Goal: Task Accomplishment & Management: Use online tool/utility

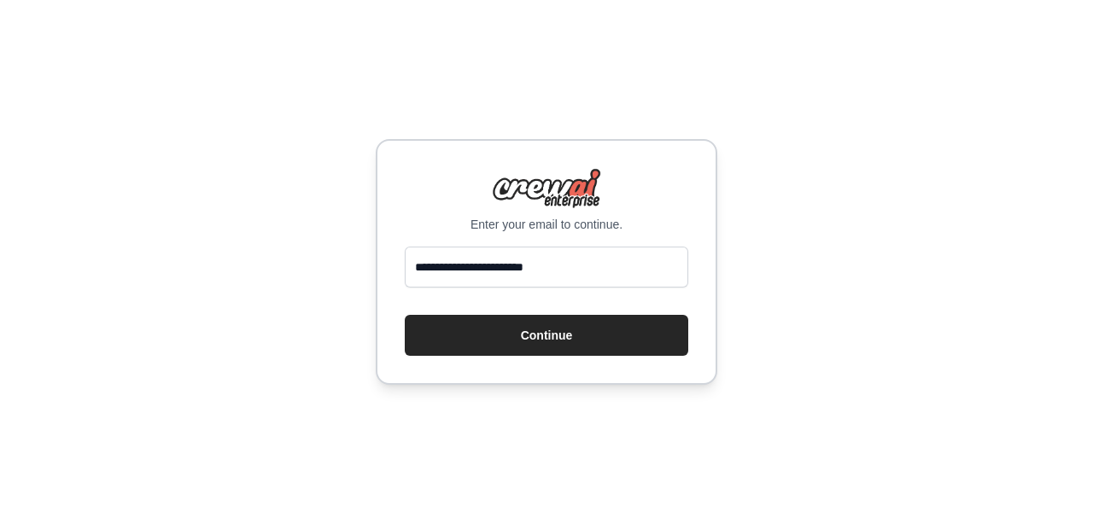
type input "**********"
click at [405, 315] on button "Continue" at bounding box center [546, 335] width 283 height 41
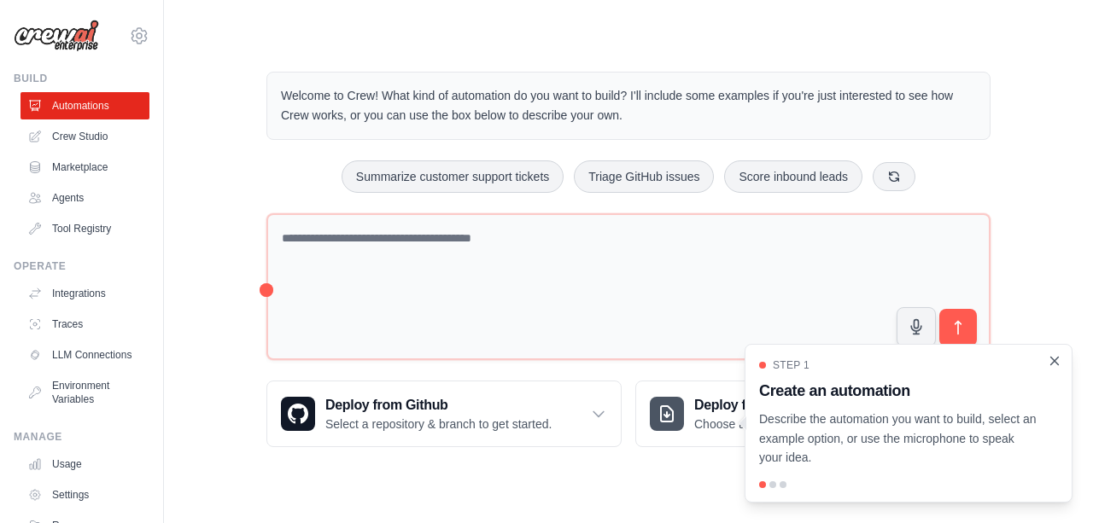
click at [1055, 363] on icon "Close walkthrough" at bounding box center [1055, 361] width 8 height 8
click at [1052, 373] on div "Step 1 Create an automation Describe the automation you want to build, select a…" at bounding box center [908, 413] width 299 height 109
click at [1057, 363] on icon "Close walkthrough" at bounding box center [1054, 360] width 15 height 15
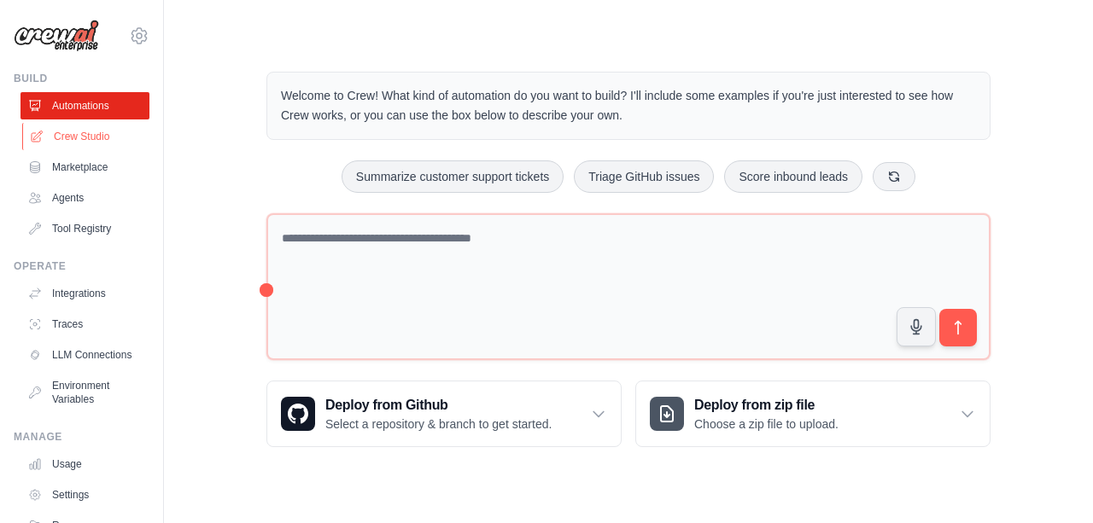
click at [88, 124] on link "Crew Studio" at bounding box center [86, 136] width 129 height 27
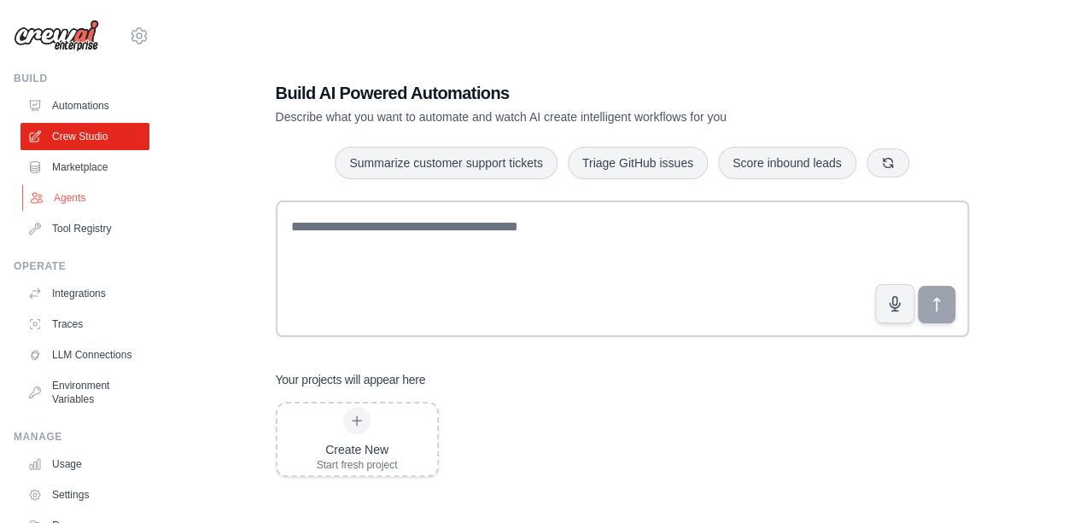
click at [66, 189] on link "Agents" at bounding box center [86, 197] width 129 height 27
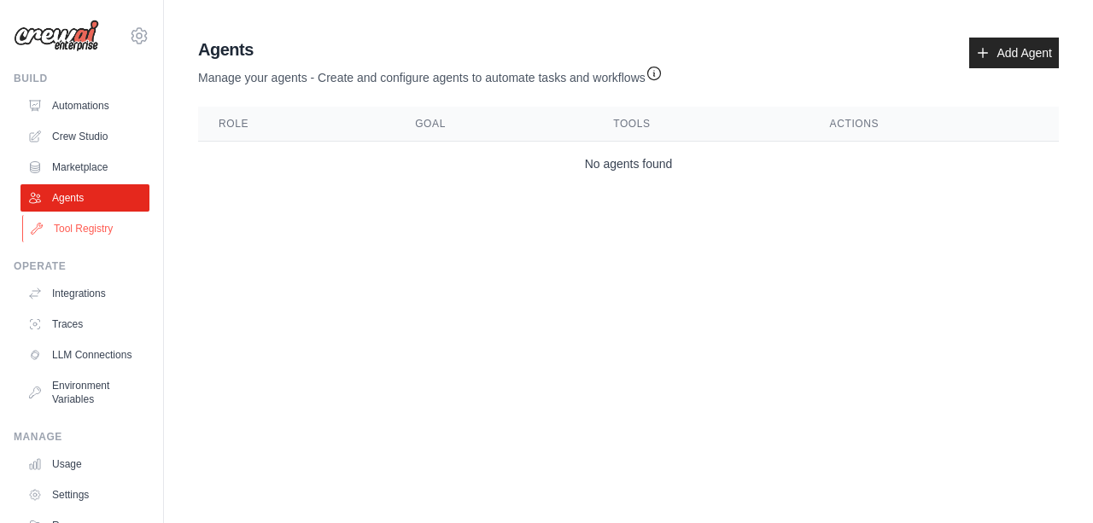
click at [85, 226] on link "Tool Registry" at bounding box center [86, 228] width 129 height 27
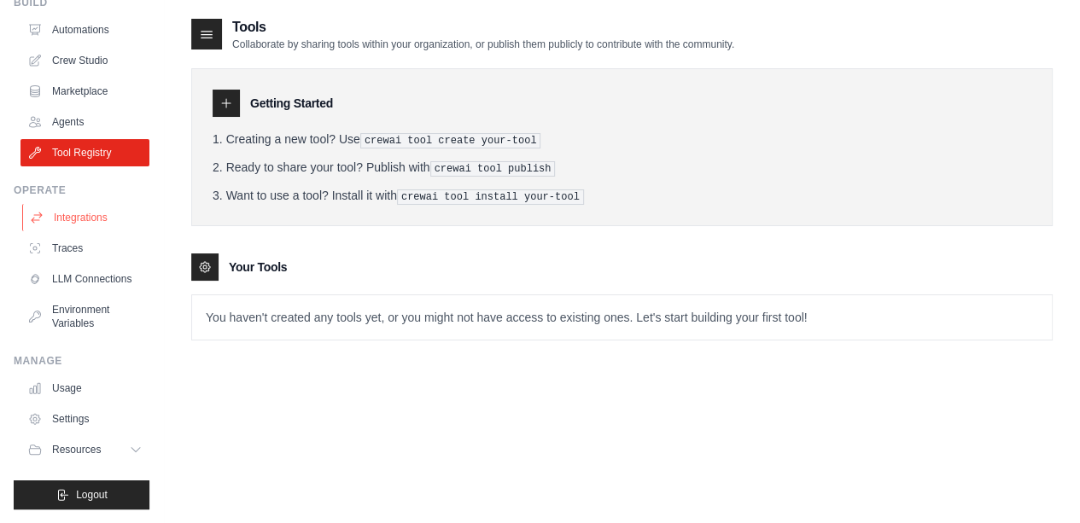
scroll to position [89, 0]
click at [92, 273] on link "LLM Connections" at bounding box center [86, 278] width 129 height 27
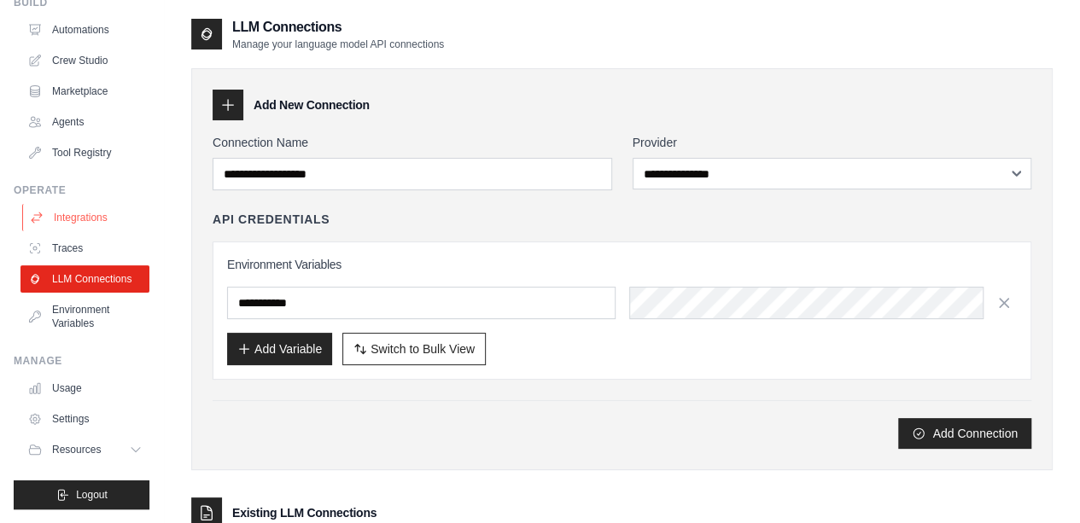
scroll to position [89, 0]
click at [73, 387] on link "Usage" at bounding box center [86, 388] width 129 height 27
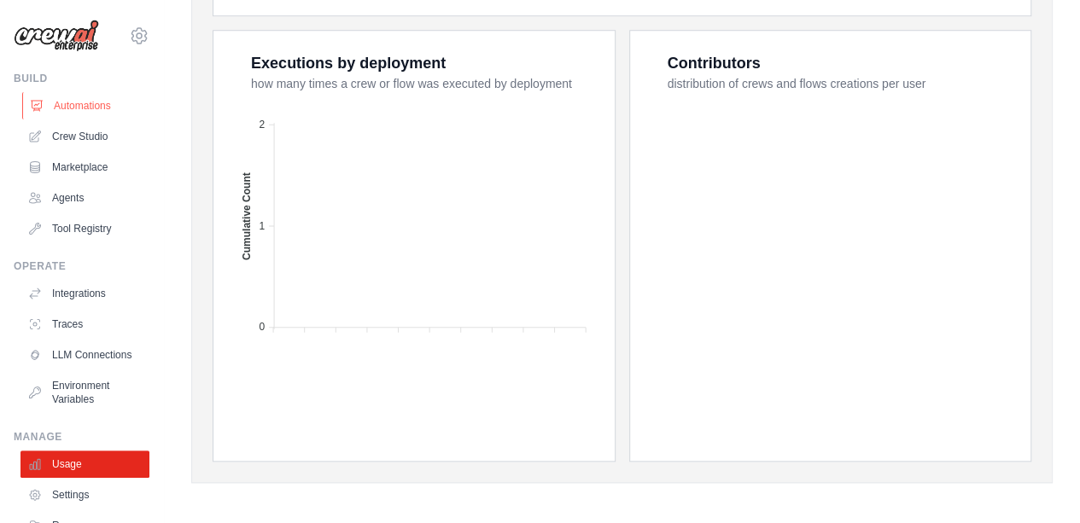
click at [104, 103] on link "Automations" at bounding box center [86, 105] width 129 height 27
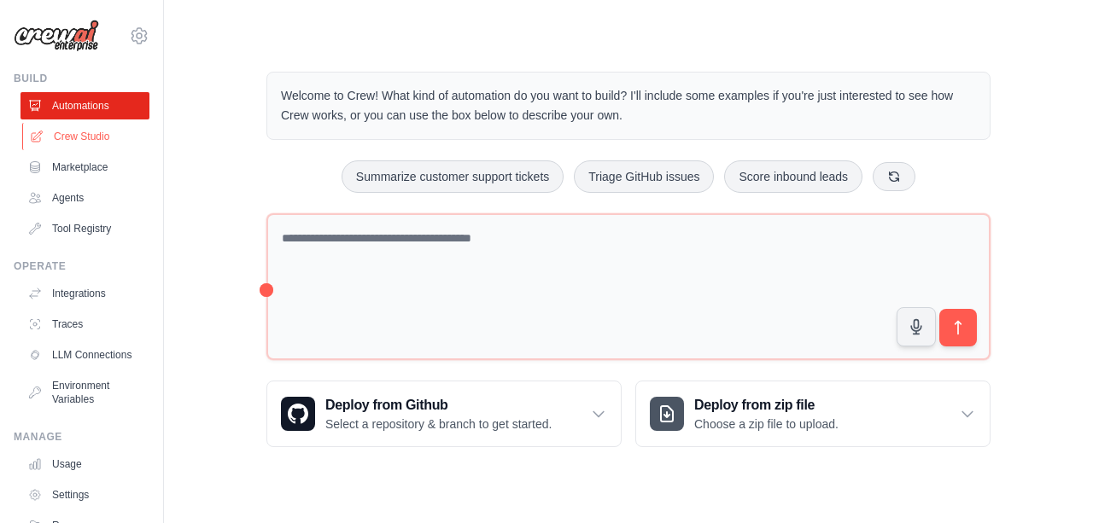
click at [102, 131] on link "Crew Studio" at bounding box center [86, 136] width 129 height 27
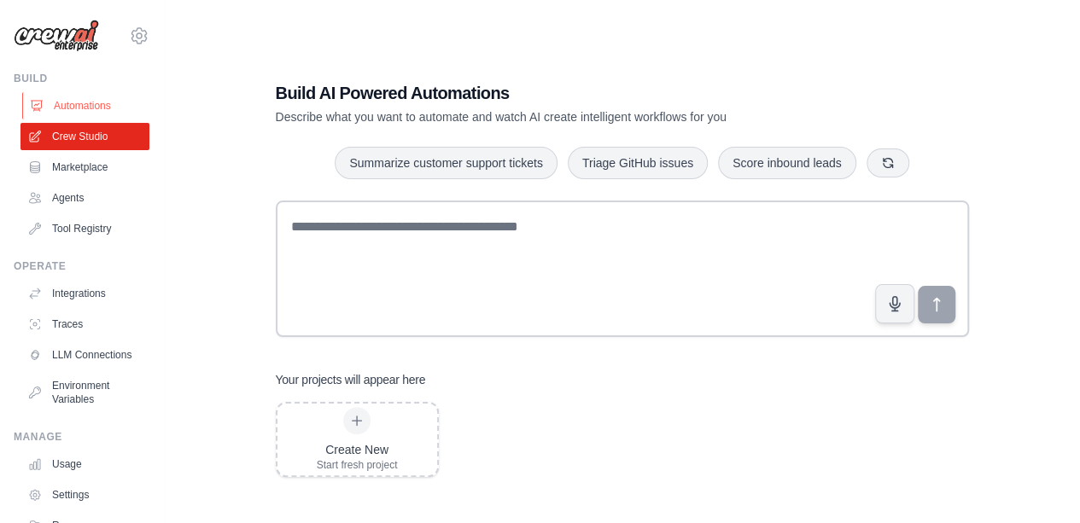
click at [125, 97] on link "Automations" at bounding box center [86, 105] width 129 height 27
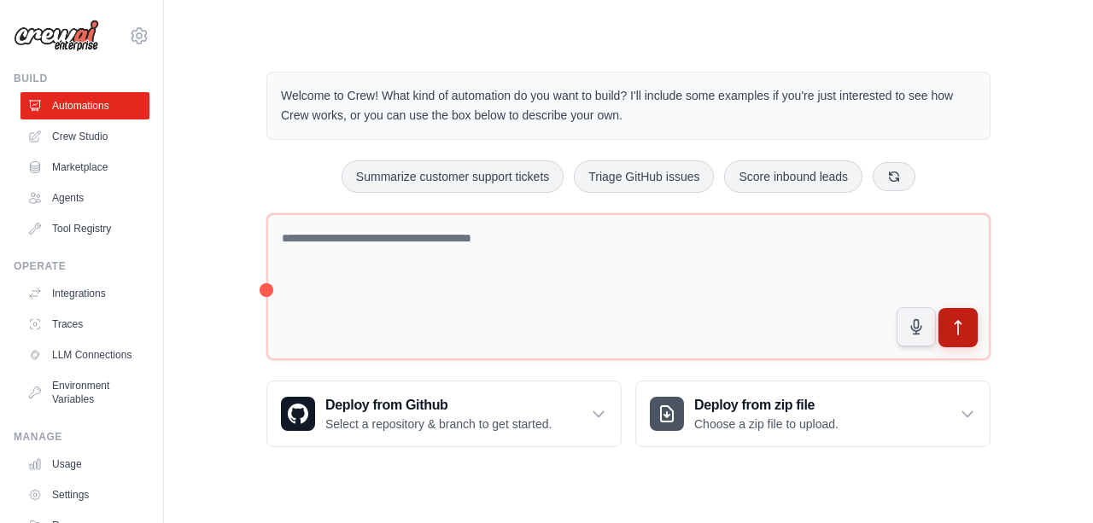
click at [962, 336] on button "submit" at bounding box center [957, 327] width 39 height 39
click at [967, 334] on button "submit" at bounding box center [957, 327] width 39 height 39
click at [1006, 140] on div "Welcome to Crew! What kind of automation do you want to build? I'll include som…" at bounding box center [628, 259] width 765 height 430
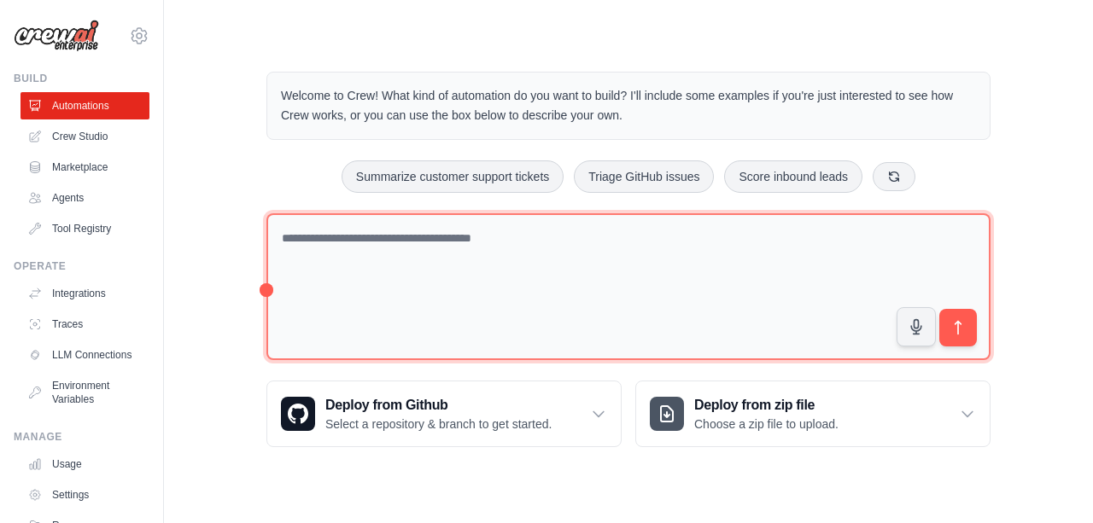
click at [633, 238] on textarea at bounding box center [628, 287] width 724 height 148
click at [565, 254] on textarea at bounding box center [628, 287] width 724 height 148
paste textarea "**********"
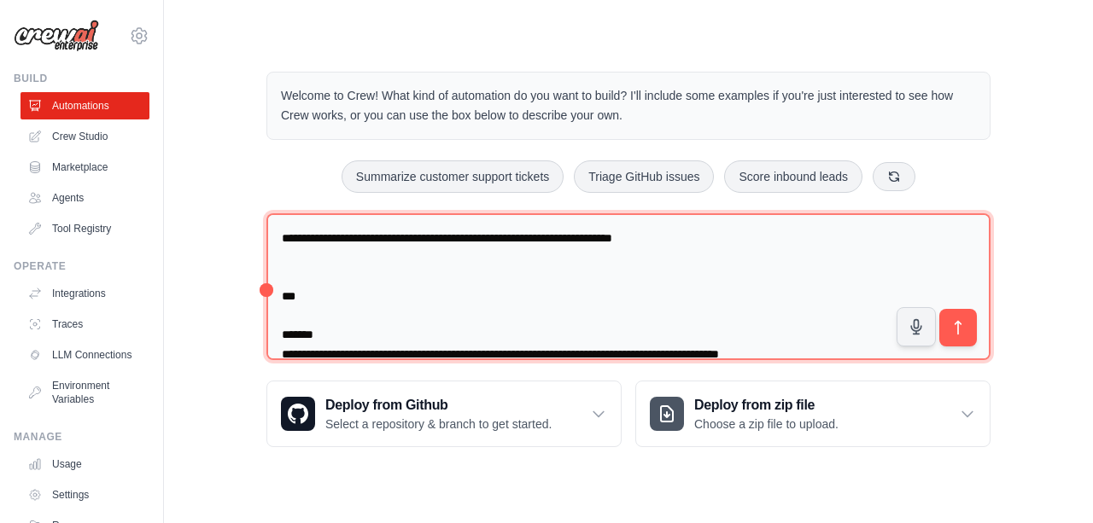
click at [565, 254] on textarea at bounding box center [628, 287] width 724 height 148
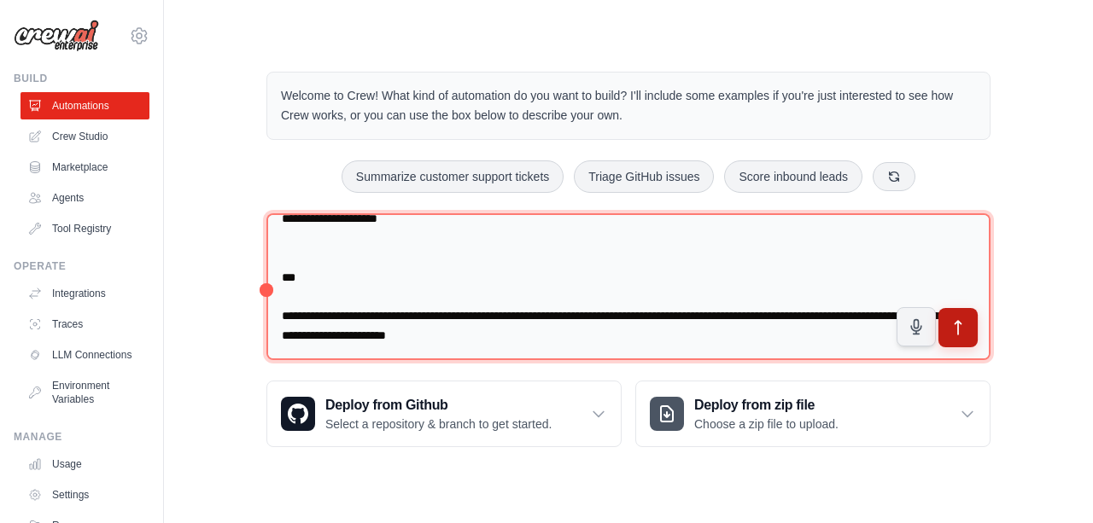
type textarea "**********"
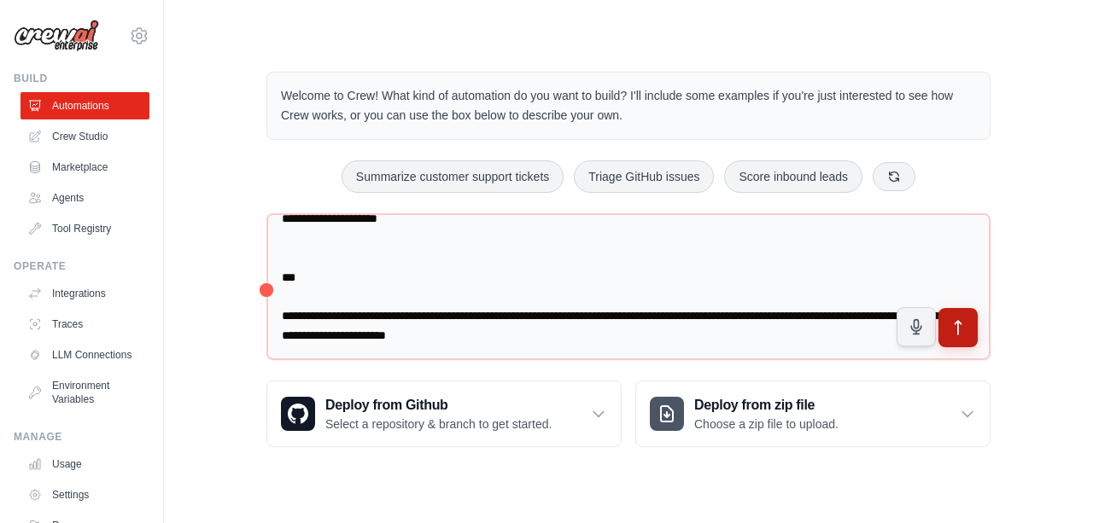
click at [953, 335] on icon "submit" at bounding box center [958, 328] width 18 height 18
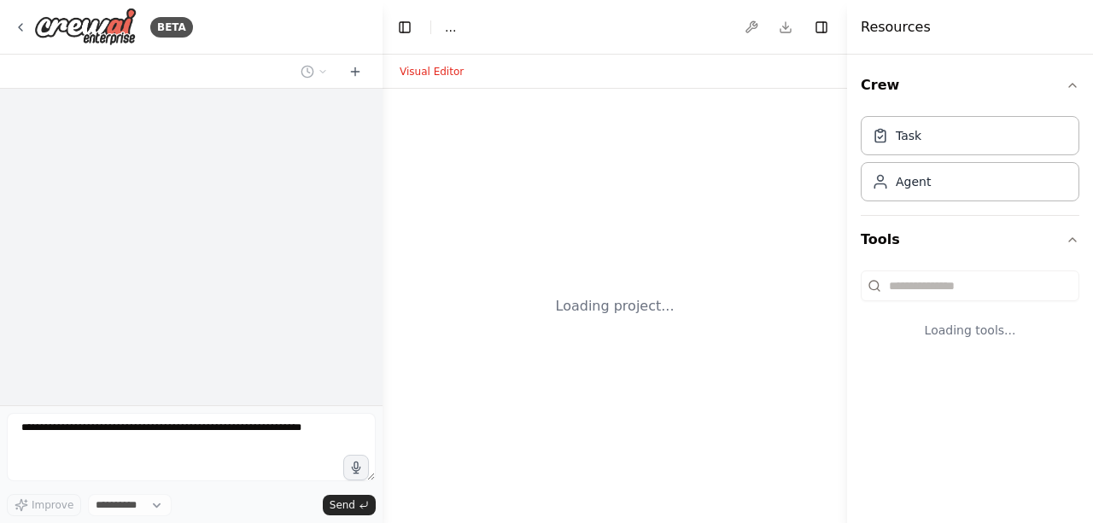
select select "****"
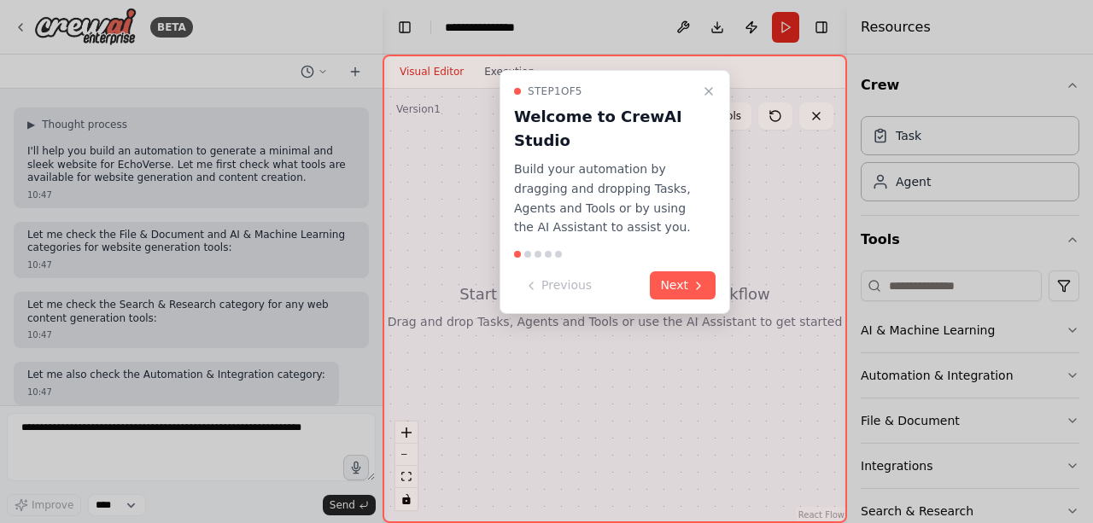
scroll to position [751, 0]
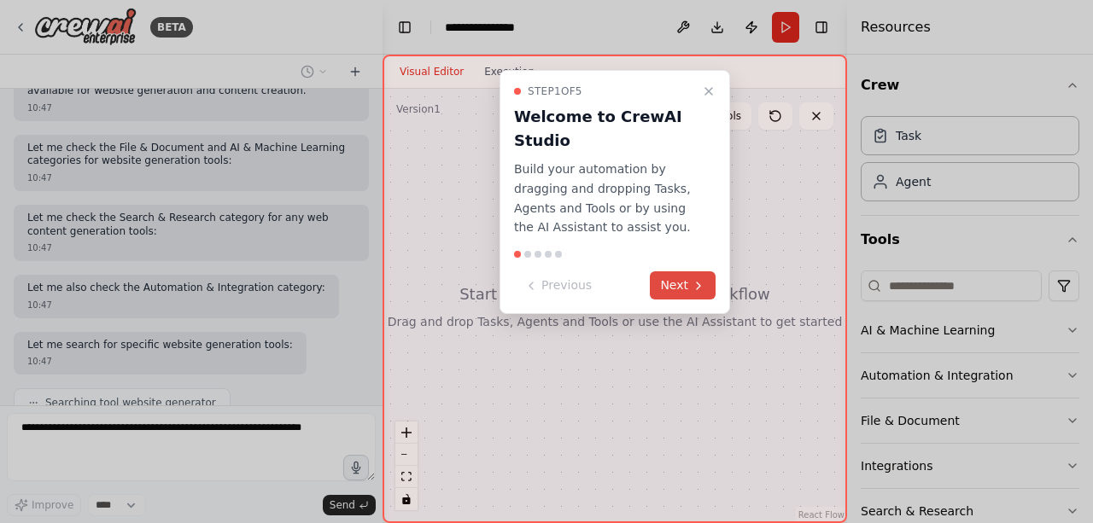
click at [679, 285] on button "Next" at bounding box center [683, 285] width 66 height 28
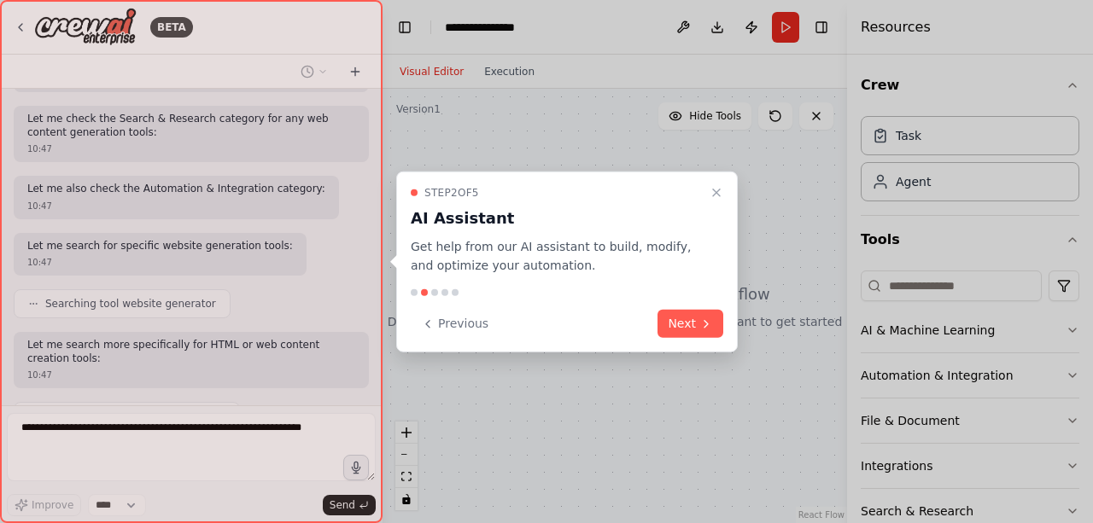
scroll to position [863, 0]
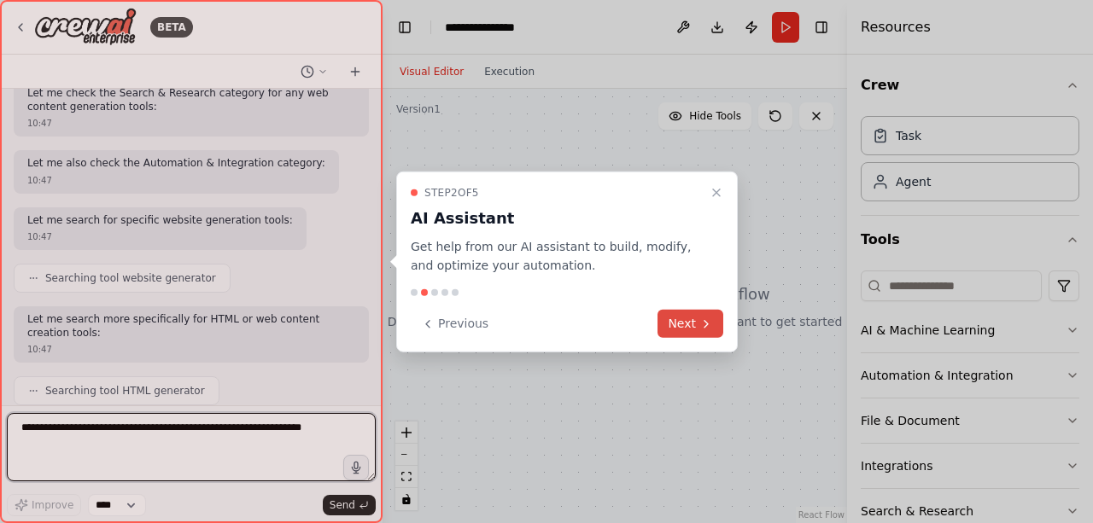
click at [691, 323] on button "Next" at bounding box center [690, 324] width 66 height 28
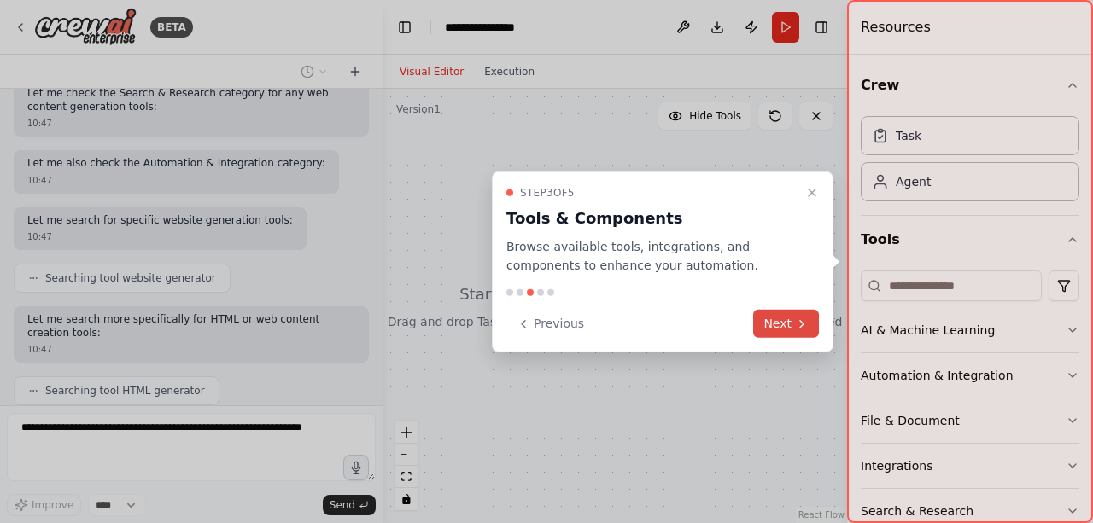
scroll to position [962, 0]
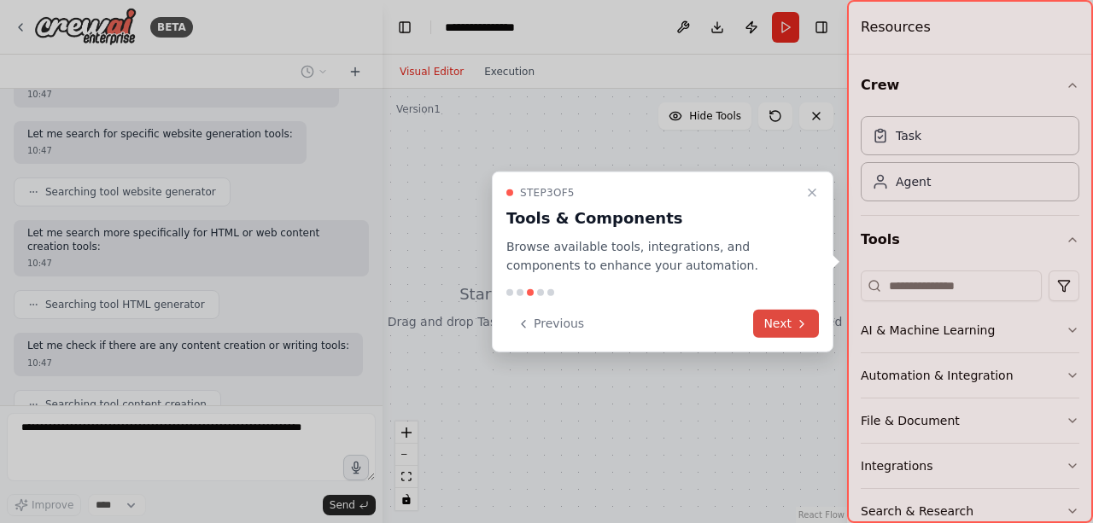
click at [772, 332] on button "Next" at bounding box center [786, 324] width 66 height 28
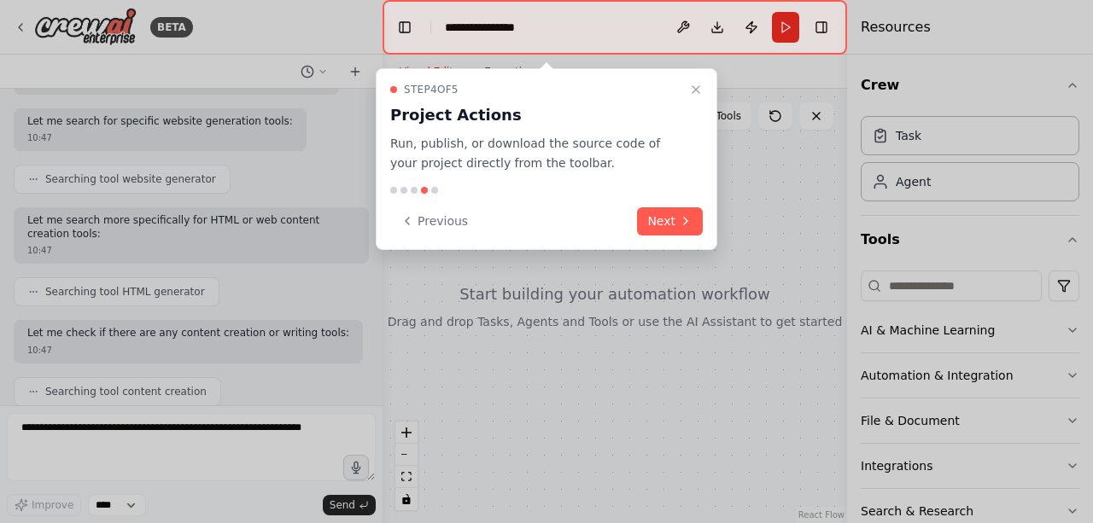
scroll to position [1061, 0]
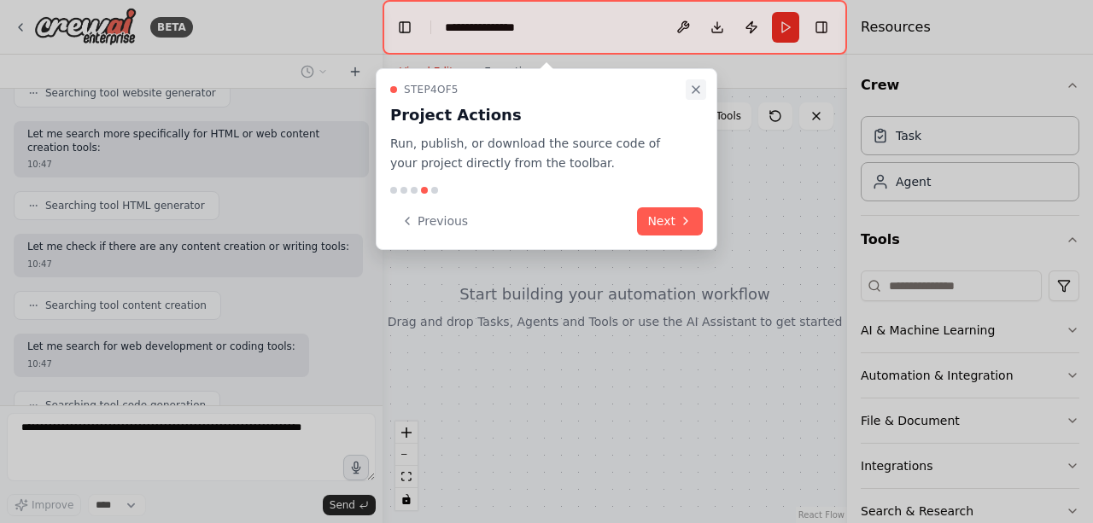
click at [689, 83] on icon "Close walkthrough" at bounding box center [696, 90] width 14 height 14
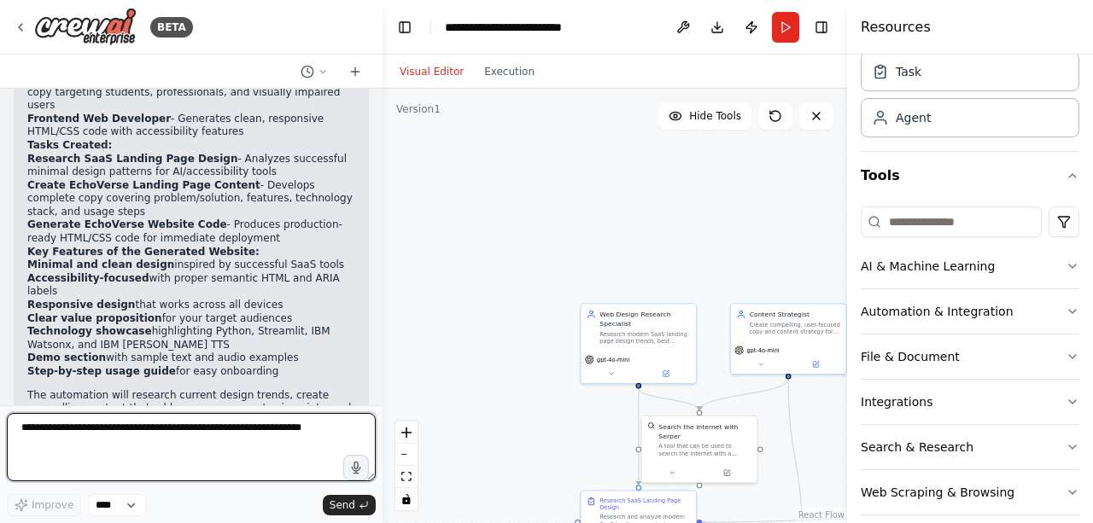
scroll to position [80, 0]
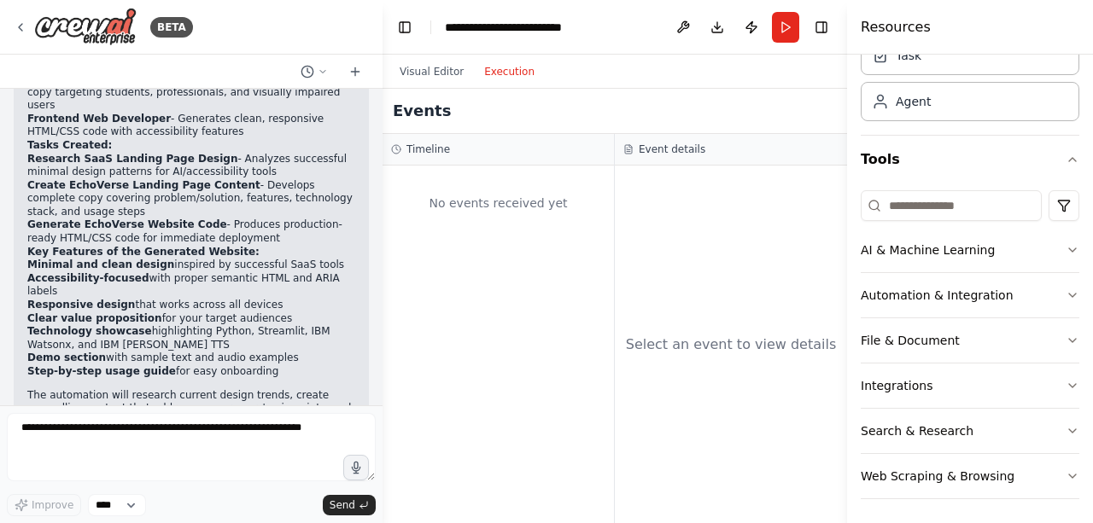
click at [500, 61] on button "Execution" at bounding box center [509, 71] width 71 height 20
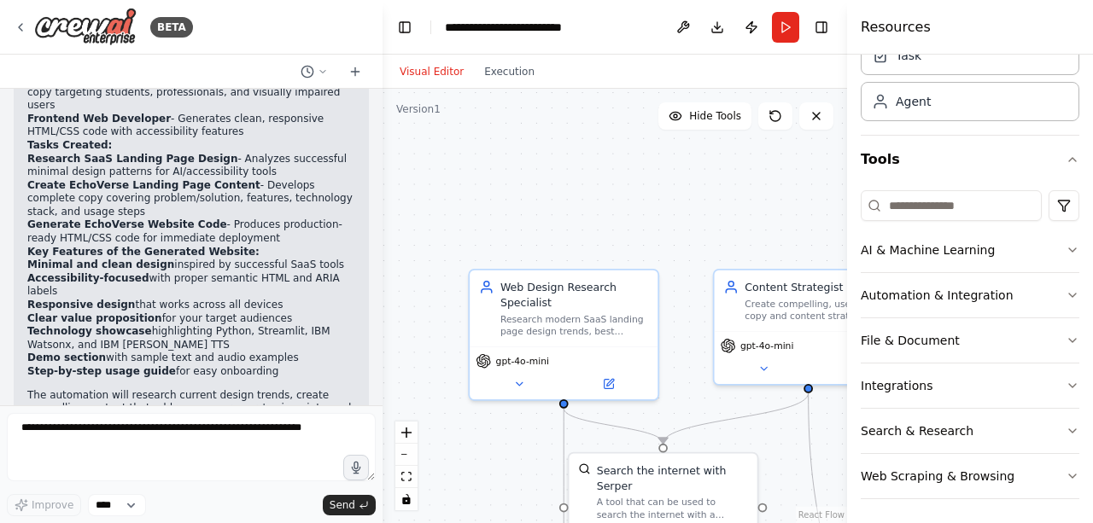
click at [431, 73] on button "Visual Editor" at bounding box center [431, 71] width 85 height 20
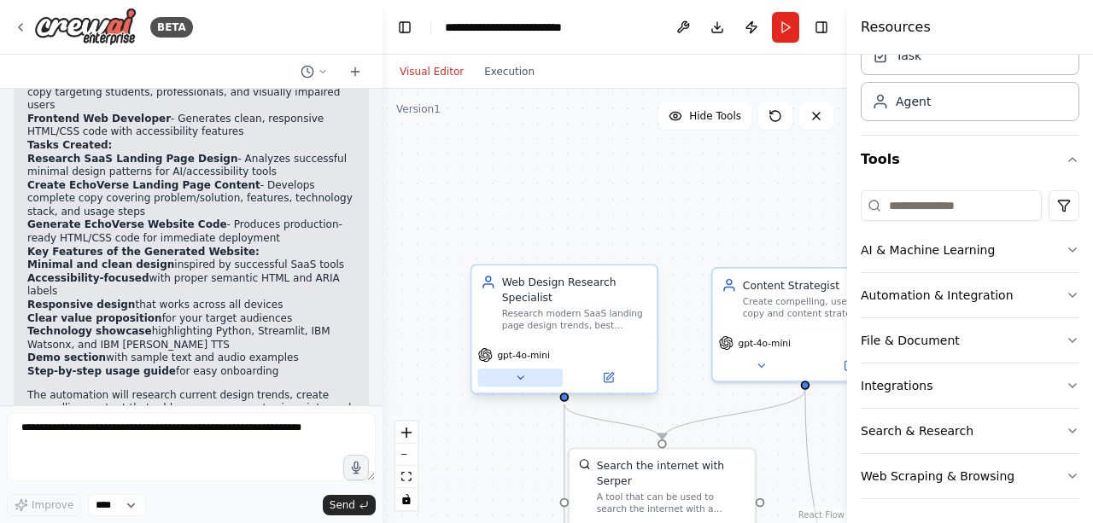
click at [521, 384] on button at bounding box center [519, 378] width 85 height 18
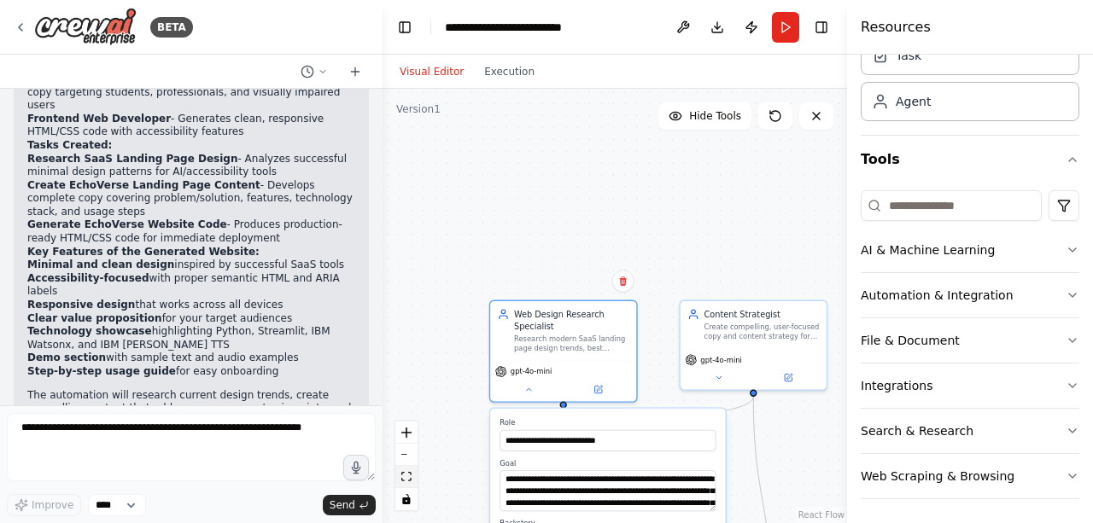
click at [411, 477] on button "fit view" at bounding box center [406, 477] width 22 height 22
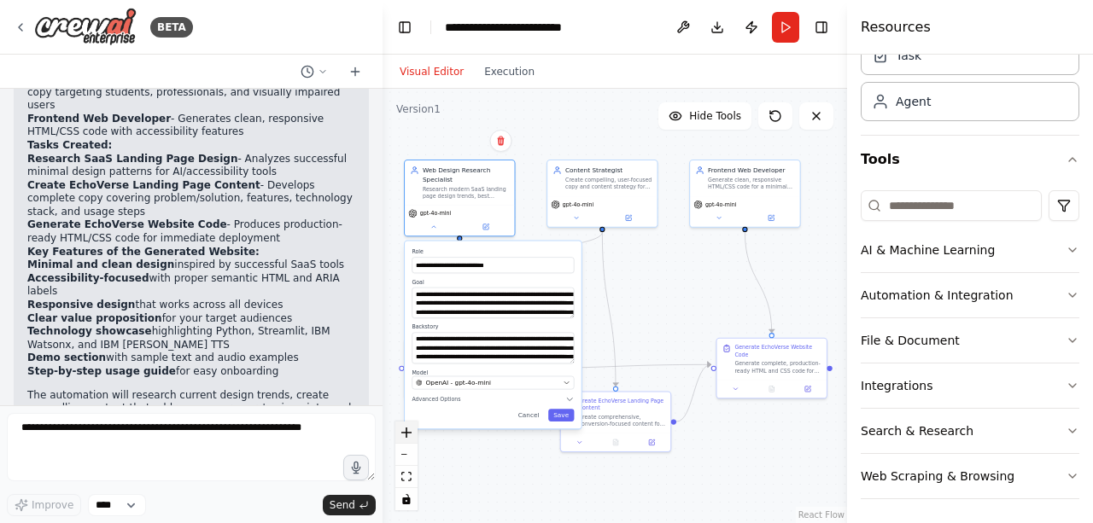
click at [405, 429] on icon "zoom in" at bounding box center [406, 433] width 10 height 10
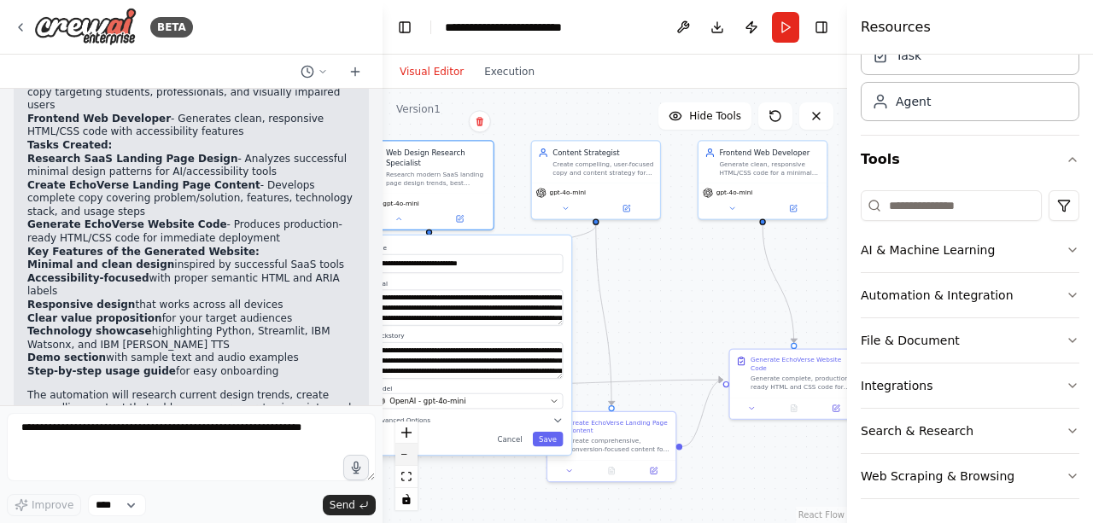
click at [412, 454] on button "zoom out" at bounding box center [406, 455] width 22 height 22
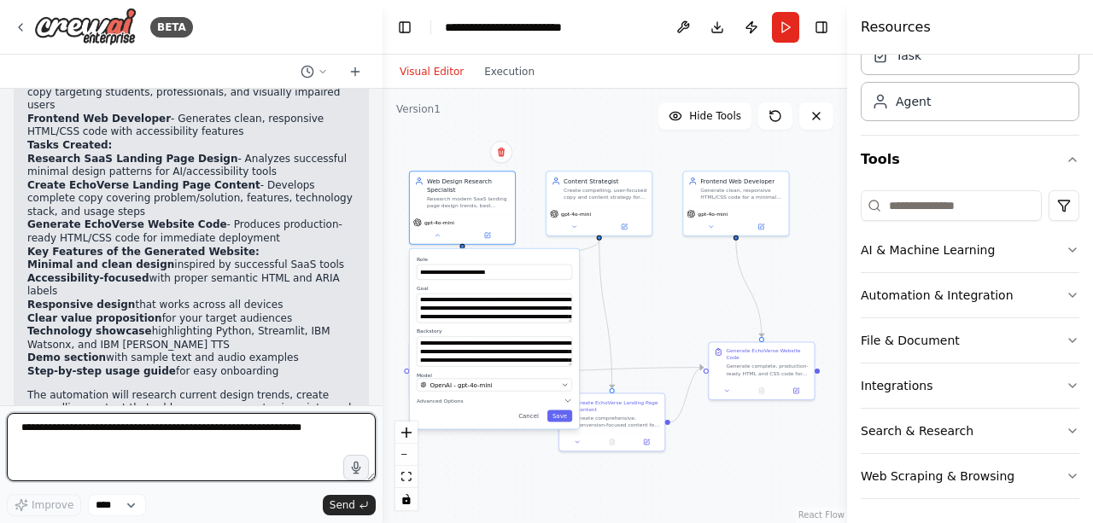
click at [168, 432] on textarea at bounding box center [191, 447] width 369 height 68
type textarea "**********"
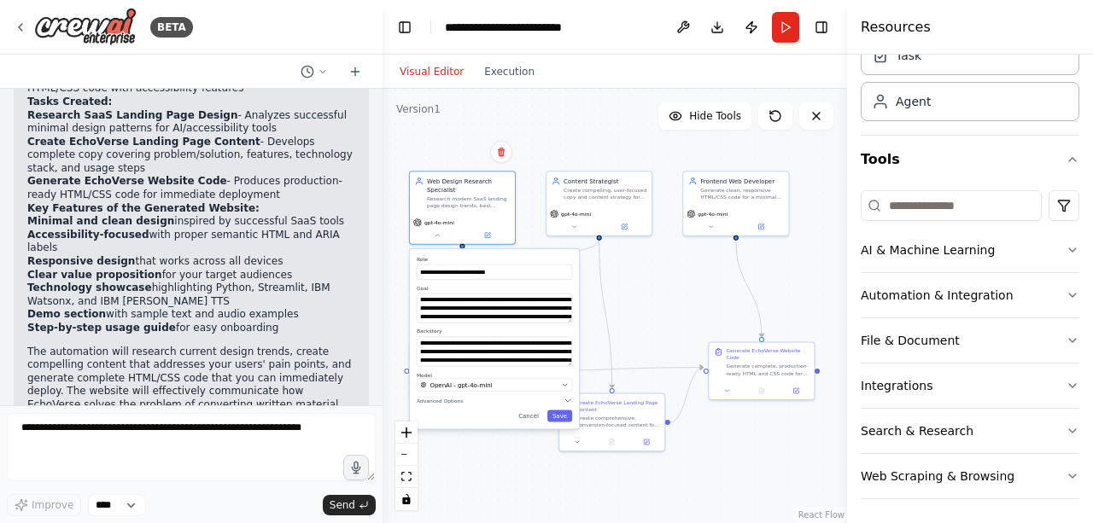
scroll to position [2332, 0]
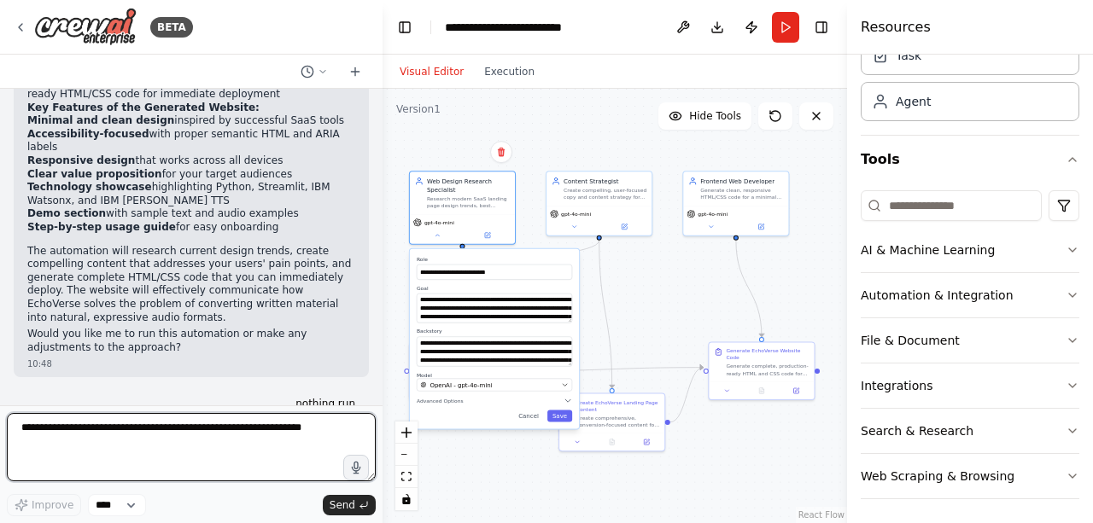
type textarea "*"
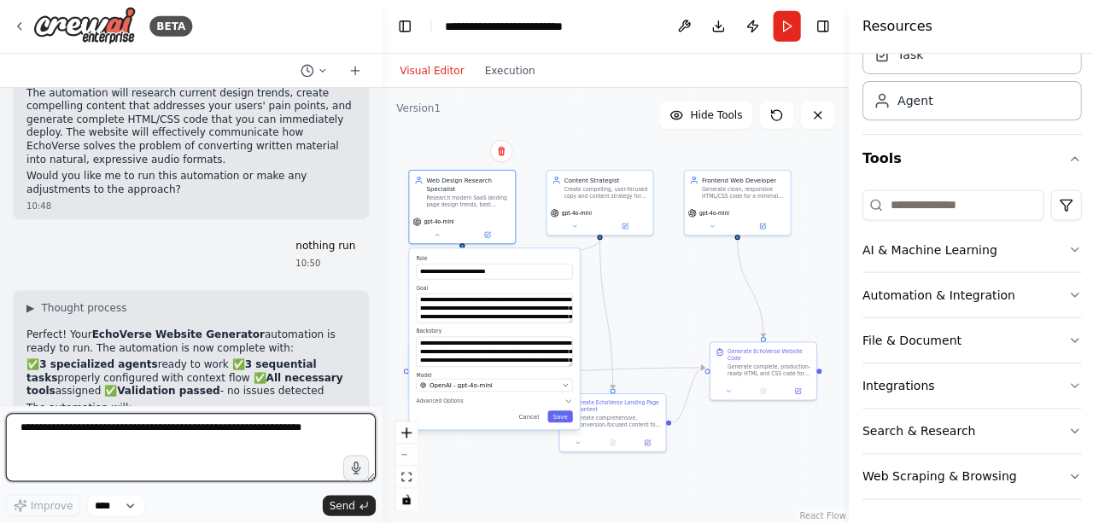
scroll to position [0, 0]
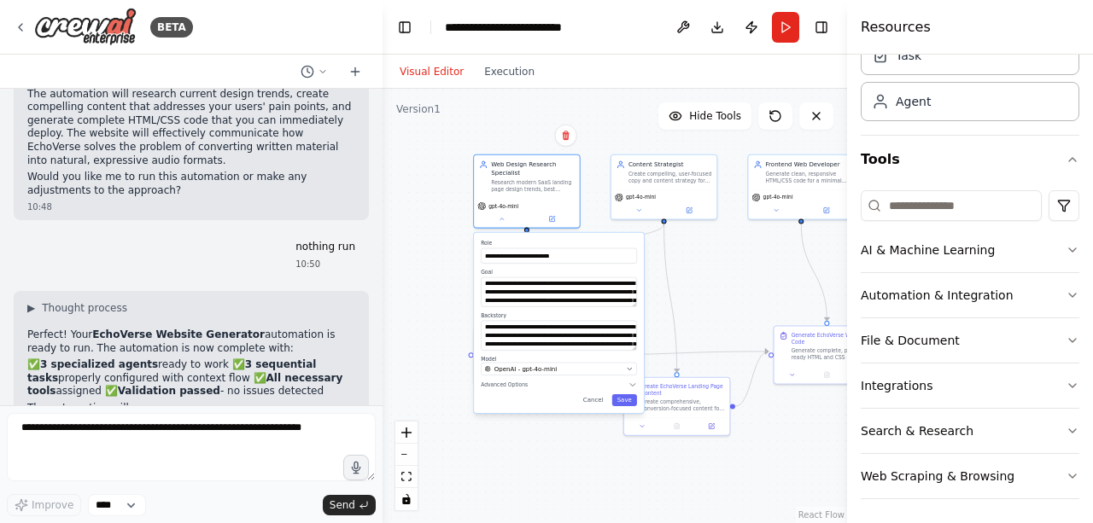
drag, startPoint x: 688, startPoint y: 295, endPoint x: 753, endPoint y: 279, distance: 66.9
click at [753, 279] on div ".deletable-edge-delete-btn { width: 20px; height: 20px; border: 0px solid #ffff…" at bounding box center [614, 306] width 464 height 434
click at [596, 404] on button "Cancel" at bounding box center [593, 400] width 31 height 12
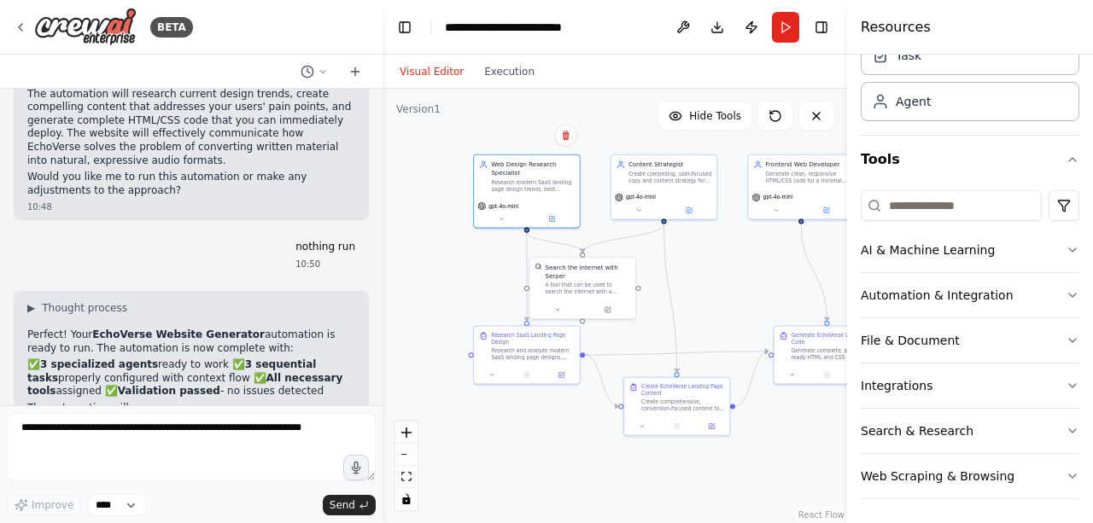
click at [557, 387] on div ".deletable-edge-delete-btn { width: 20px; height: 20px; border: 0px solid #ffff…" at bounding box center [614, 306] width 464 height 434
click at [558, 374] on icon at bounding box center [560, 372] width 5 height 5
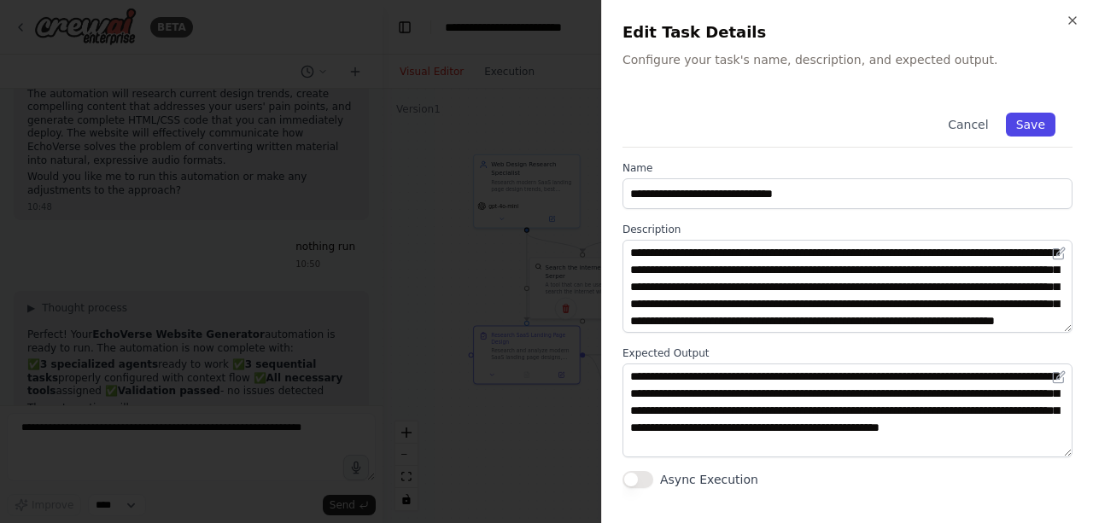
click at [1036, 124] on button "Save" at bounding box center [1031, 125] width 50 height 24
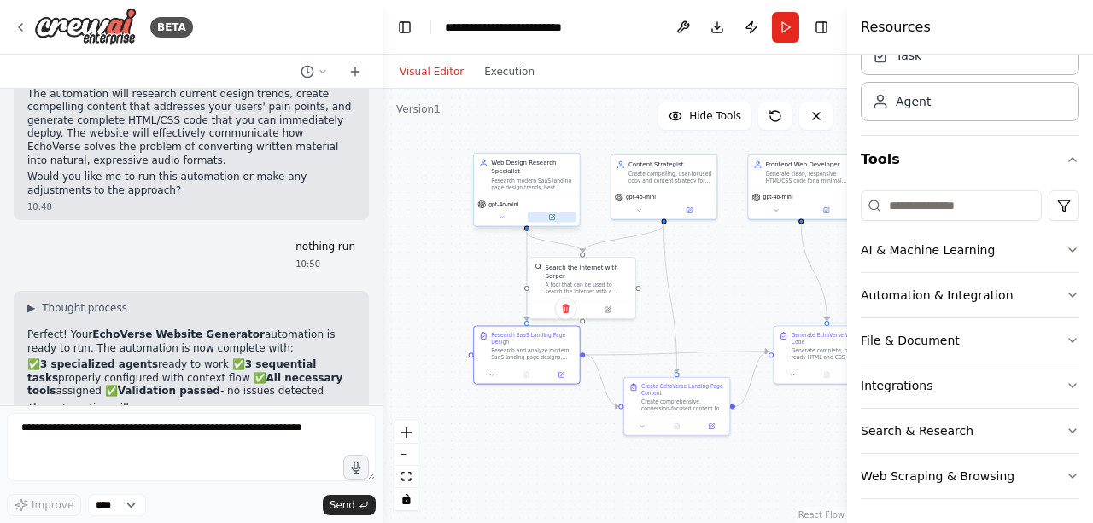
click at [563, 219] on button at bounding box center [552, 218] width 49 height 10
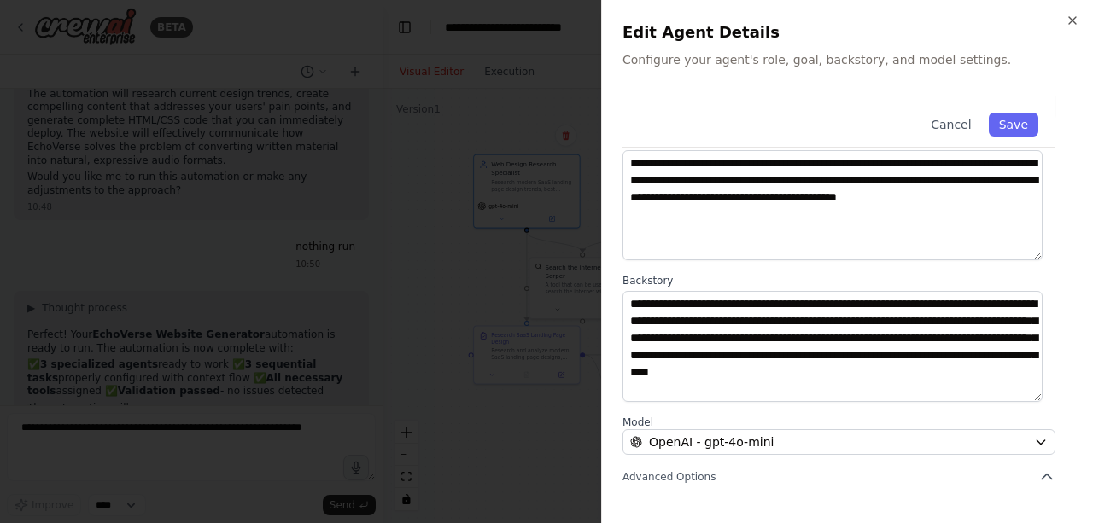
scroll to position [26, 0]
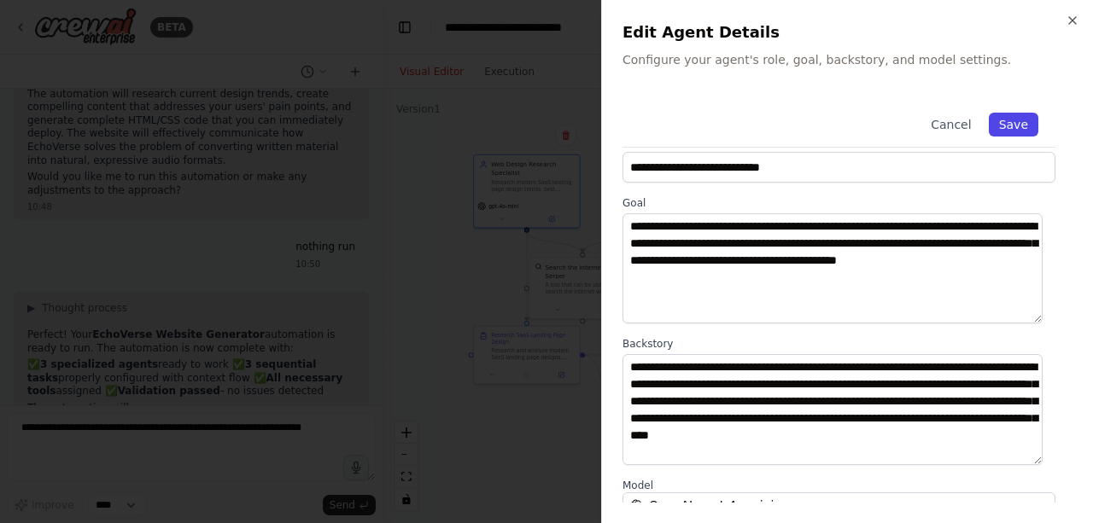
click at [994, 124] on button "Save" at bounding box center [1013, 125] width 50 height 24
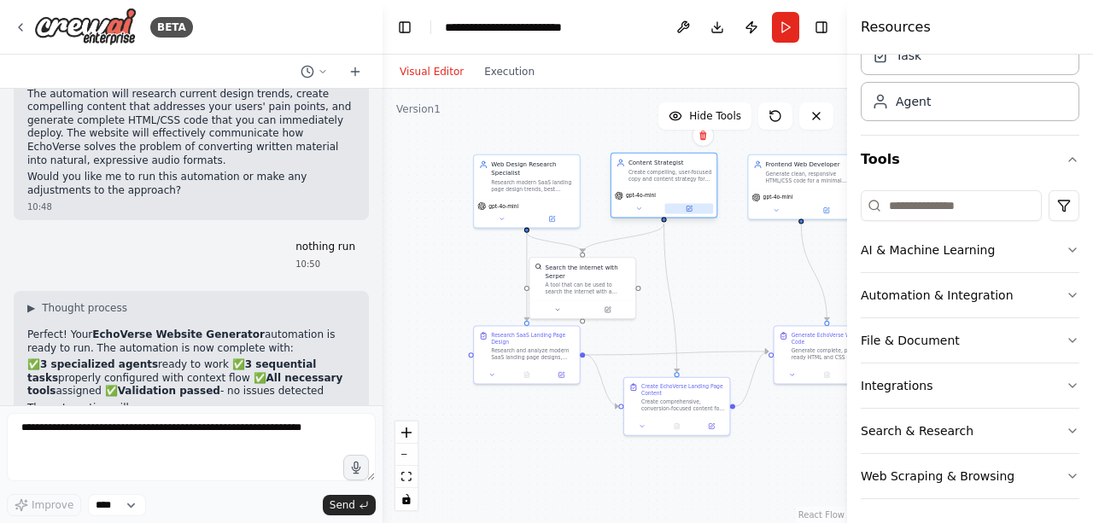
click at [691, 207] on icon at bounding box center [688, 209] width 7 height 7
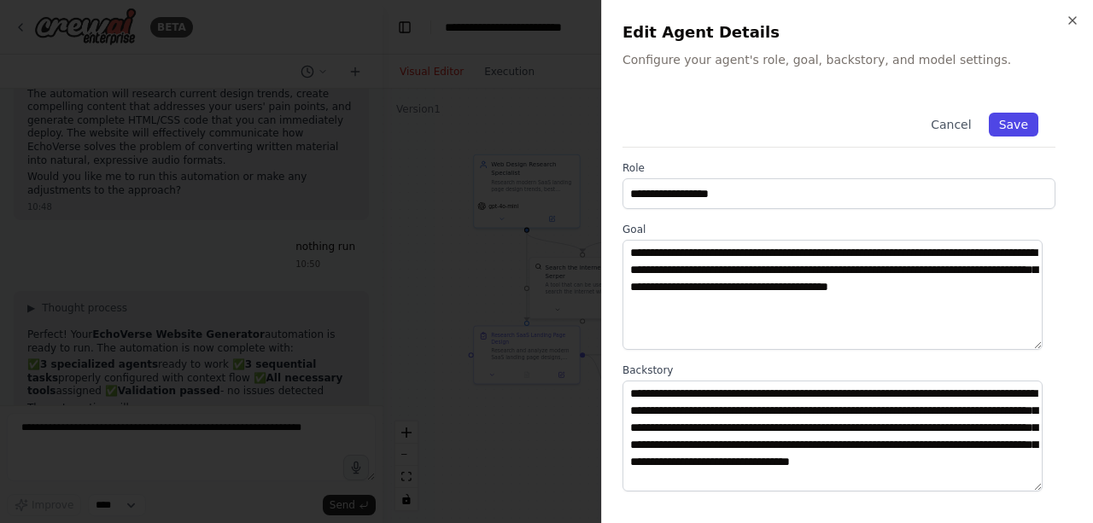
click at [1001, 124] on button "Save" at bounding box center [1013, 125] width 50 height 24
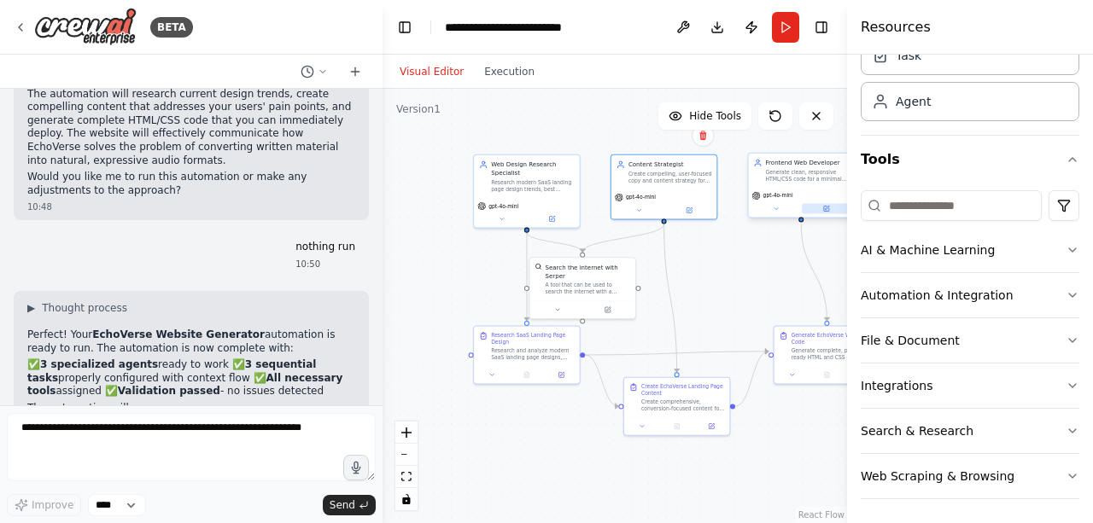
click at [831, 213] on button at bounding box center [826, 209] width 49 height 10
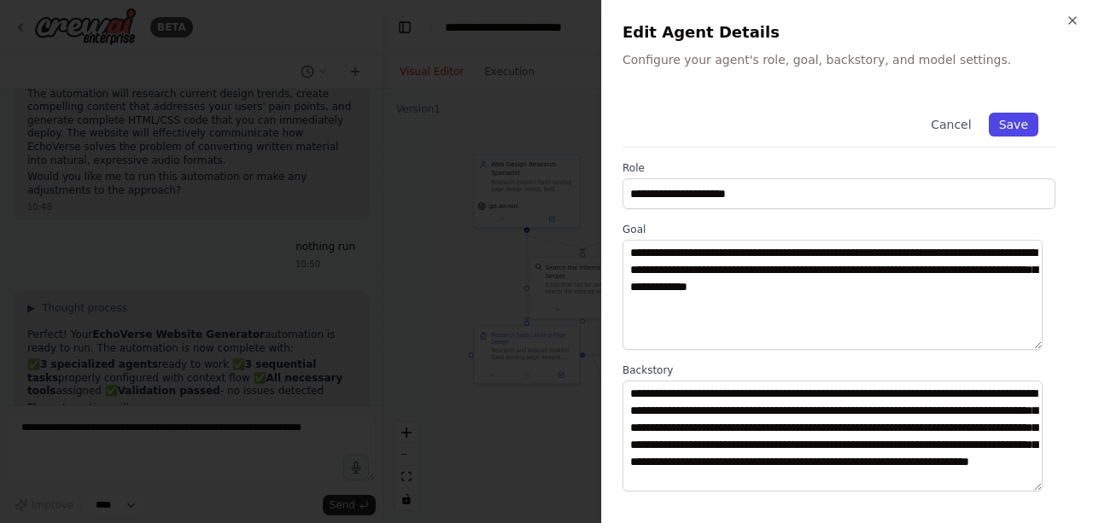
click at [1000, 127] on button "Save" at bounding box center [1013, 125] width 50 height 24
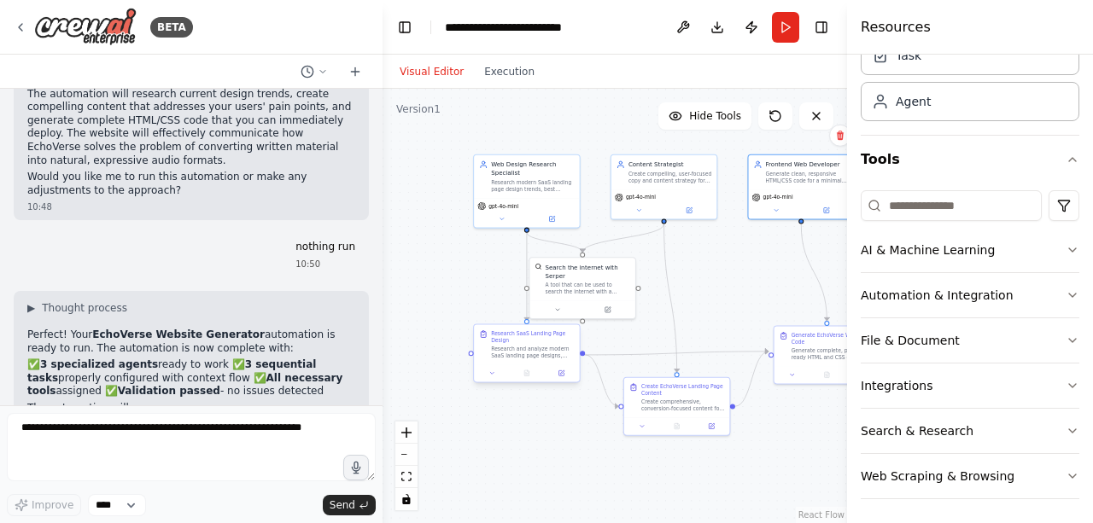
click at [567, 379] on div at bounding box center [527, 373] width 106 height 18
click at [565, 374] on button at bounding box center [560, 373] width 29 height 10
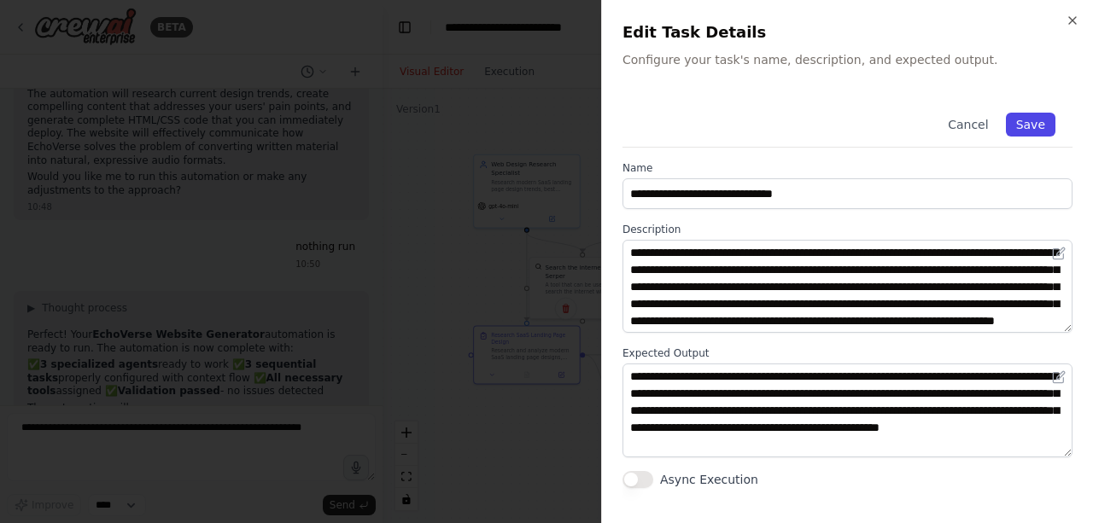
click at [1030, 132] on button "Save" at bounding box center [1031, 125] width 50 height 24
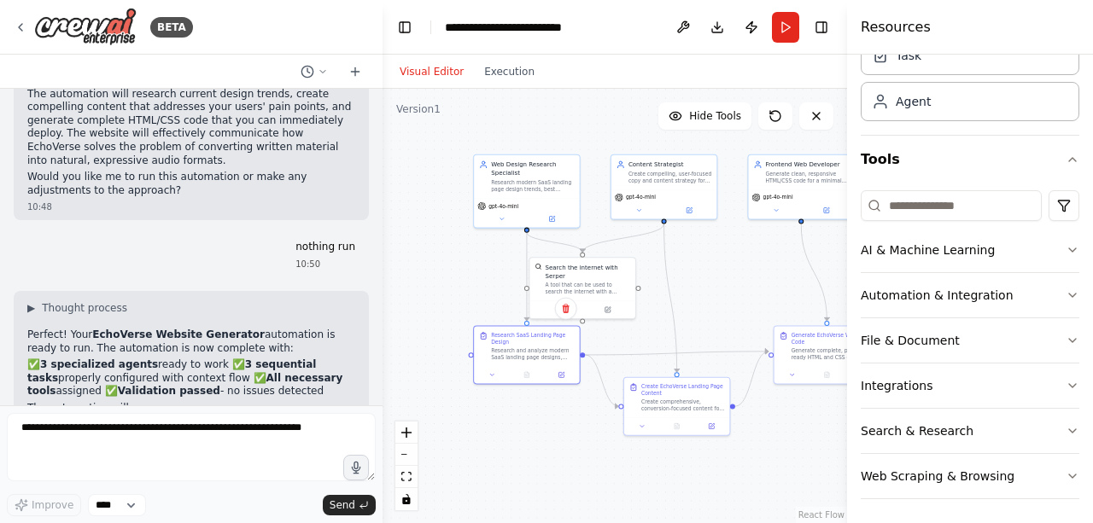
click at [717, 436] on div ".deletable-edge-delete-btn { width: 20px; height: 20px; border: 0px solid #ffff…" at bounding box center [614, 306] width 464 height 434
click at [717, 427] on button at bounding box center [711, 425] width 29 height 10
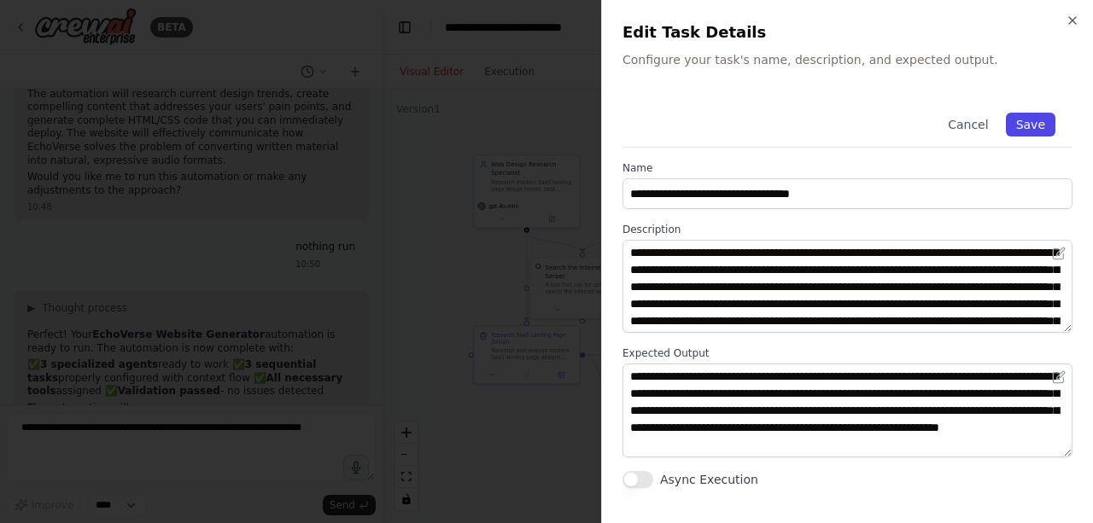
click at [1024, 113] on button "Save" at bounding box center [1031, 125] width 50 height 24
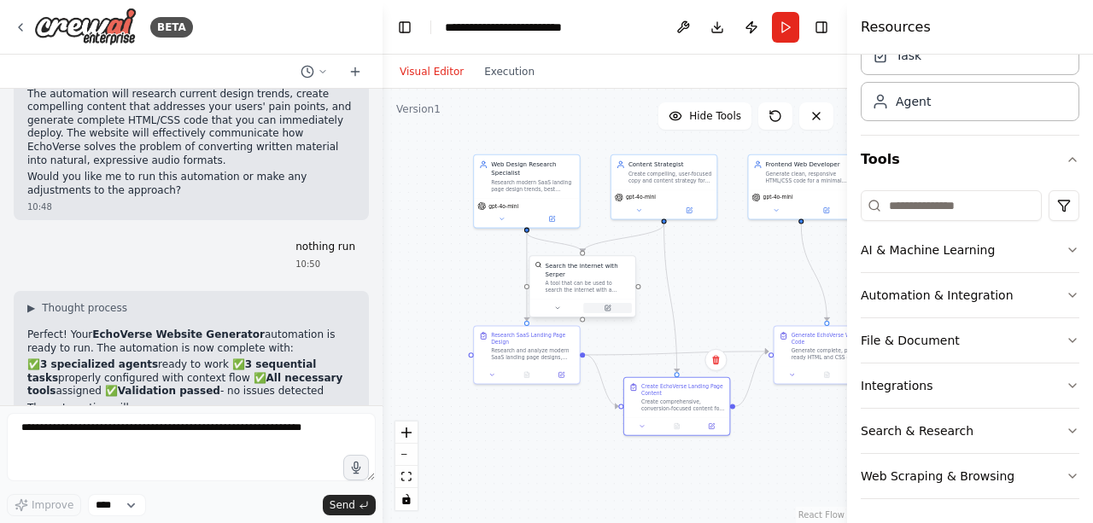
click at [614, 303] on button at bounding box center [607, 308] width 49 height 10
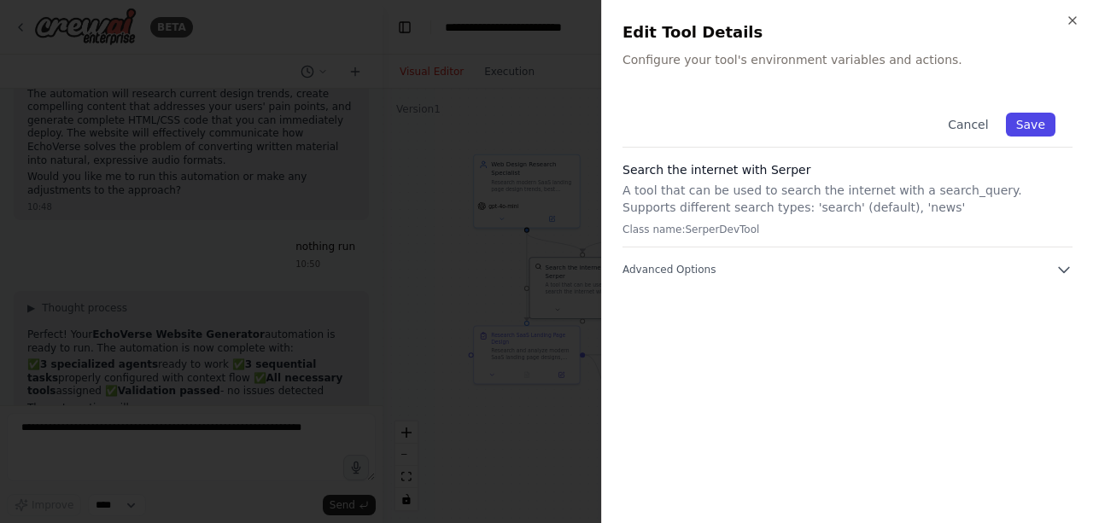
click at [1031, 125] on button "Save" at bounding box center [1031, 125] width 50 height 24
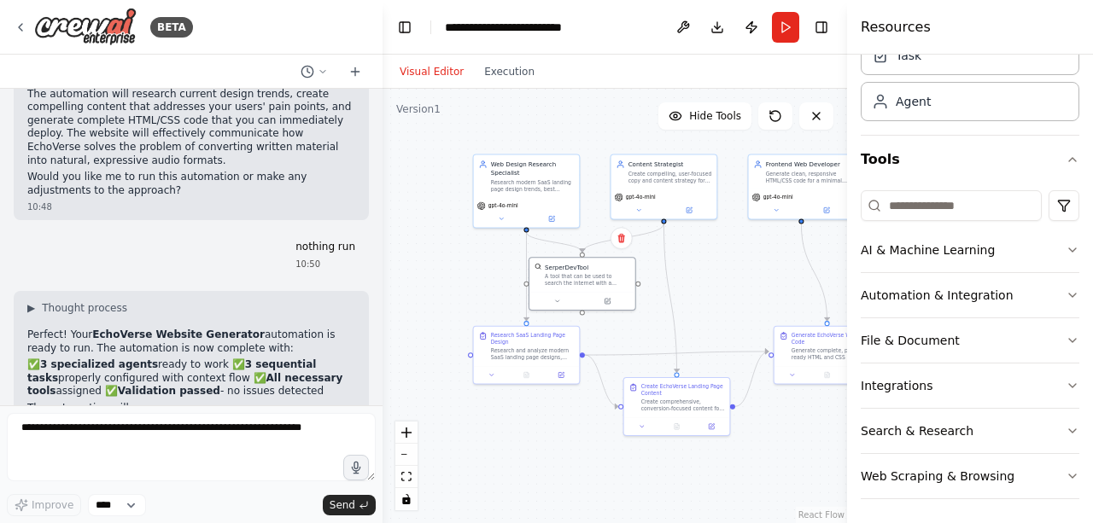
drag, startPoint x: 778, startPoint y: 286, endPoint x: 765, endPoint y: 440, distance: 154.2
click at [765, 440] on div ".deletable-edge-delete-btn { width: 20px; height: 20px; border: 0px solid #ffff…" at bounding box center [614, 306] width 464 height 434
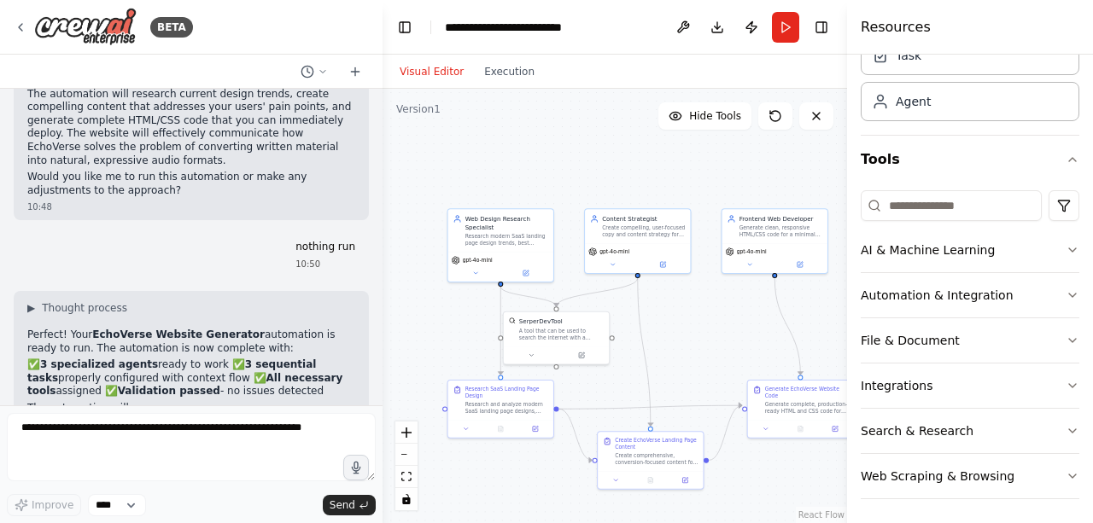
drag, startPoint x: 778, startPoint y: 434, endPoint x: 743, endPoint y: 465, distance: 45.9
click at [743, 465] on div ".deletable-edge-delete-btn { width: 20px; height: 20px; border: 0px solid #ffff…" at bounding box center [614, 306] width 464 height 434
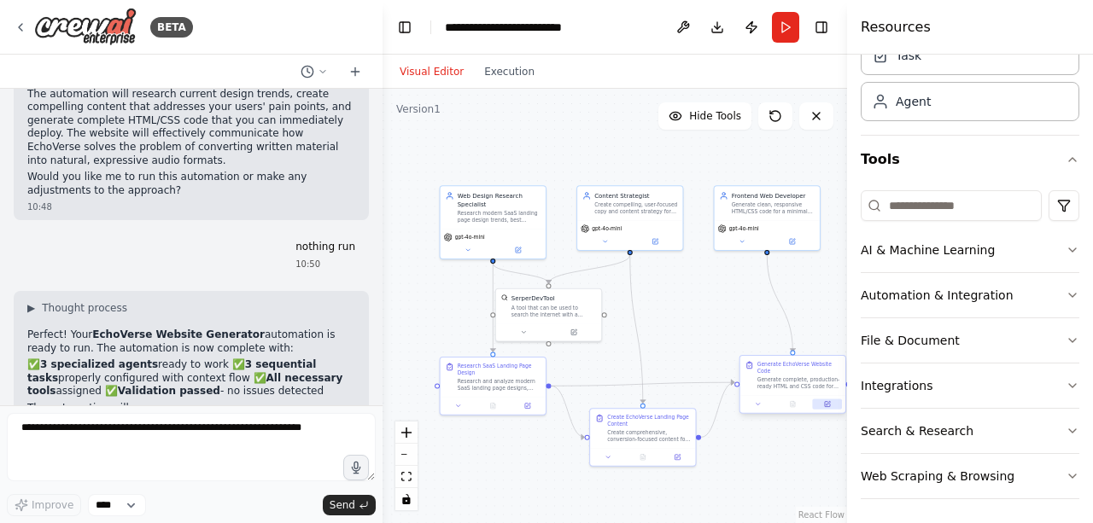
click at [832, 402] on button at bounding box center [827, 404] width 29 height 10
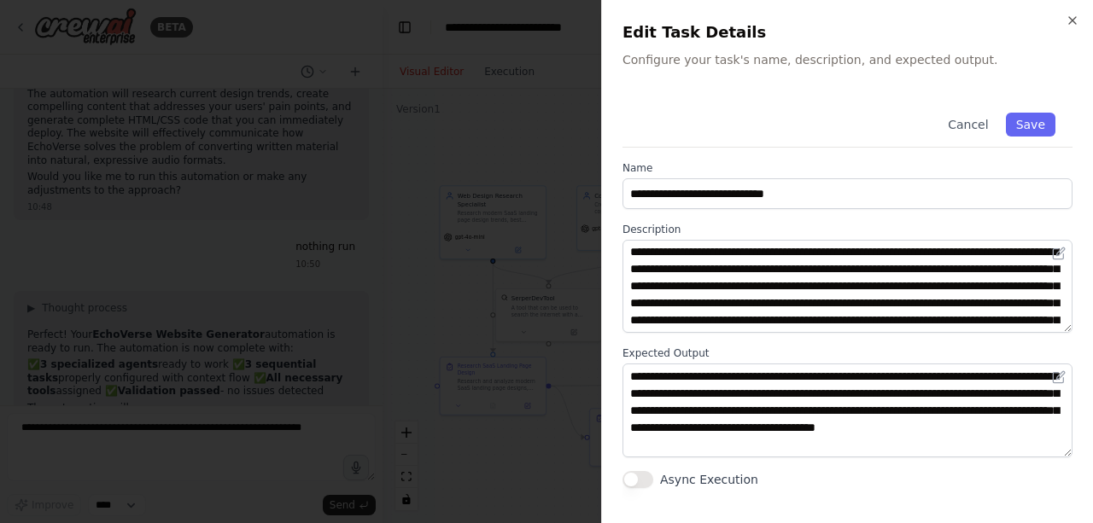
scroll to position [0, 0]
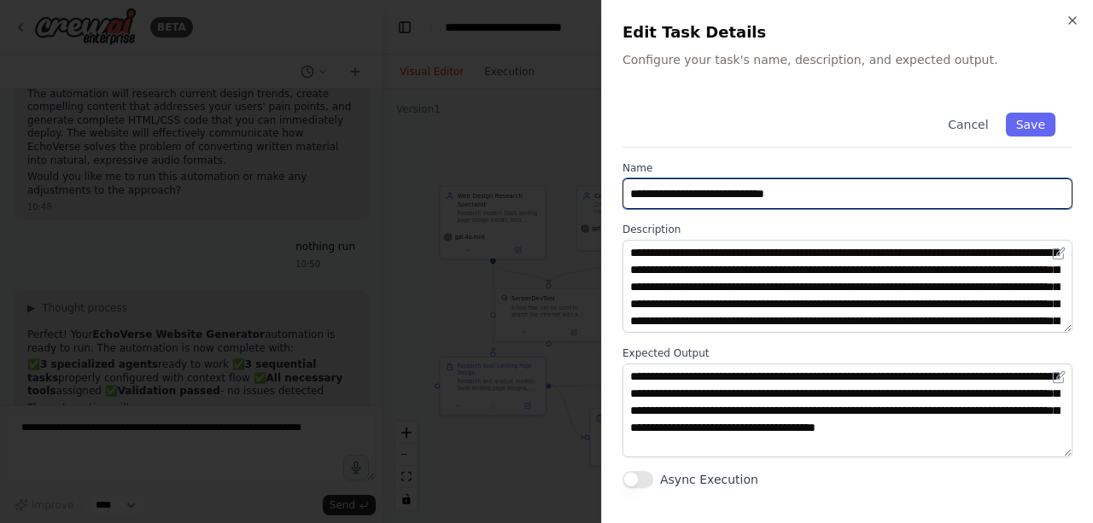
click at [782, 193] on input "**********" at bounding box center [847, 193] width 450 height 31
type input "**********"
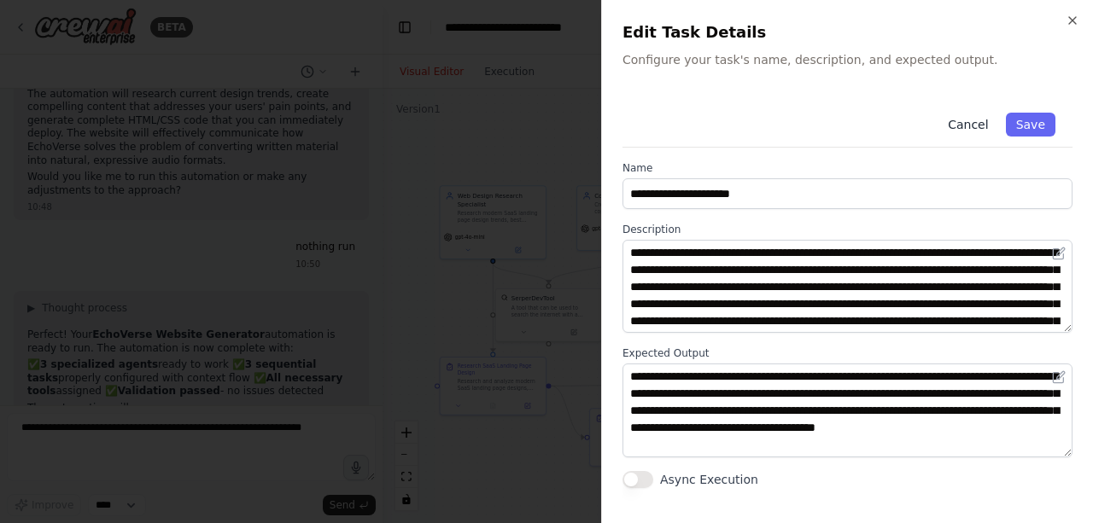
click at [990, 127] on button "Cancel" at bounding box center [967, 125] width 61 height 24
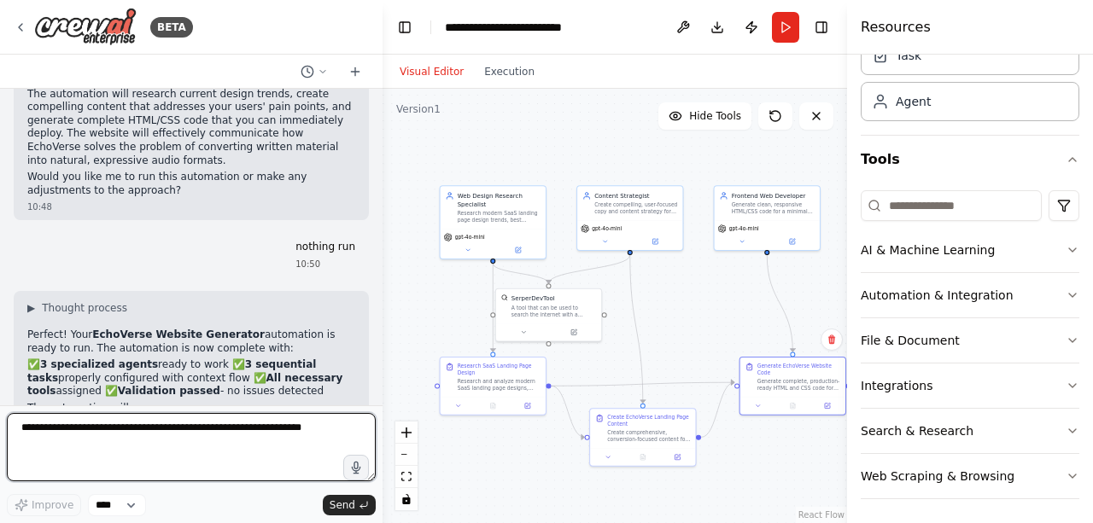
click at [145, 423] on textarea at bounding box center [191, 447] width 369 height 68
type textarea "**********"
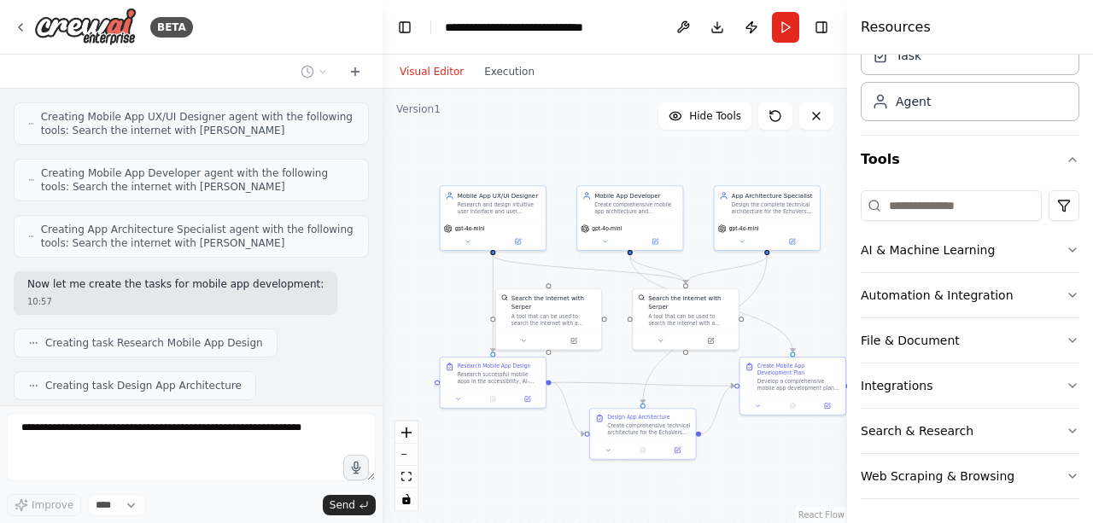
scroll to position [3676, 0]
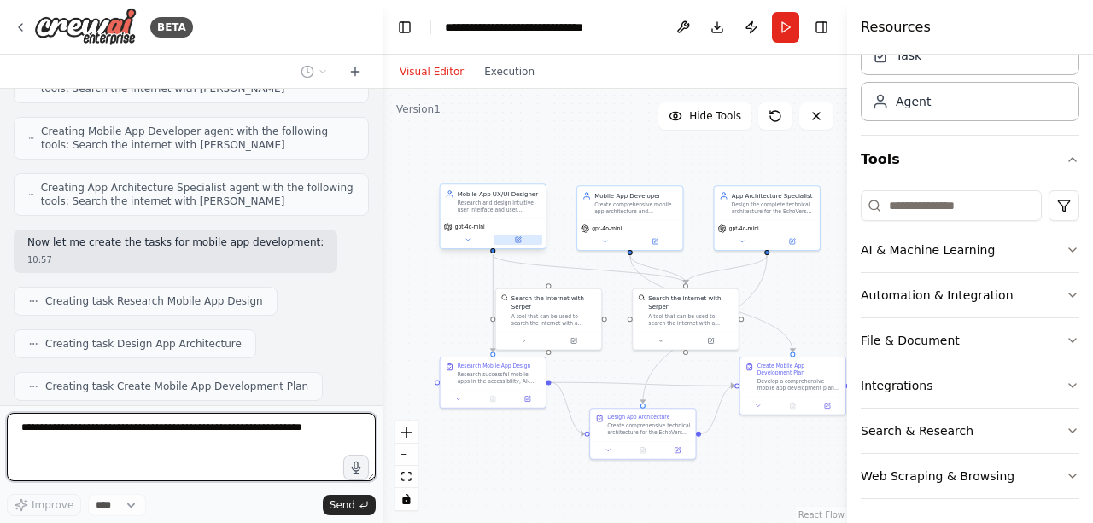
click at [525, 243] on button at bounding box center [517, 240] width 49 height 10
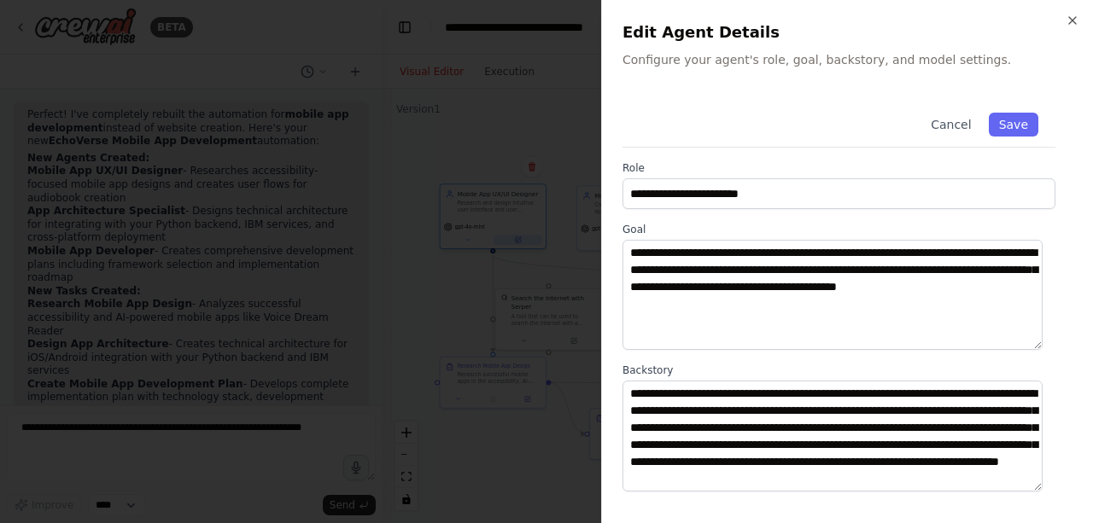
scroll to position [4106, 0]
click at [1078, 25] on icon "button" at bounding box center [1072, 21] width 14 height 14
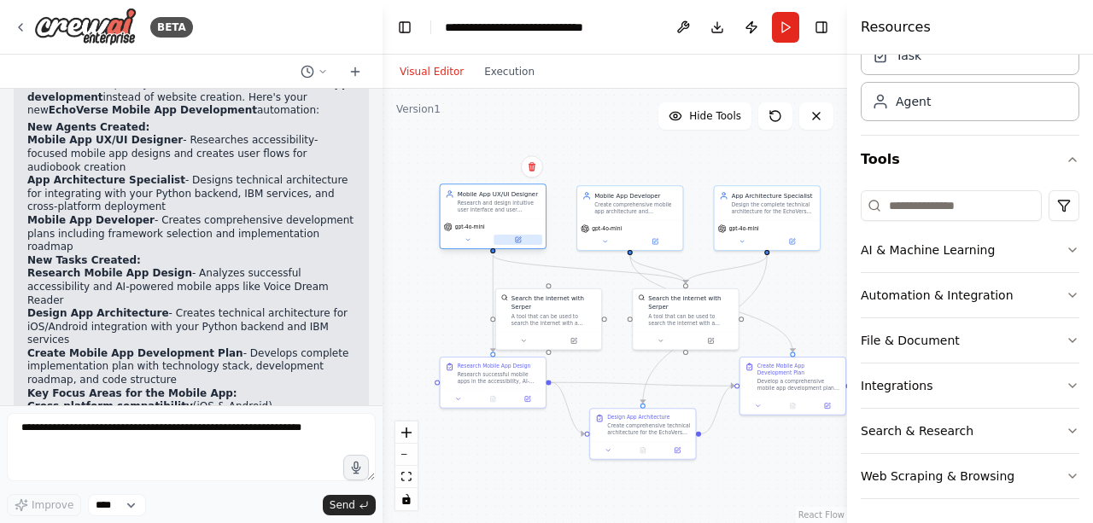
click at [518, 242] on icon at bounding box center [518, 239] width 7 height 7
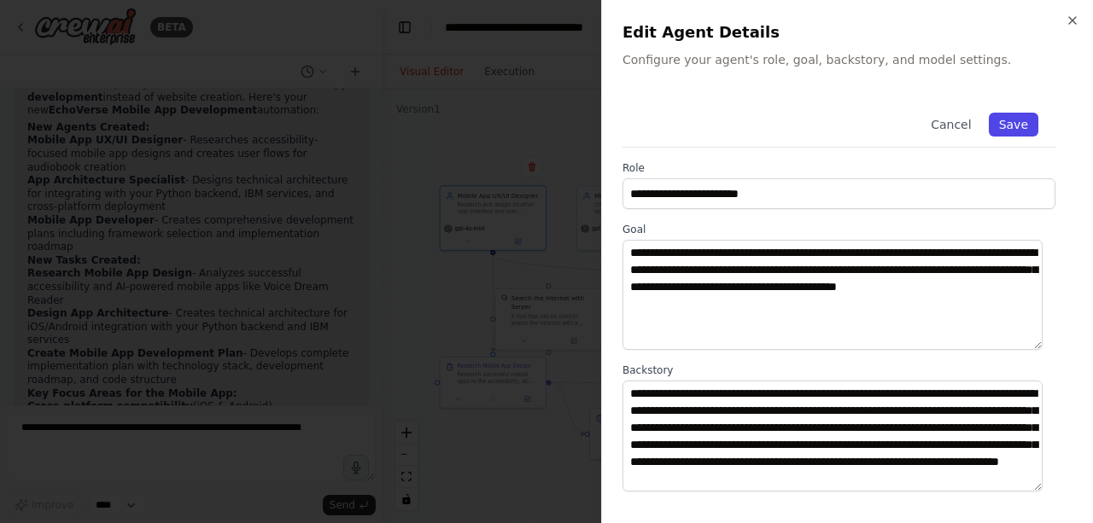
click at [1000, 117] on button "Save" at bounding box center [1013, 125] width 50 height 24
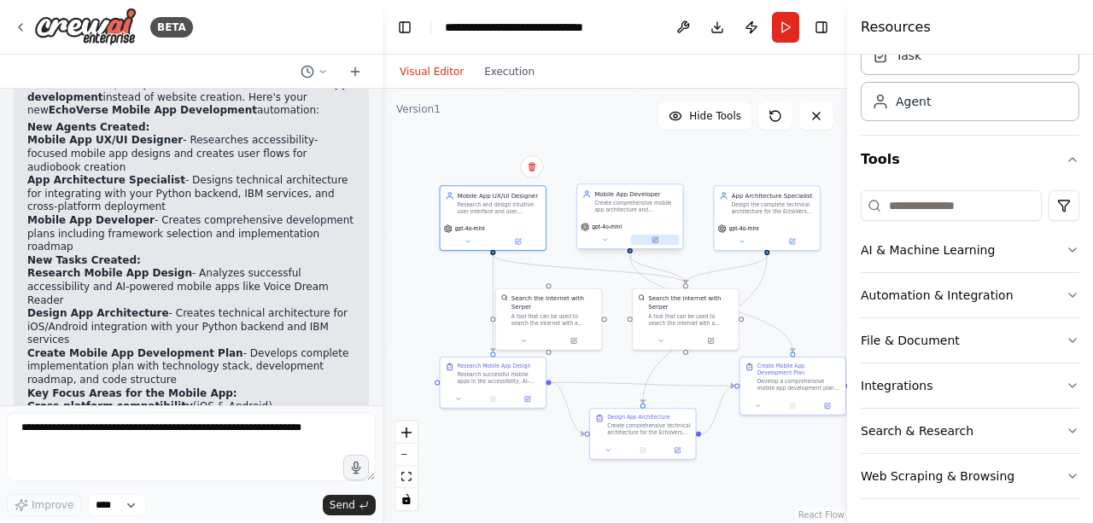
click at [664, 240] on button at bounding box center [655, 240] width 49 height 10
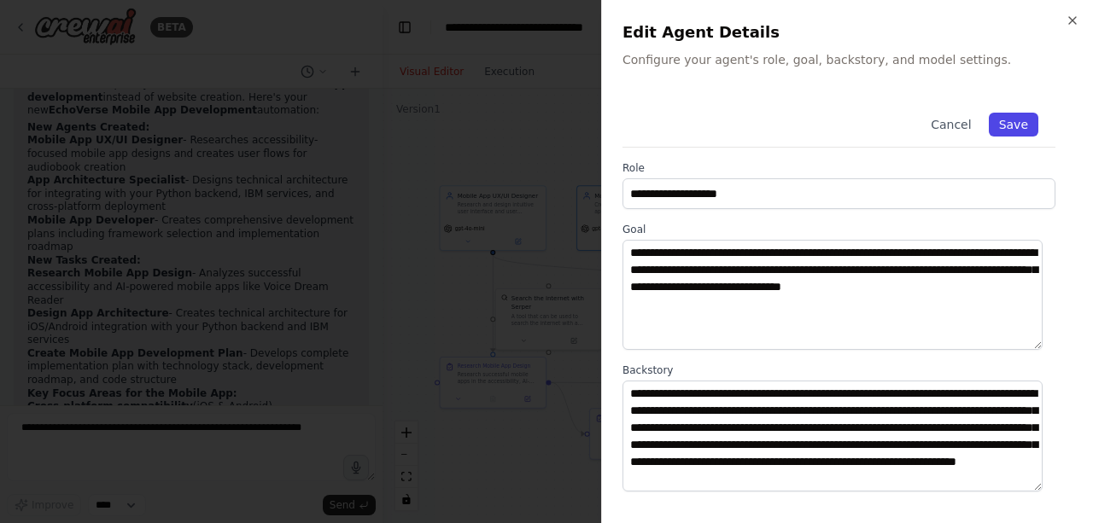
click at [992, 119] on button "Save" at bounding box center [1013, 125] width 50 height 24
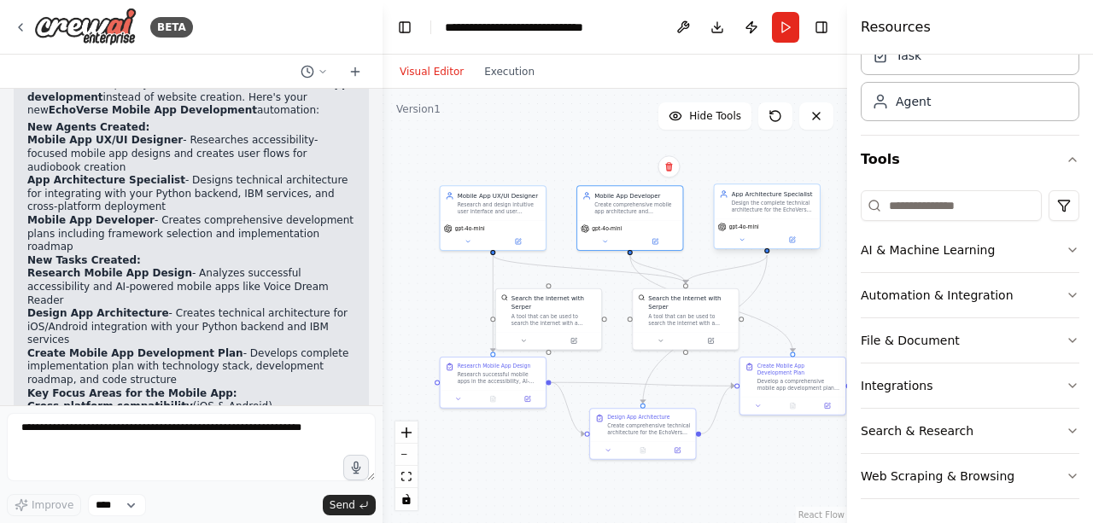
click at [800, 246] on div "gpt-4o-mini" at bounding box center [766, 234] width 105 height 30
click at [800, 236] on button at bounding box center [791, 240] width 49 height 10
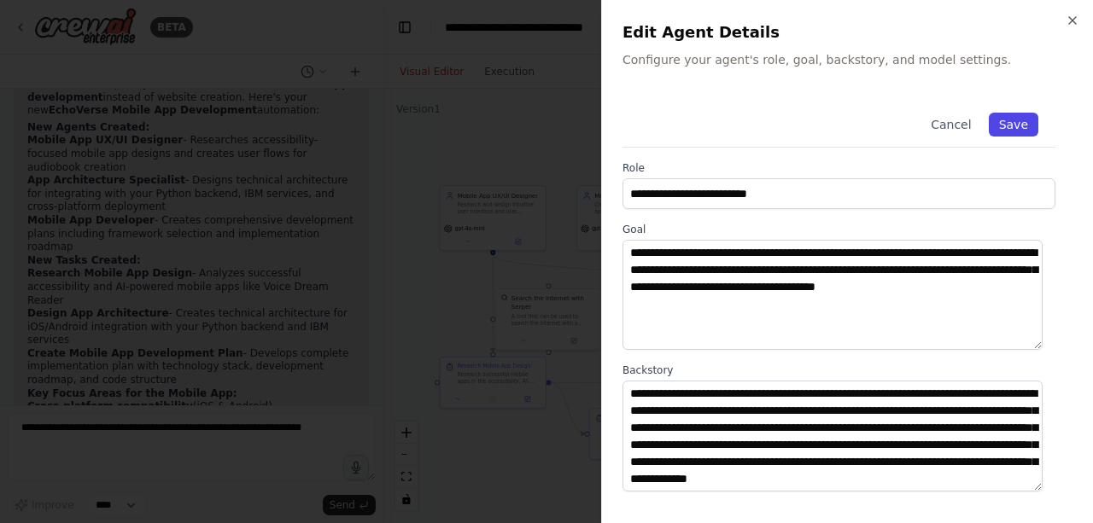
click at [1000, 127] on button "Save" at bounding box center [1013, 125] width 50 height 24
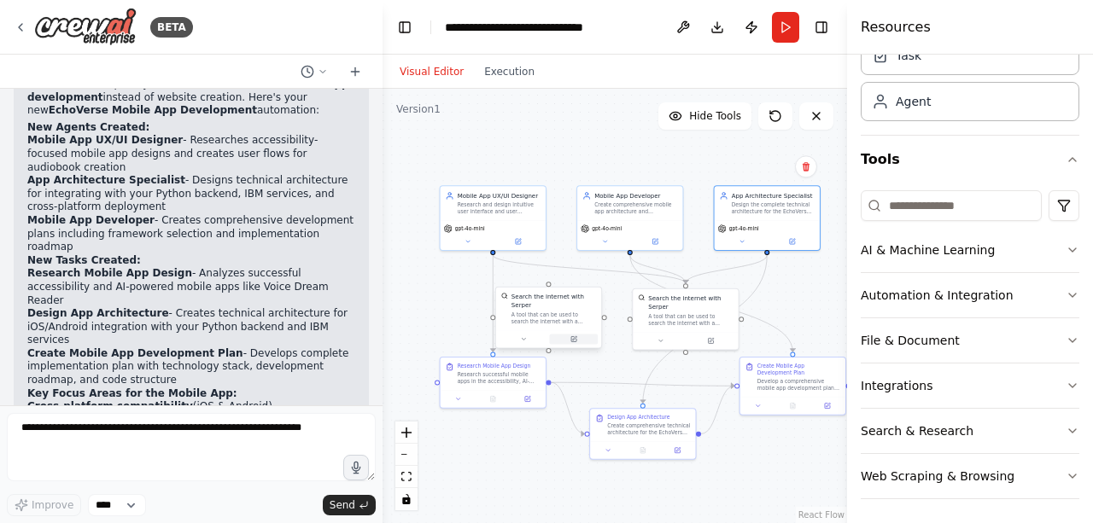
click at [574, 336] on icon at bounding box center [573, 338] width 5 height 5
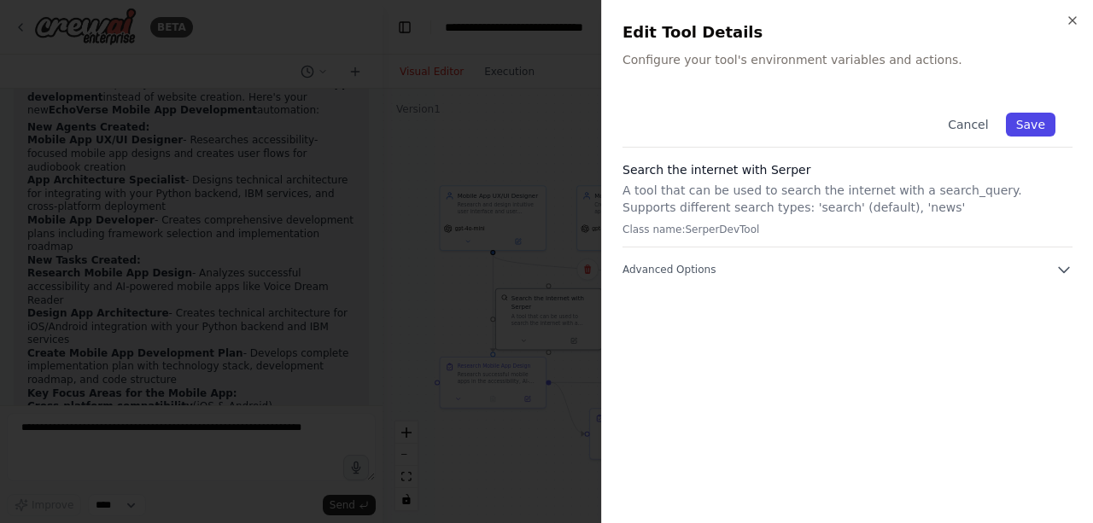
click at [1023, 124] on button "Save" at bounding box center [1031, 125] width 50 height 24
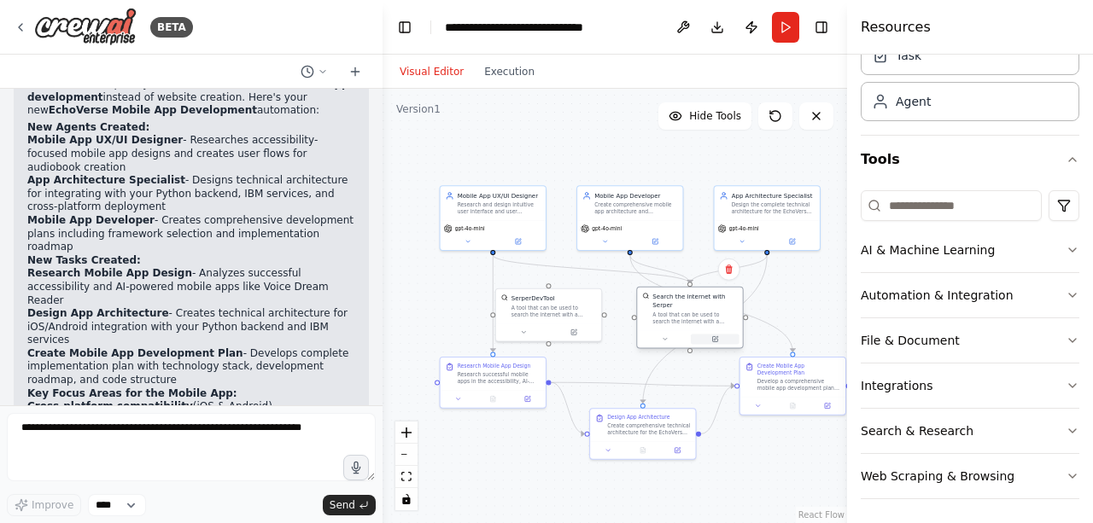
click at [714, 334] on button at bounding box center [715, 339] width 49 height 10
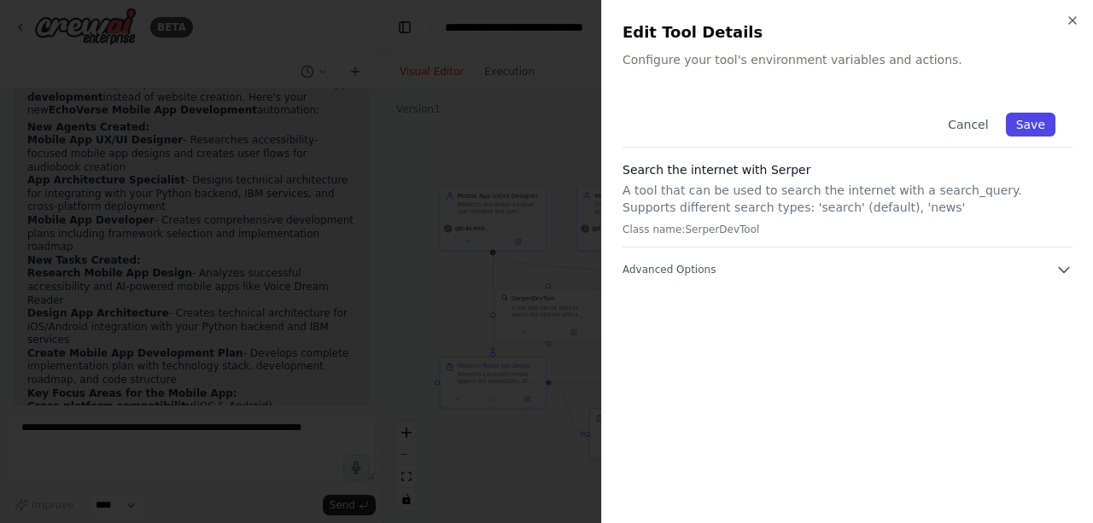
click at [1043, 119] on button "Save" at bounding box center [1031, 125] width 50 height 24
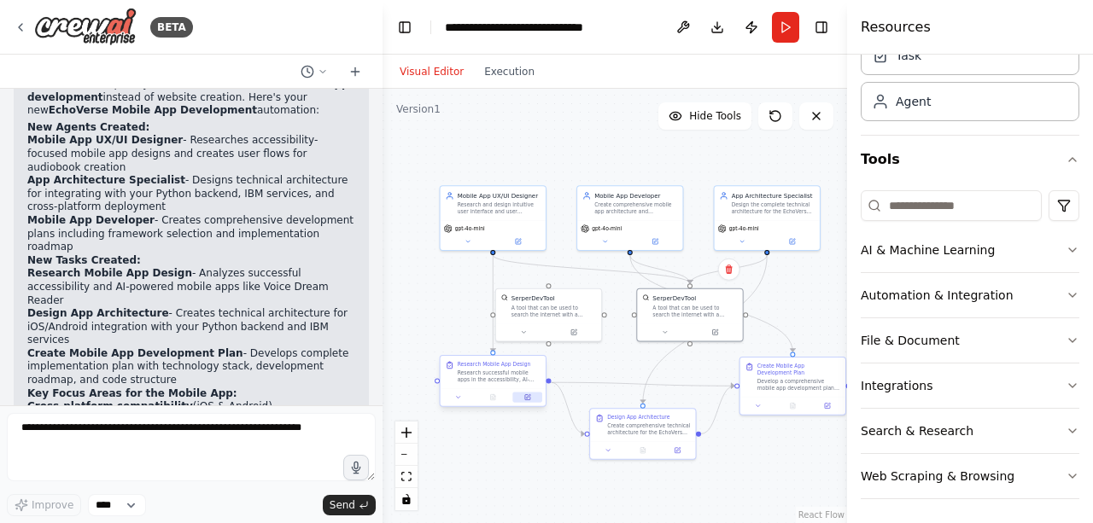
click at [531, 400] on button at bounding box center [527, 398] width 29 height 10
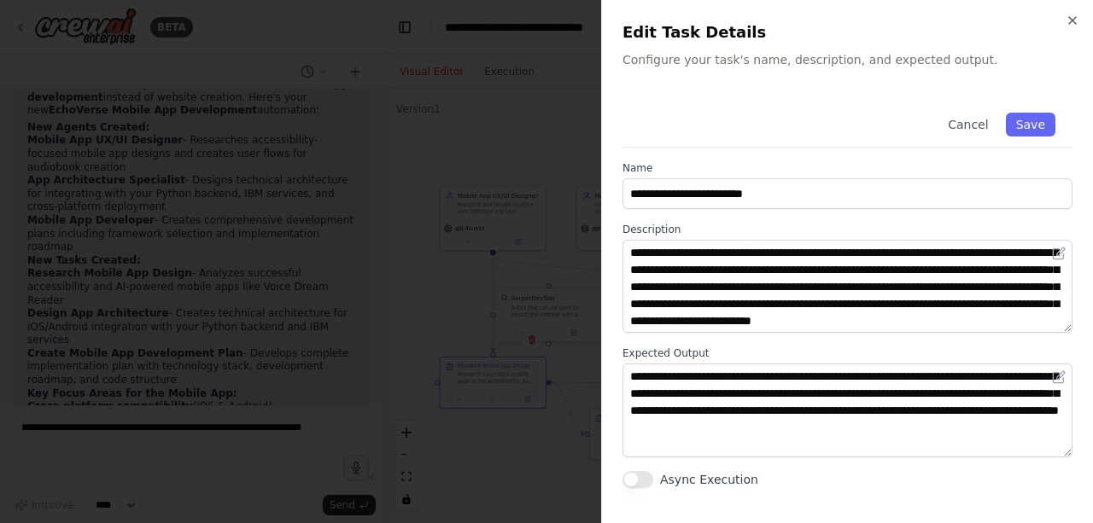
scroll to position [17, 0]
click at [1067, 16] on icon "button" at bounding box center [1072, 21] width 14 height 14
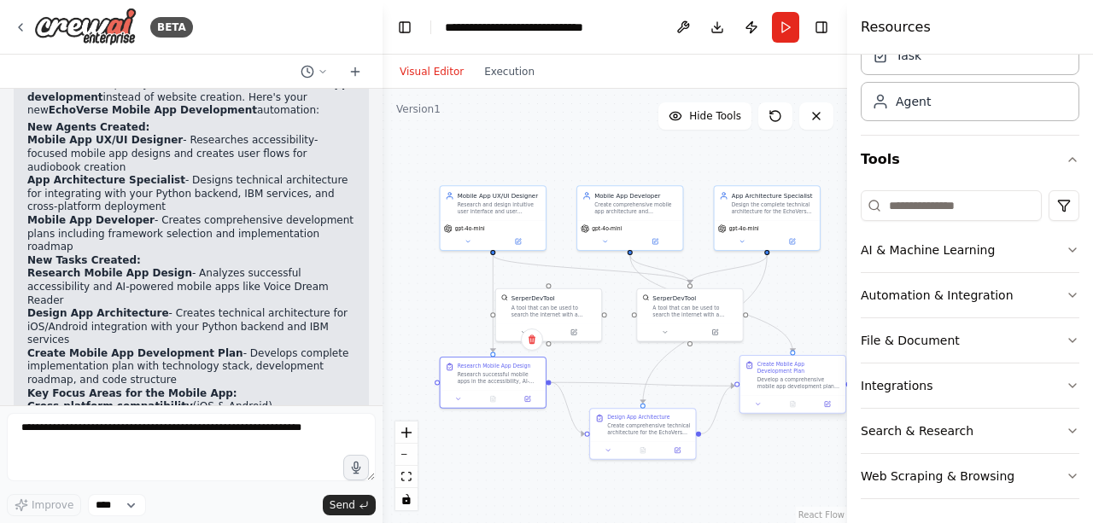
click at [834, 411] on div at bounding box center [792, 404] width 105 height 18
click at [827, 405] on icon at bounding box center [827, 403] width 4 height 4
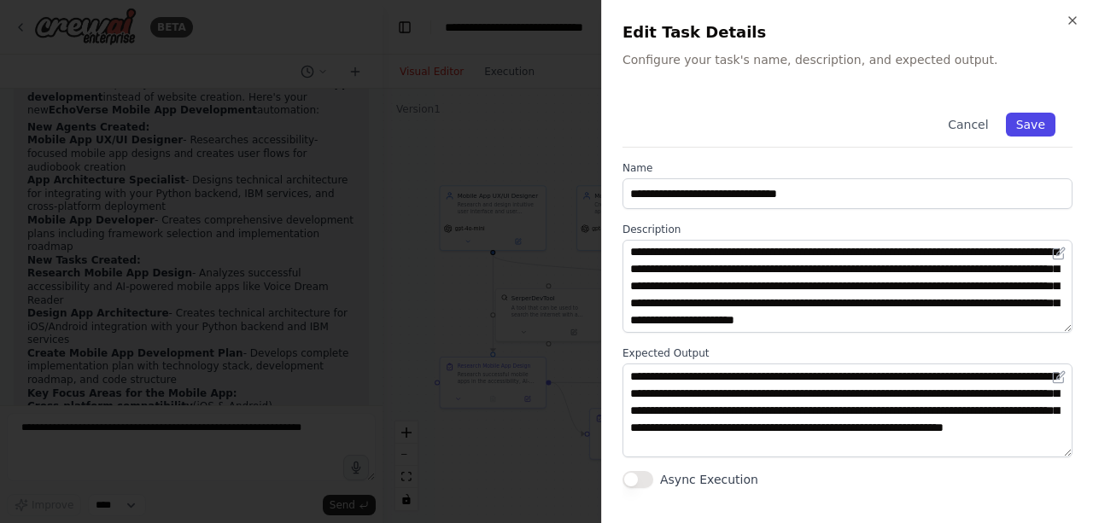
click at [1037, 129] on button "Save" at bounding box center [1031, 125] width 50 height 24
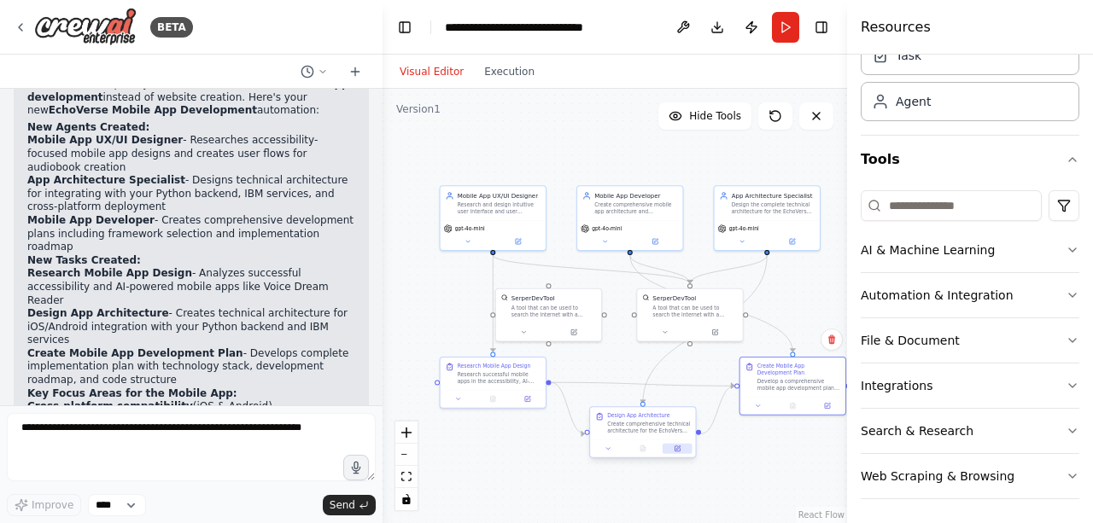
click at [681, 450] on button at bounding box center [676, 449] width 29 height 10
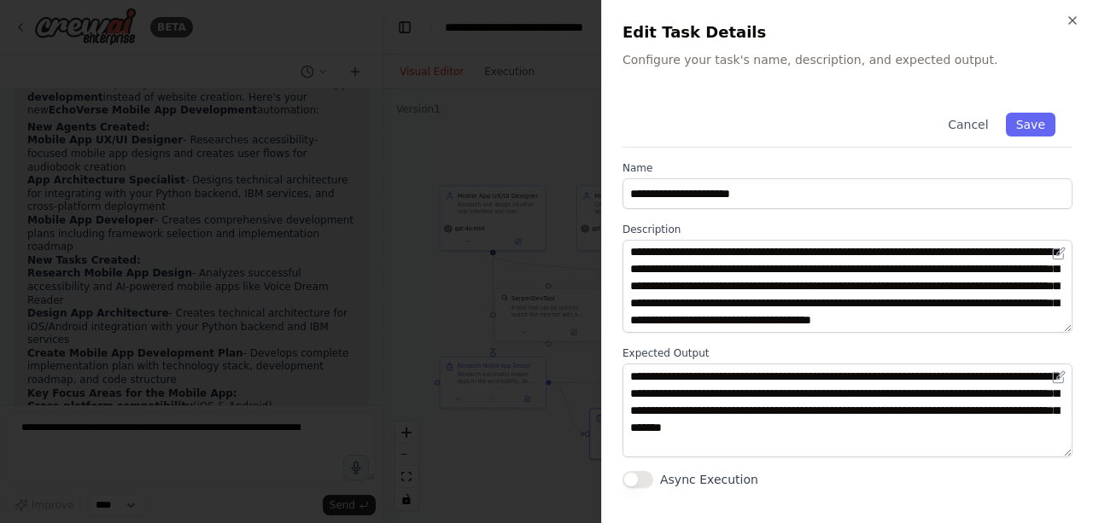
scroll to position [15, 0]
click at [1029, 123] on button "Save" at bounding box center [1031, 125] width 50 height 24
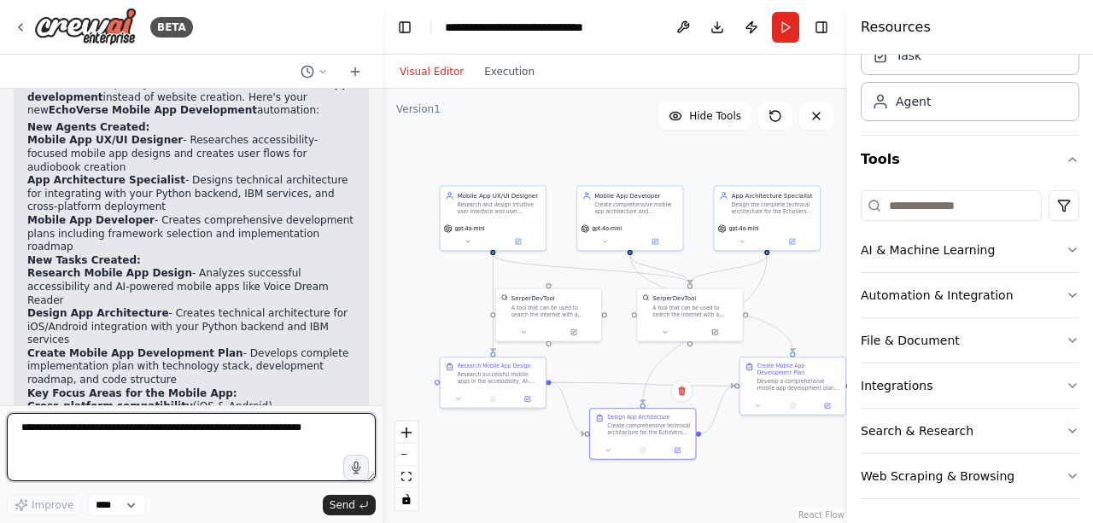
click at [155, 419] on textarea at bounding box center [191, 447] width 369 height 68
paste textarea "**********"
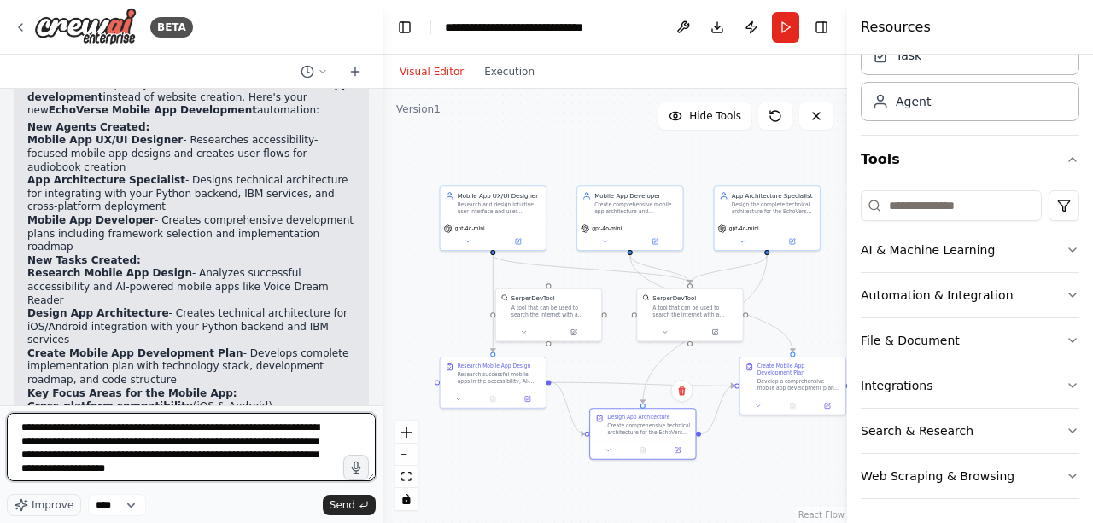
scroll to position [254, 0]
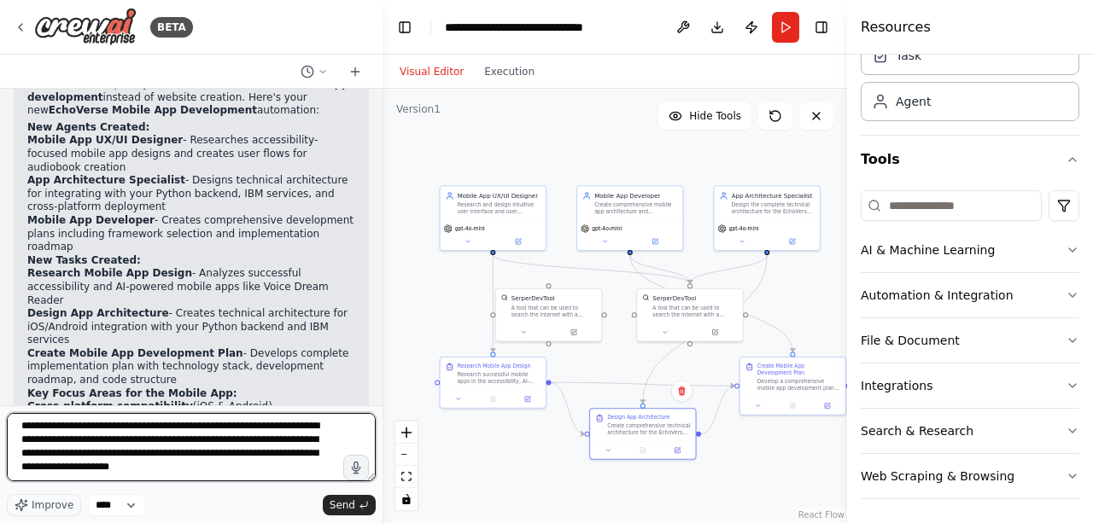
type textarea "**********"
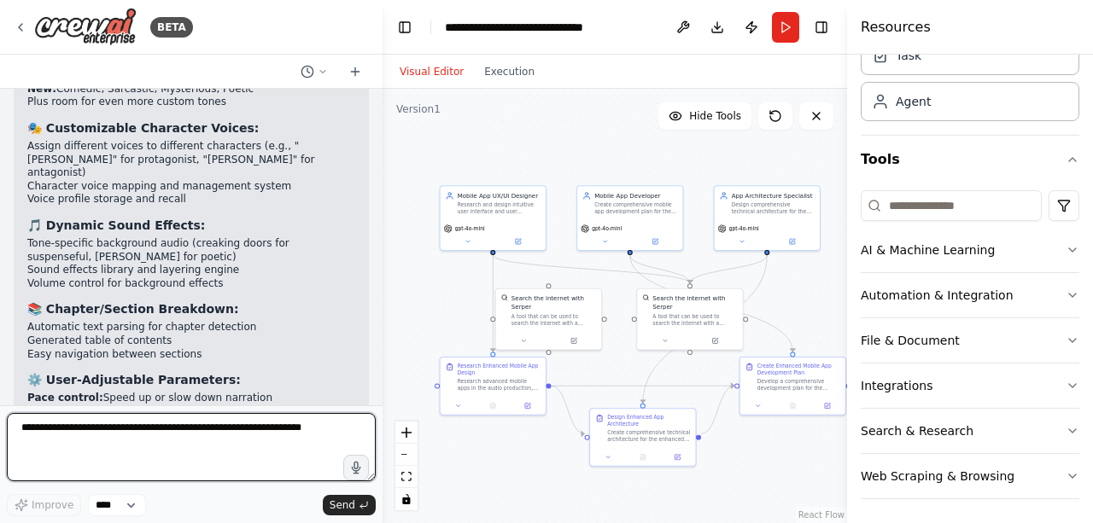
scroll to position [5589, 0]
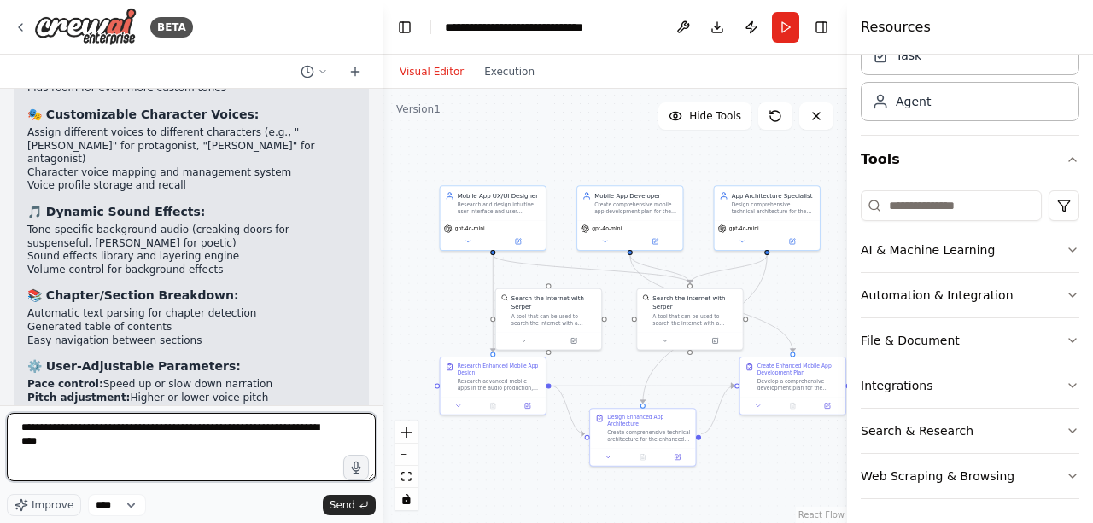
type textarea "**********"
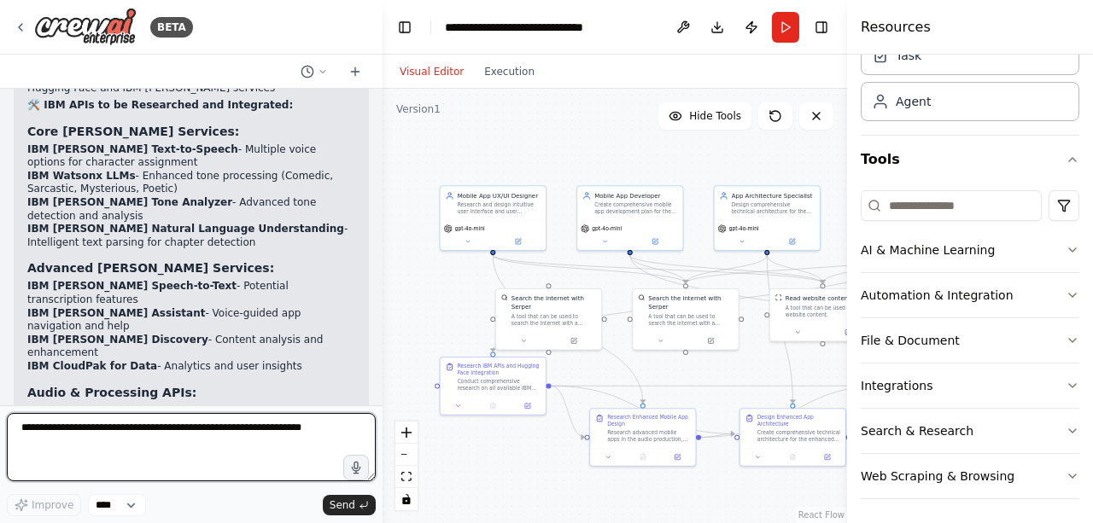
scroll to position [7491, 0]
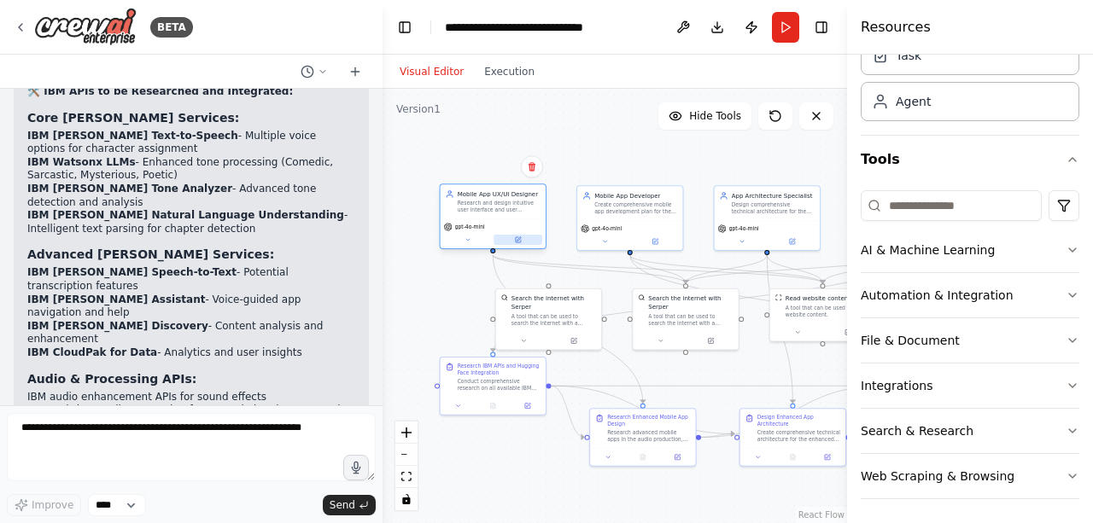
click at [524, 243] on button at bounding box center [517, 240] width 49 height 10
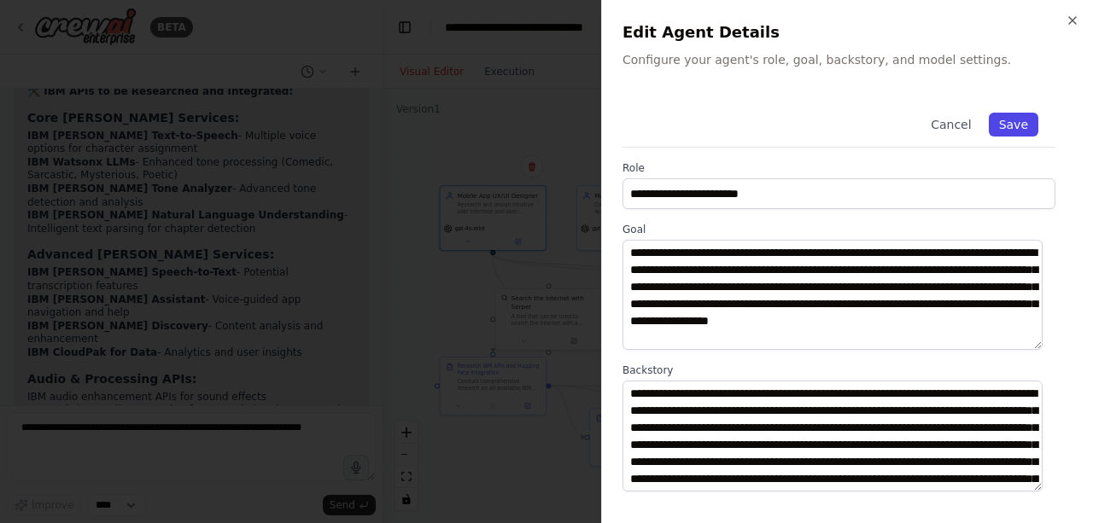
click at [995, 124] on button "Save" at bounding box center [1013, 125] width 50 height 24
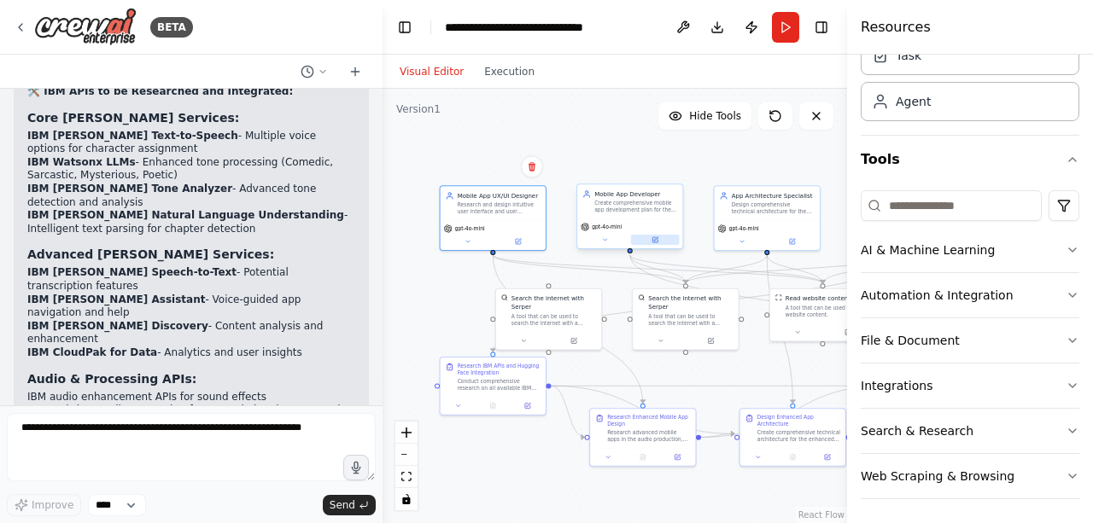
click at [659, 239] on button at bounding box center [655, 240] width 49 height 10
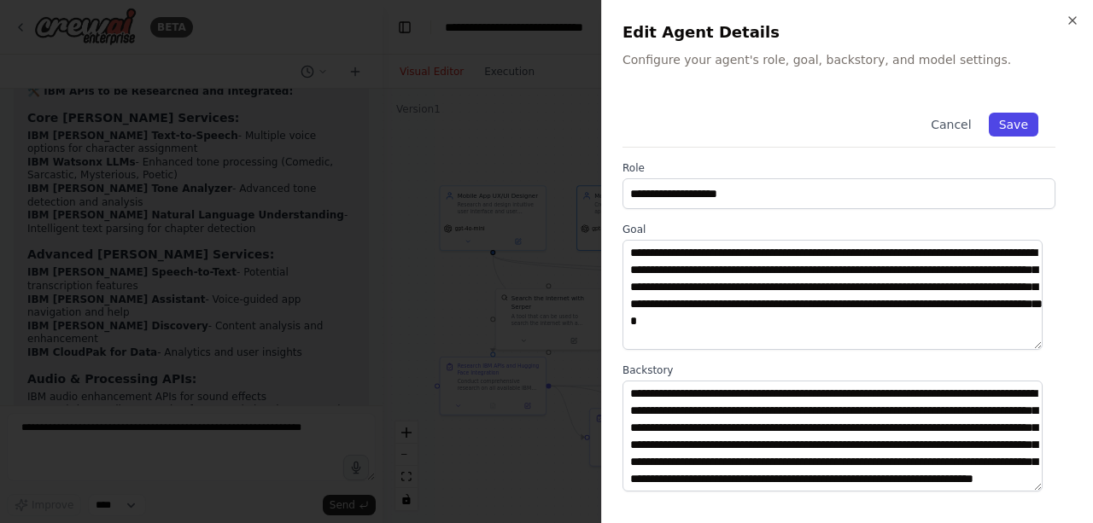
click at [1007, 131] on button "Save" at bounding box center [1013, 125] width 50 height 24
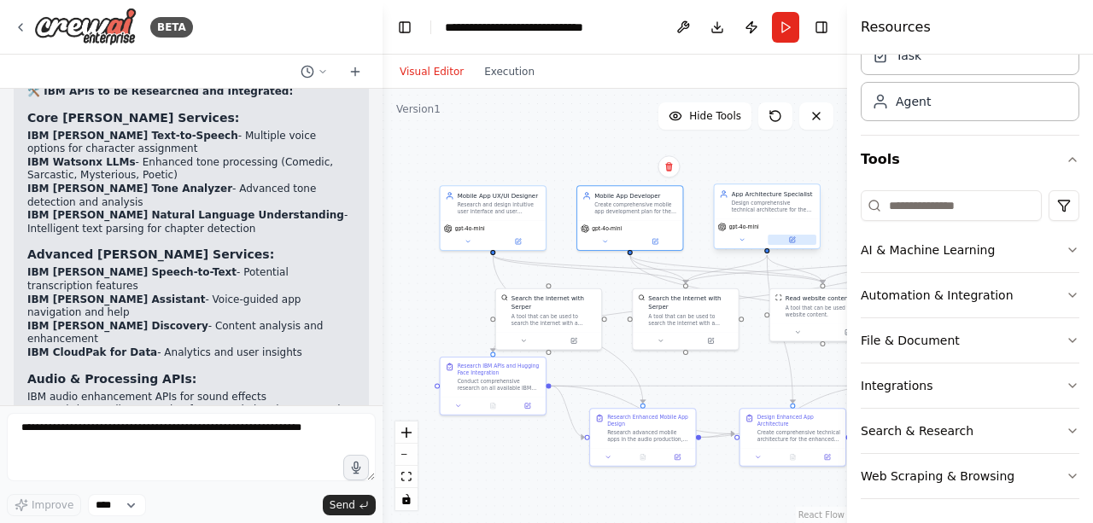
click at [804, 241] on button at bounding box center [791, 240] width 49 height 10
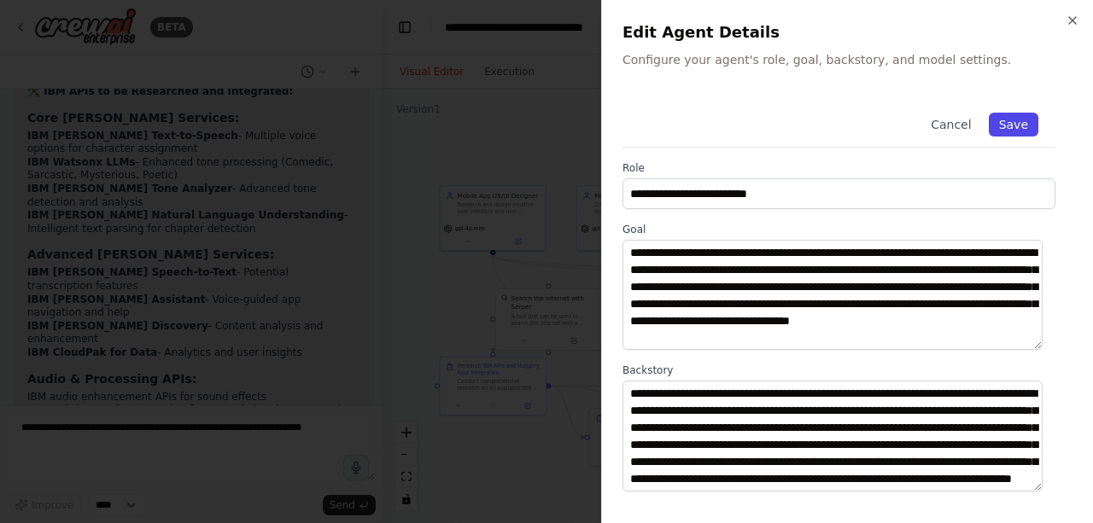
click at [1006, 119] on button "Save" at bounding box center [1013, 125] width 50 height 24
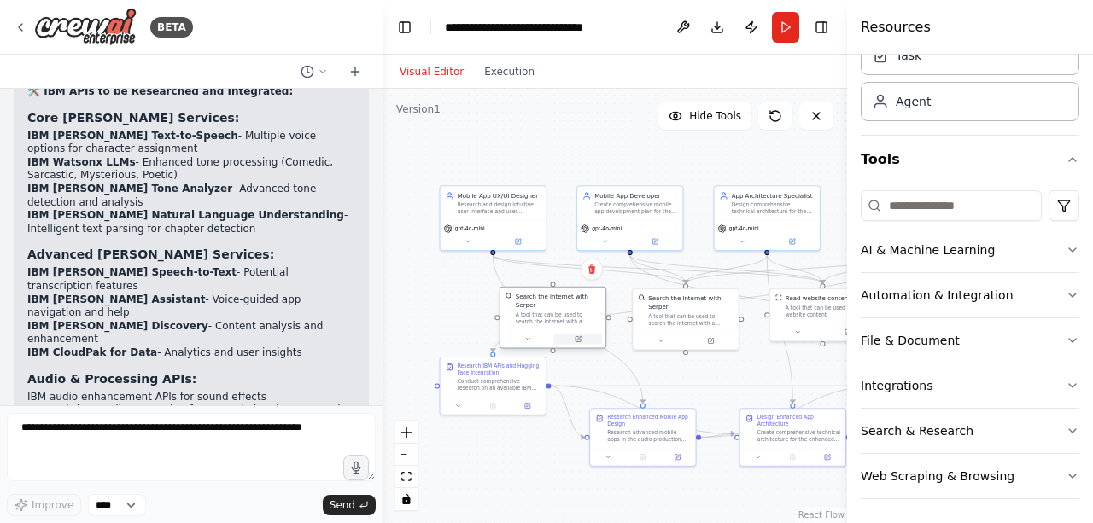
click at [581, 334] on button at bounding box center [578, 339] width 49 height 10
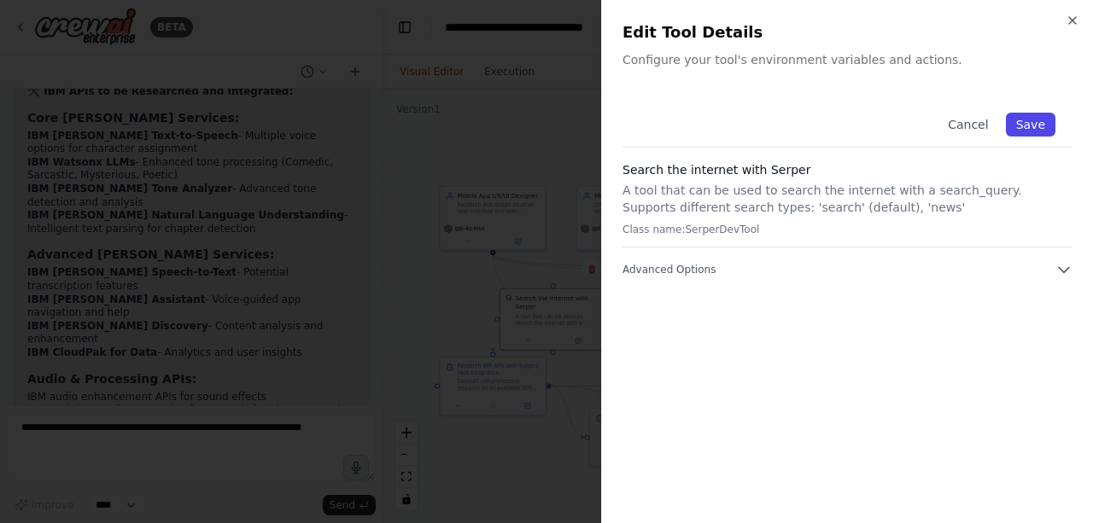
click at [1016, 124] on button "Save" at bounding box center [1031, 125] width 50 height 24
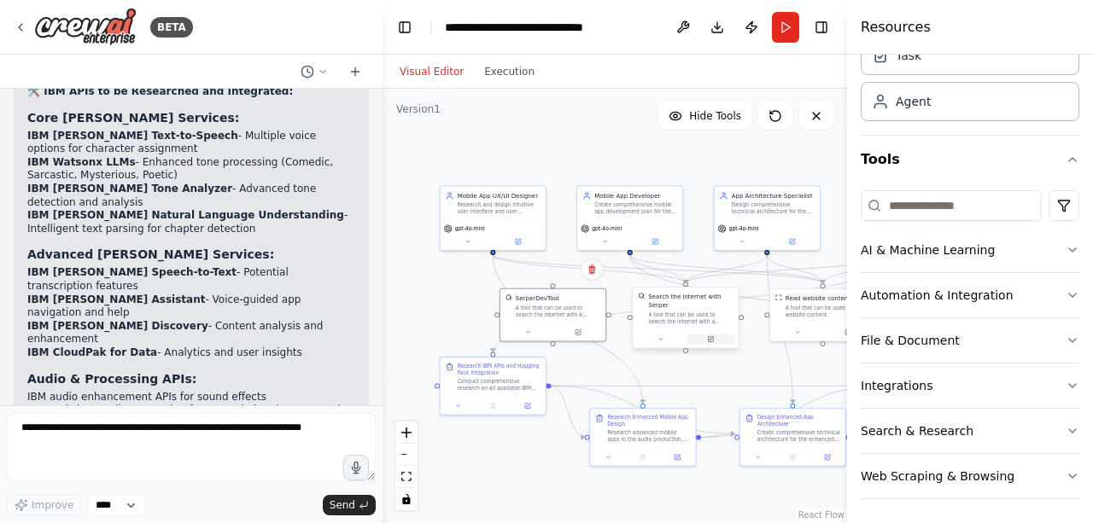
click at [715, 334] on button at bounding box center [710, 339] width 49 height 10
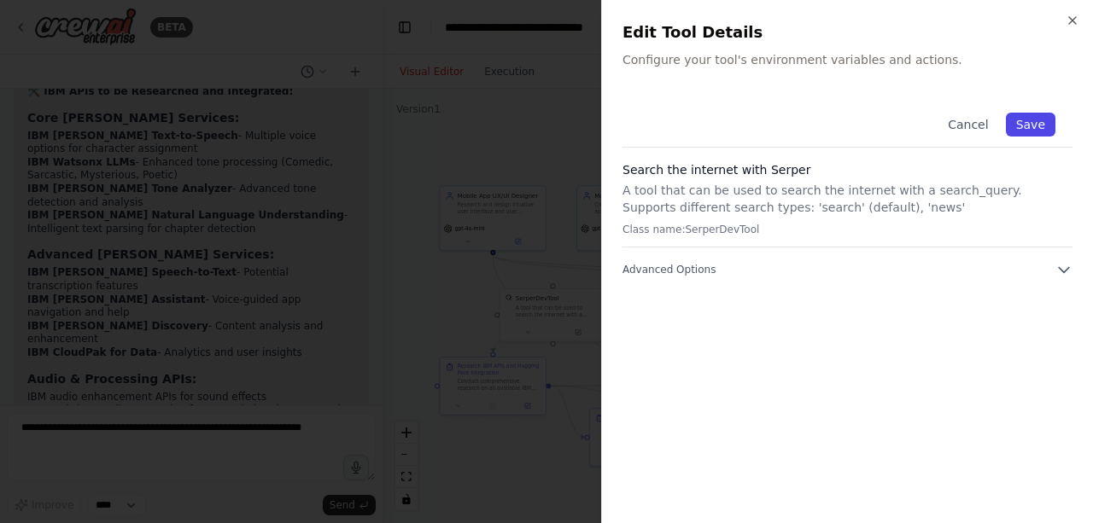
click at [1021, 120] on button "Save" at bounding box center [1031, 125] width 50 height 24
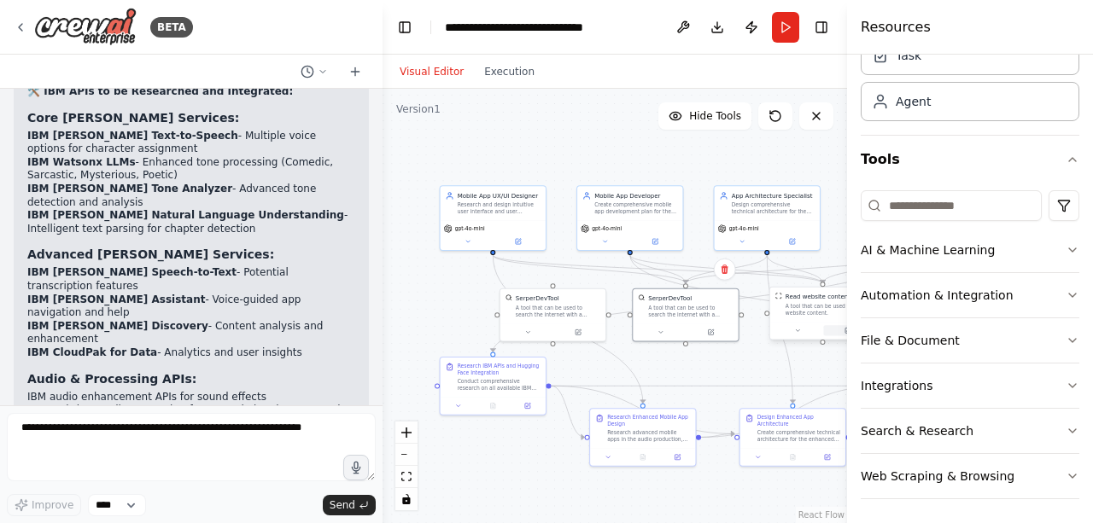
click at [836, 330] on button at bounding box center [847, 330] width 49 height 10
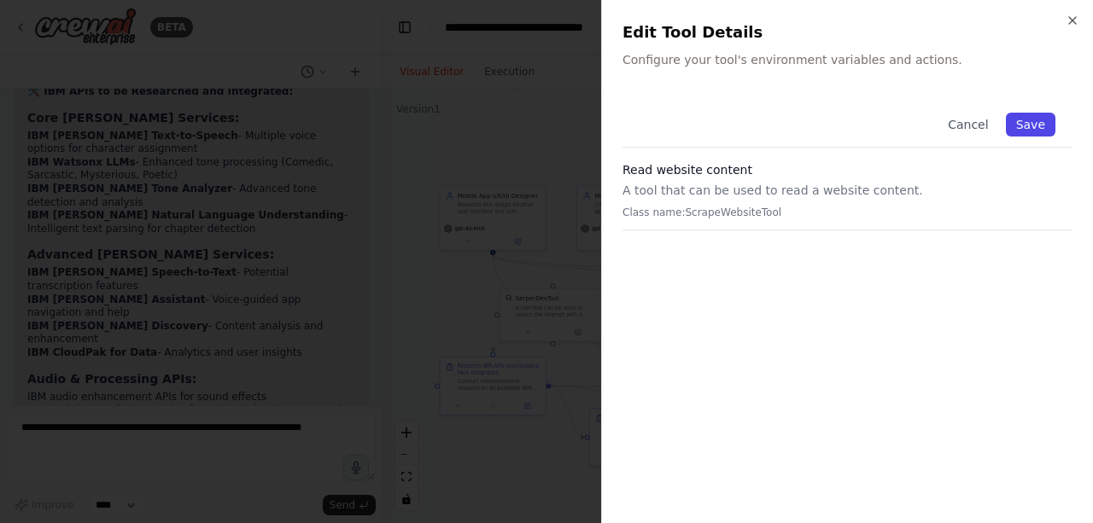
click at [1024, 131] on button "Save" at bounding box center [1031, 125] width 50 height 24
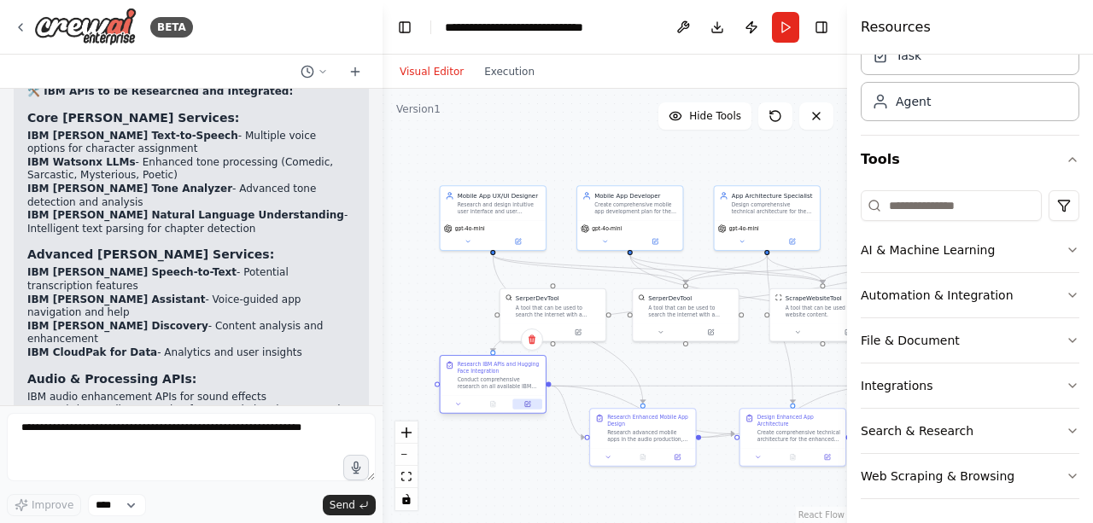
click at [528, 399] on button at bounding box center [527, 404] width 29 height 10
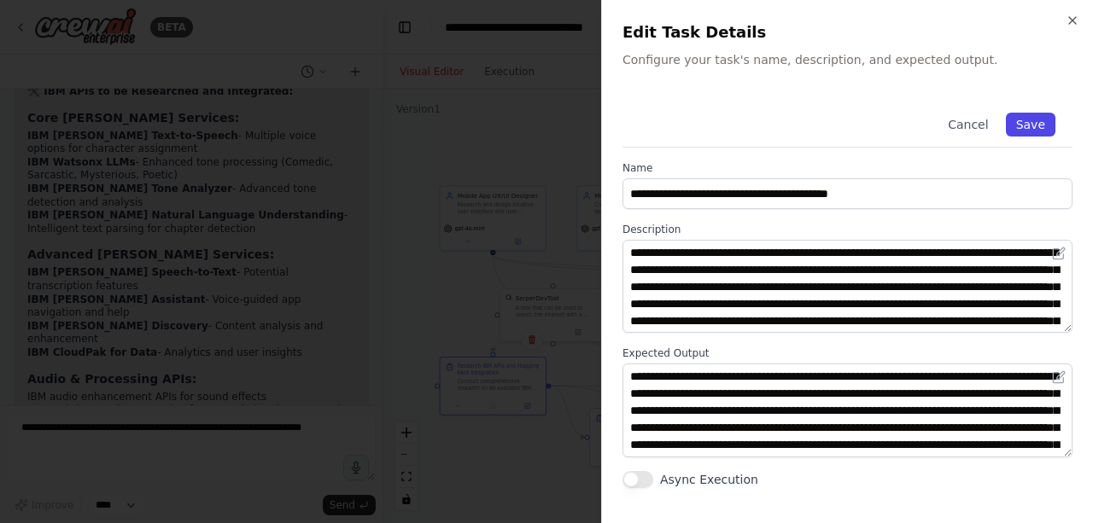
click at [1026, 120] on button "Save" at bounding box center [1031, 125] width 50 height 24
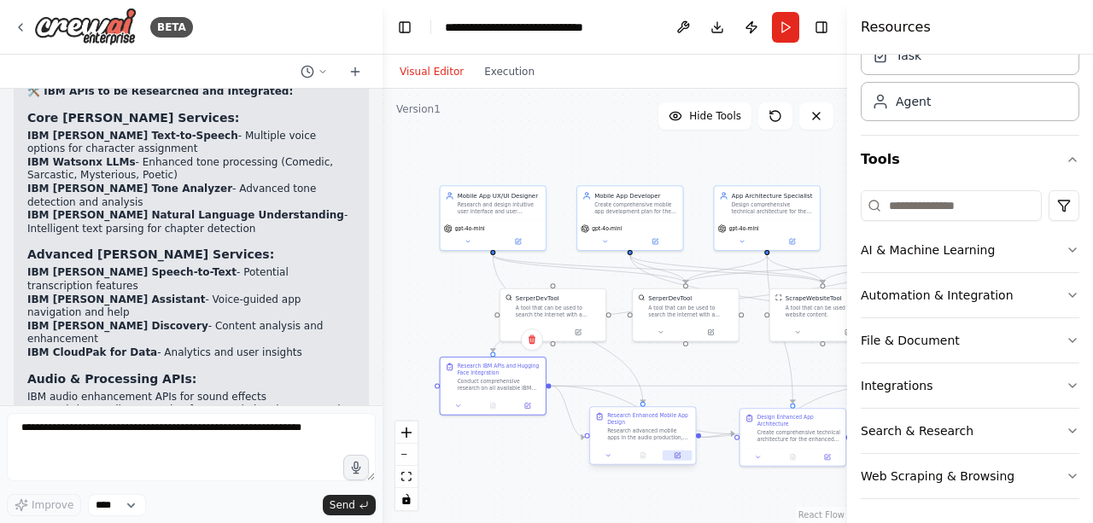
click at [683, 455] on button at bounding box center [676, 456] width 29 height 10
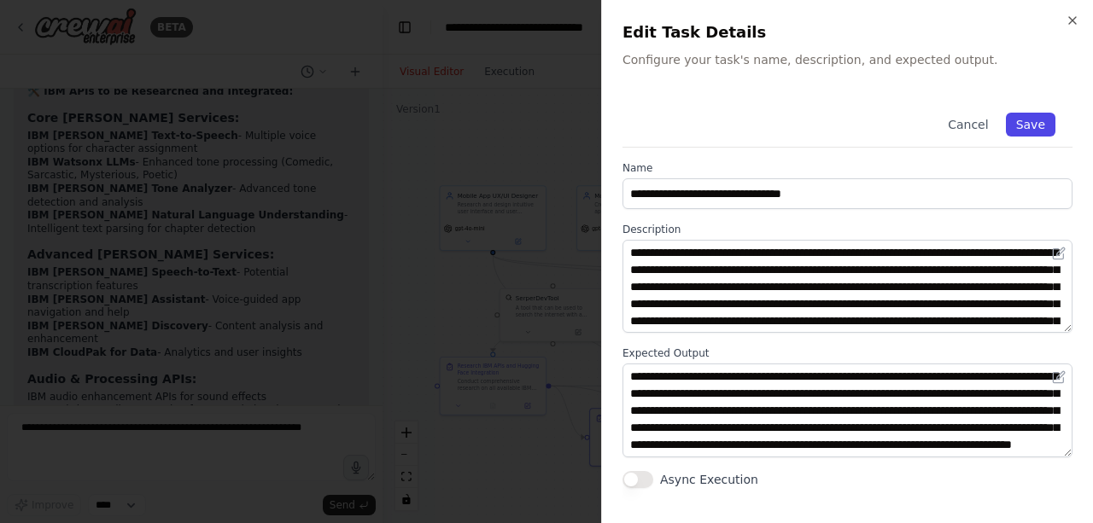
click at [1038, 123] on button "Save" at bounding box center [1031, 125] width 50 height 24
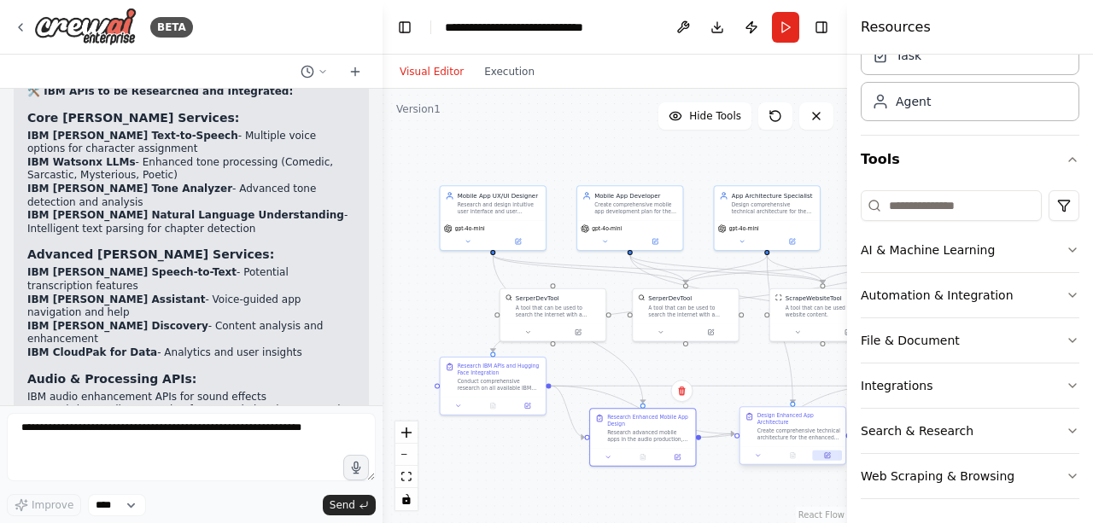
click at [830, 453] on button at bounding box center [827, 456] width 29 height 10
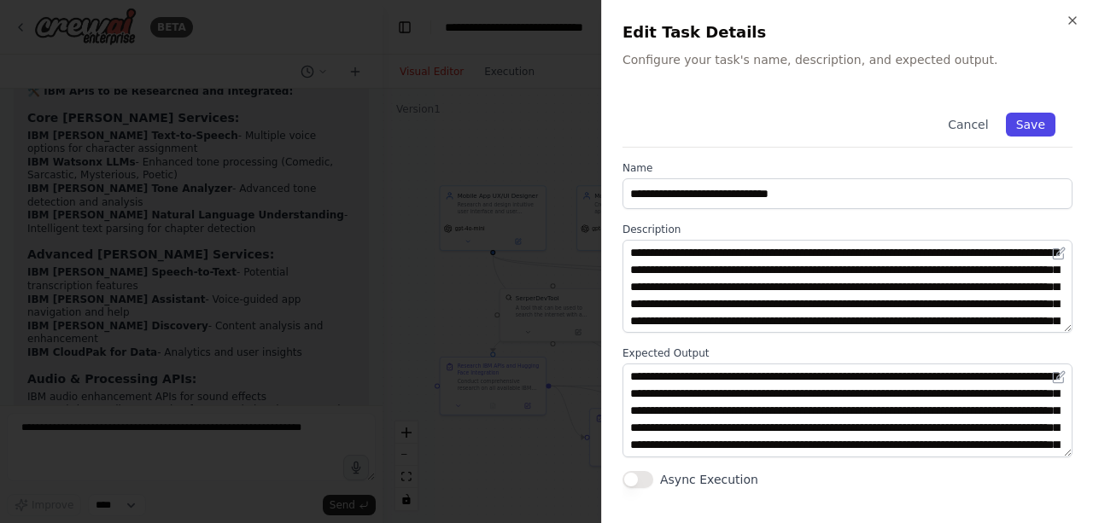
click at [1019, 128] on button "Save" at bounding box center [1031, 125] width 50 height 24
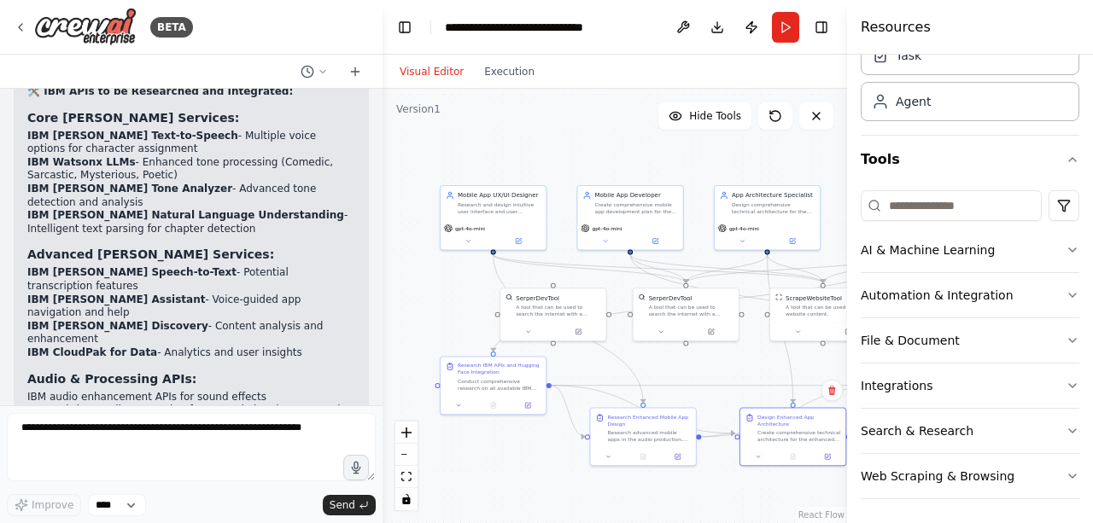
click at [723, 364] on div ".deletable-edge-delete-btn { width: 20px; height: 20px; border: 0px solid #ffff…" at bounding box center [614, 306] width 464 height 434
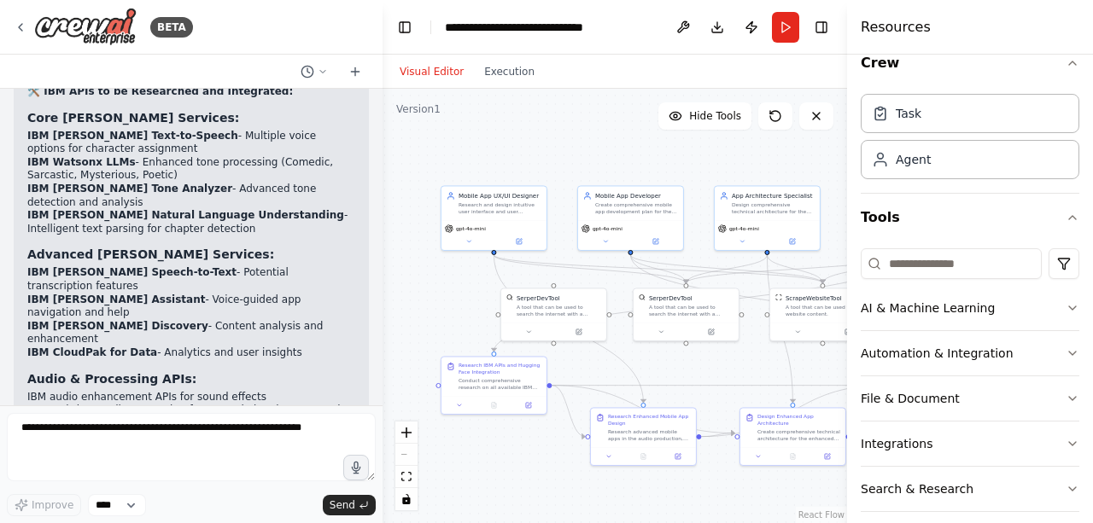
scroll to position [0, 0]
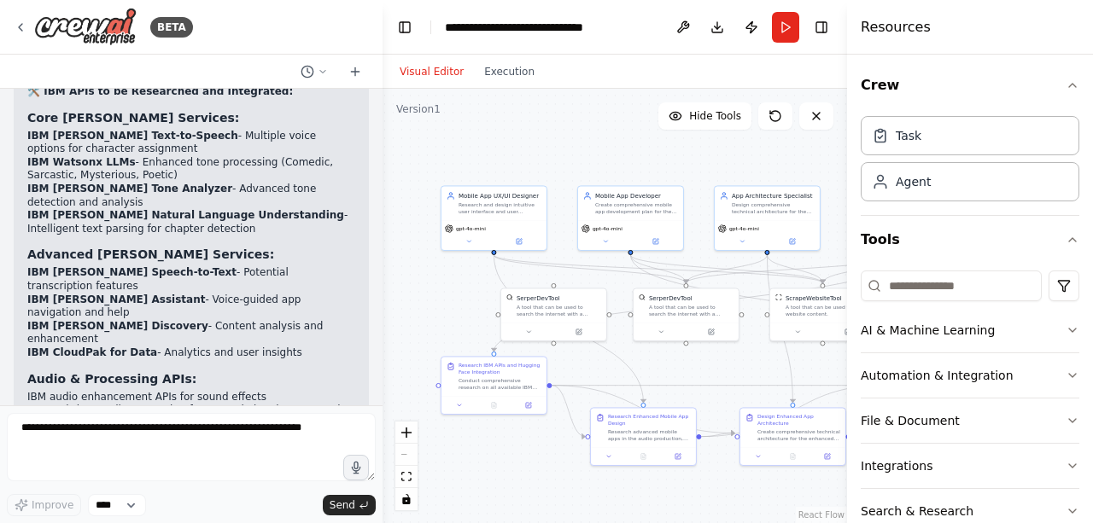
click at [647, 159] on div ".deletable-edge-delete-btn { width: 20px; height: 20px; border: 0px solid #ffff…" at bounding box center [614, 306] width 464 height 434
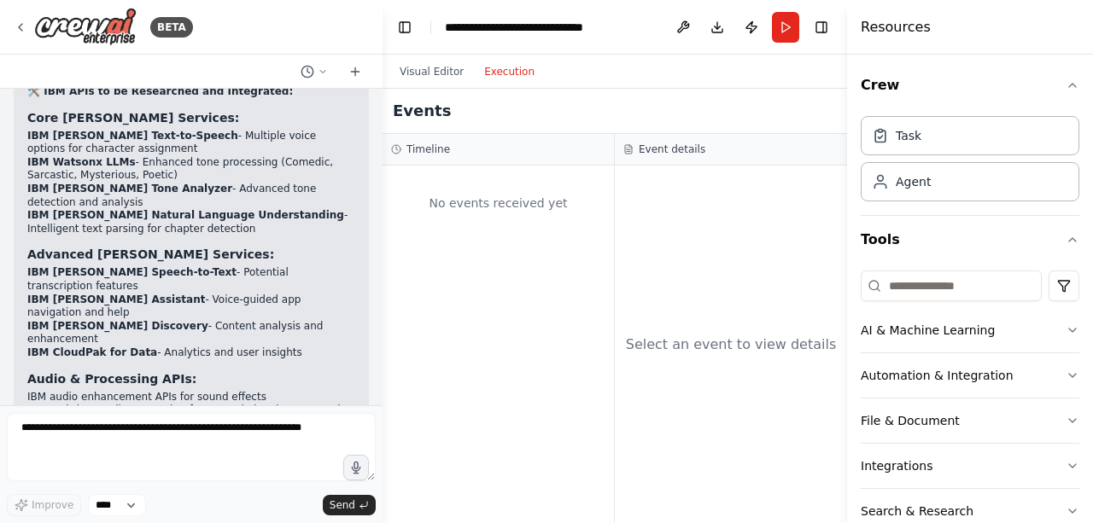
click at [505, 78] on button "Execution" at bounding box center [509, 71] width 71 height 20
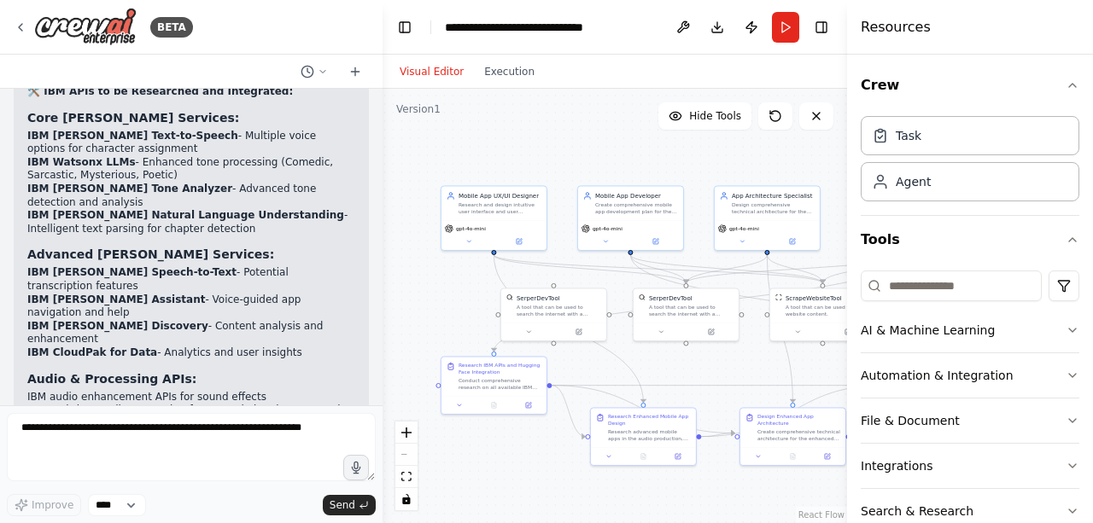
click at [454, 65] on button "Visual Editor" at bounding box center [431, 71] width 85 height 20
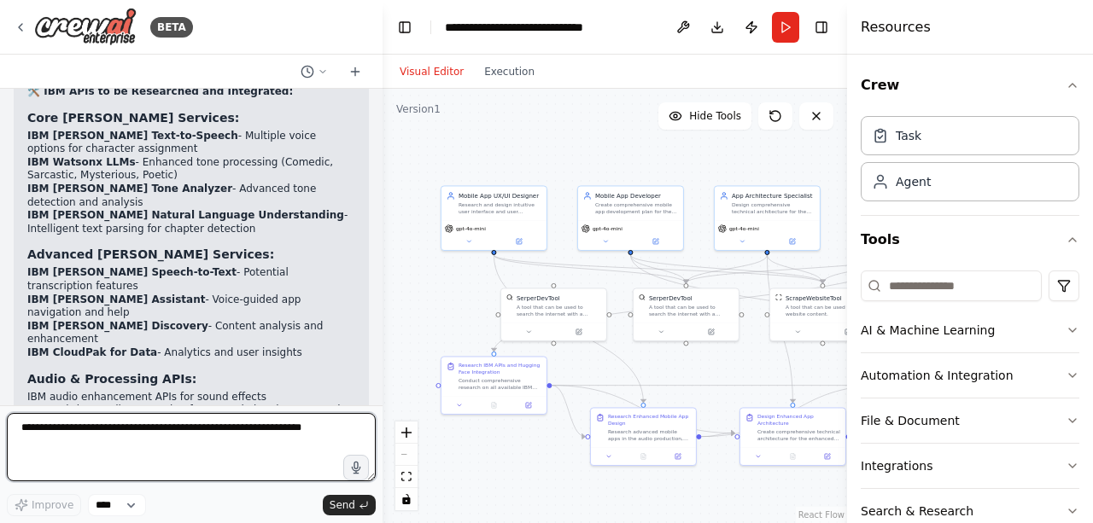
click at [131, 416] on textarea at bounding box center [191, 447] width 369 height 68
type textarea "**********"
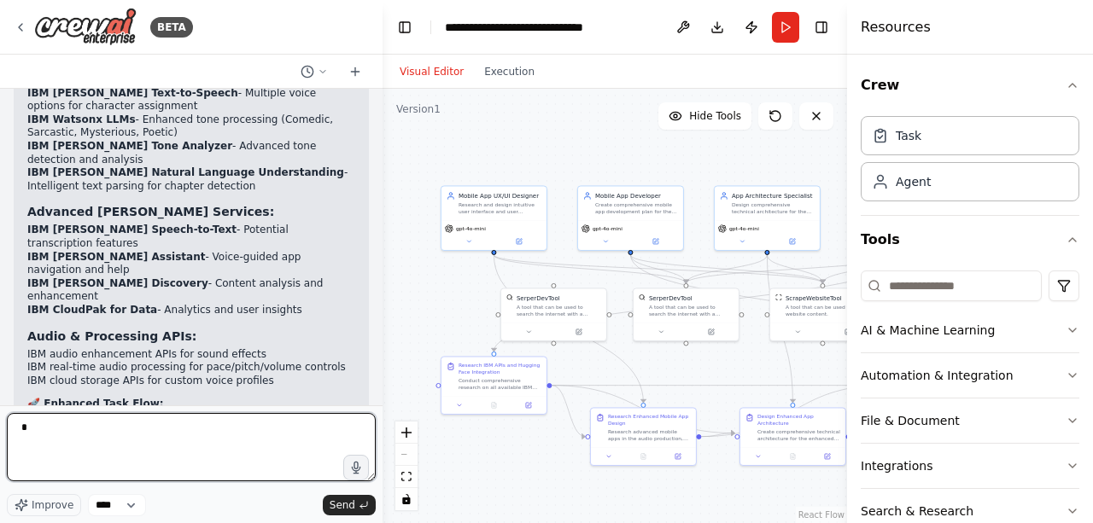
type textarea "*"
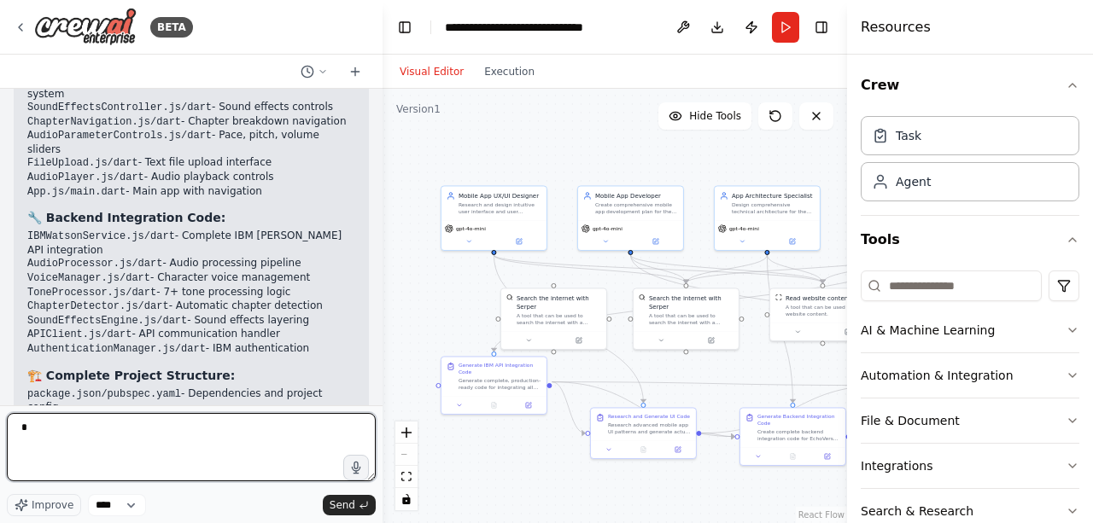
scroll to position [8734, 0]
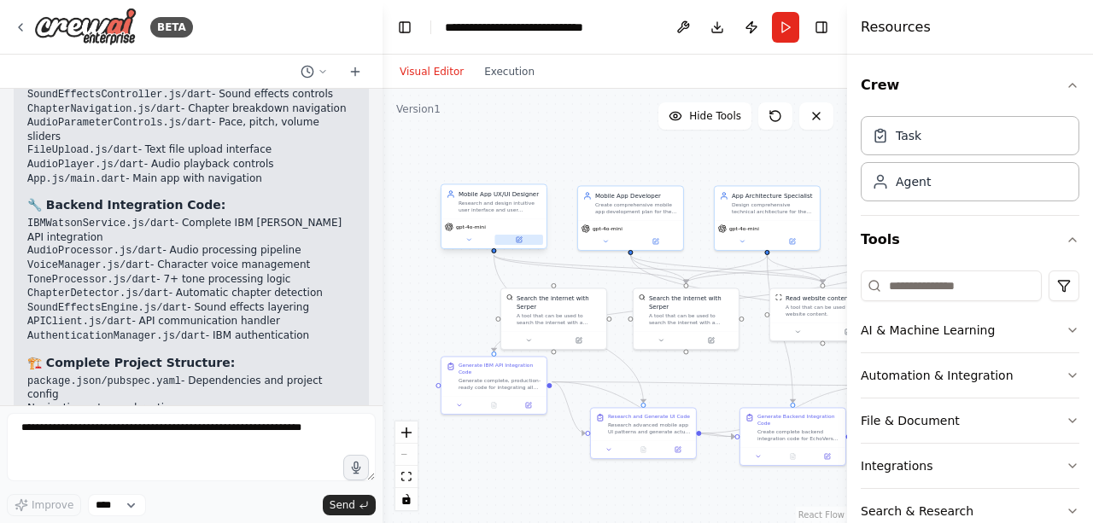
click at [520, 242] on icon at bounding box center [518, 239] width 5 height 5
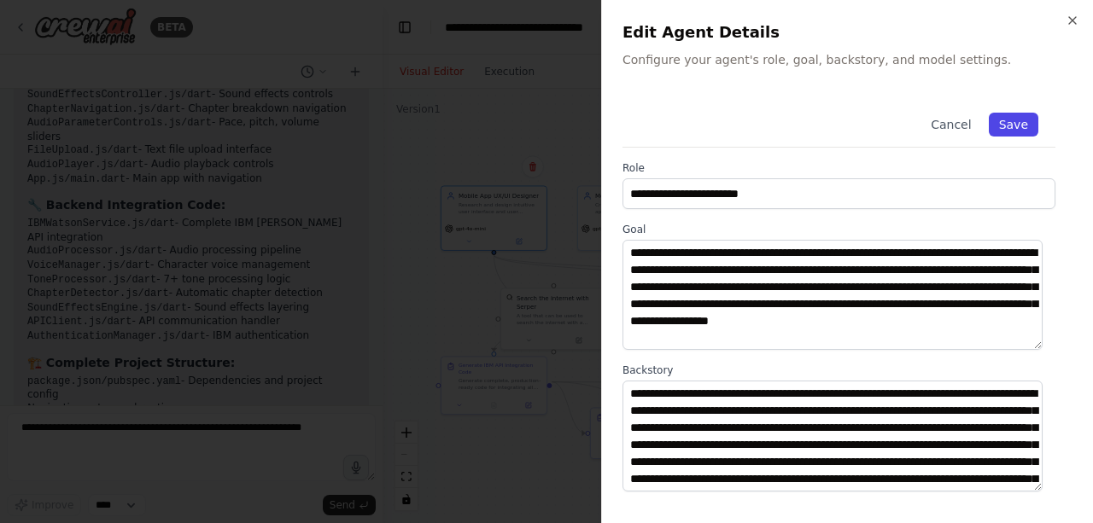
click at [994, 117] on button "Save" at bounding box center [1013, 125] width 50 height 24
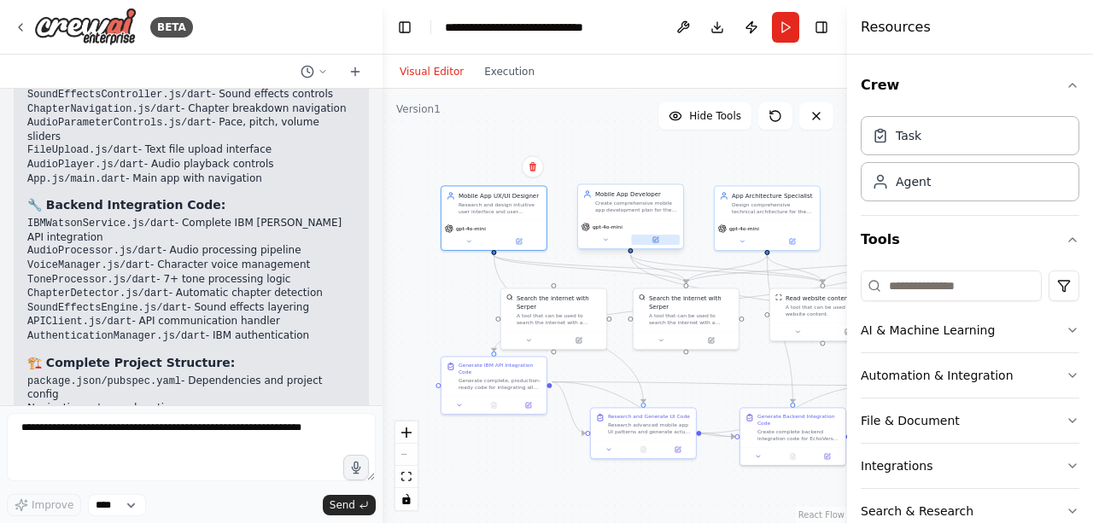
click at [659, 243] on button at bounding box center [655, 240] width 49 height 10
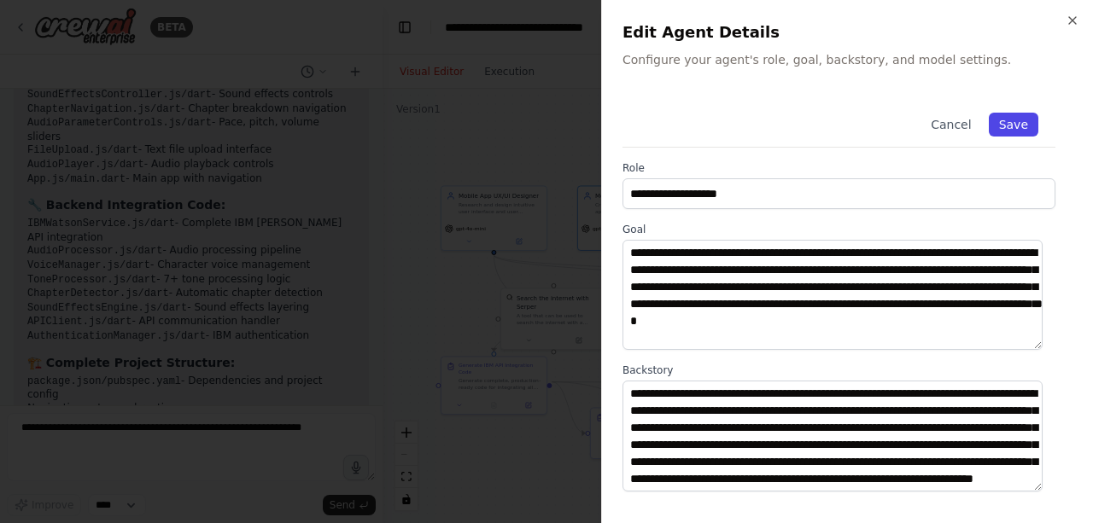
click at [1005, 127] on button "Save" at bounding box center [1013, 125] width 50 height 24
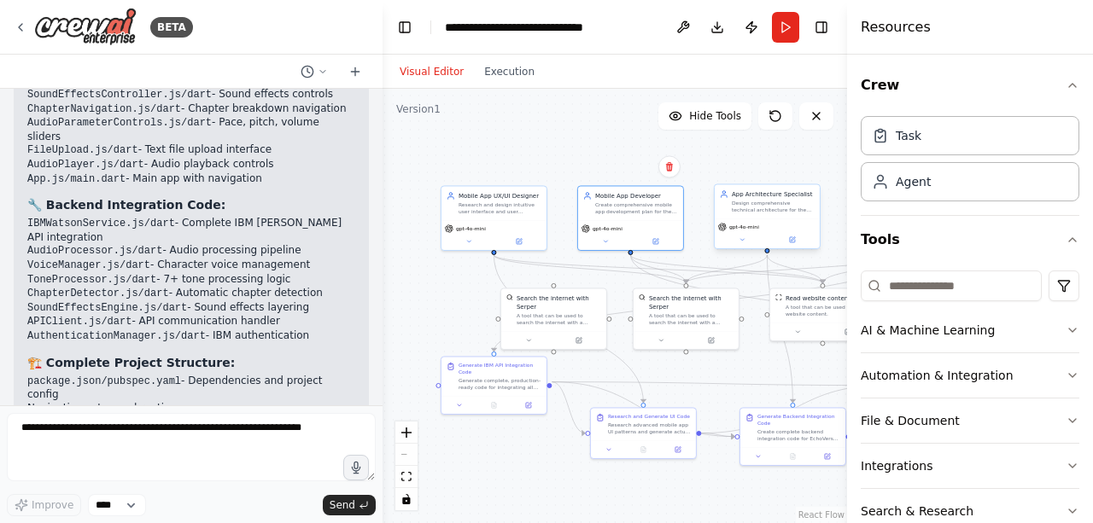
click at [800, 247] on div "gpt-4o-mini" at bounding box center [766, 234] width 105 height 30
click at [796, 244] on button at bounding box center [791, 240] width 49 height 10
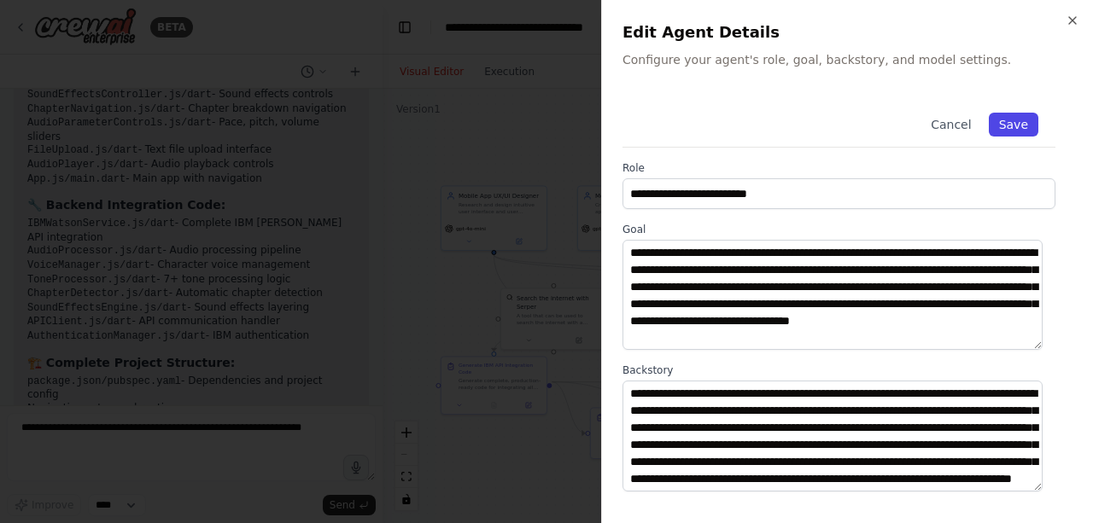
click at [996, 125] on button "Save" at bounding box center [1013, 125] width 50 height 24
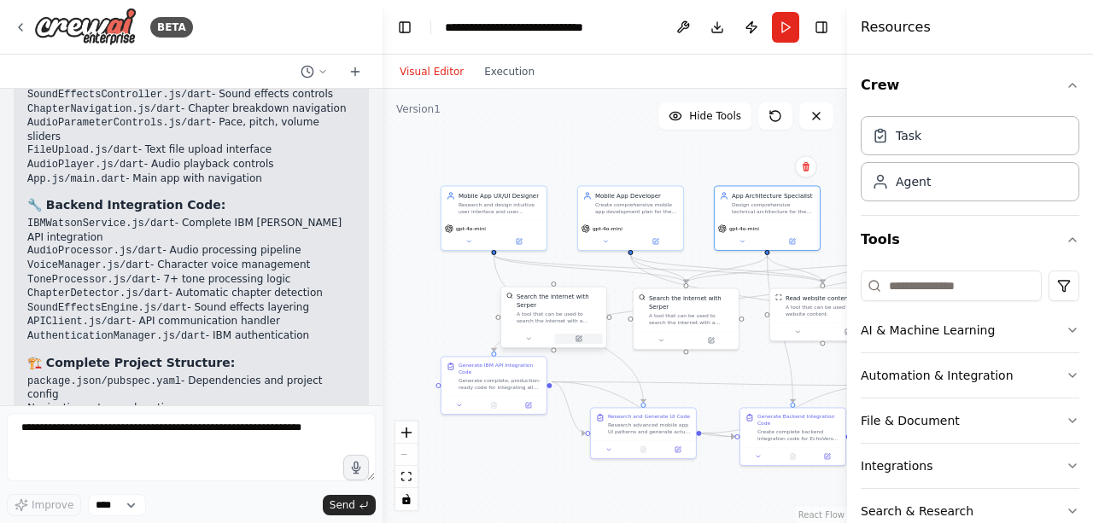
click at [584, 334] on button at bounding box center [578, 339] width 49 height 10
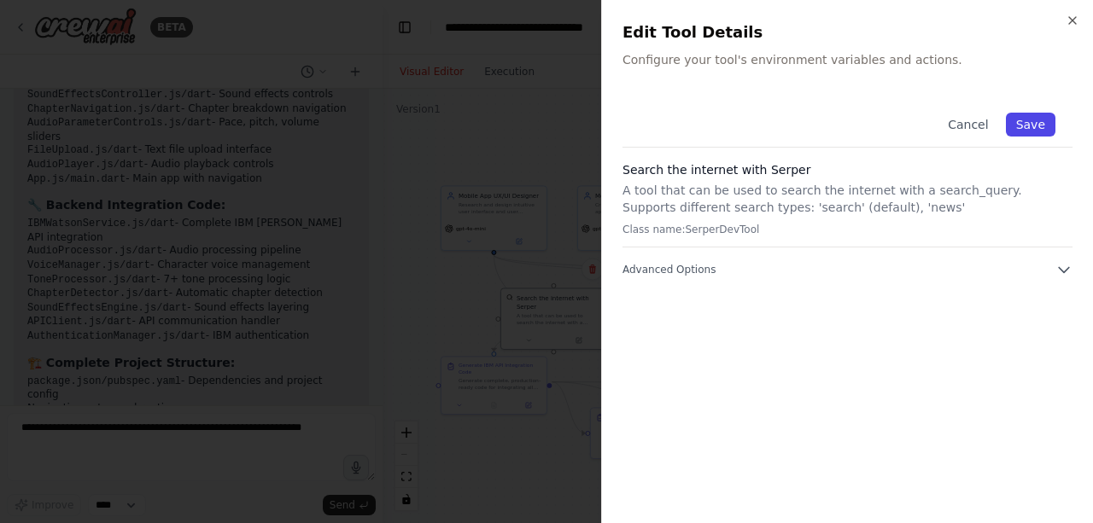
click at [1021, 127] on button "Save" at bounding box center [1031, 125] width 50 height 24
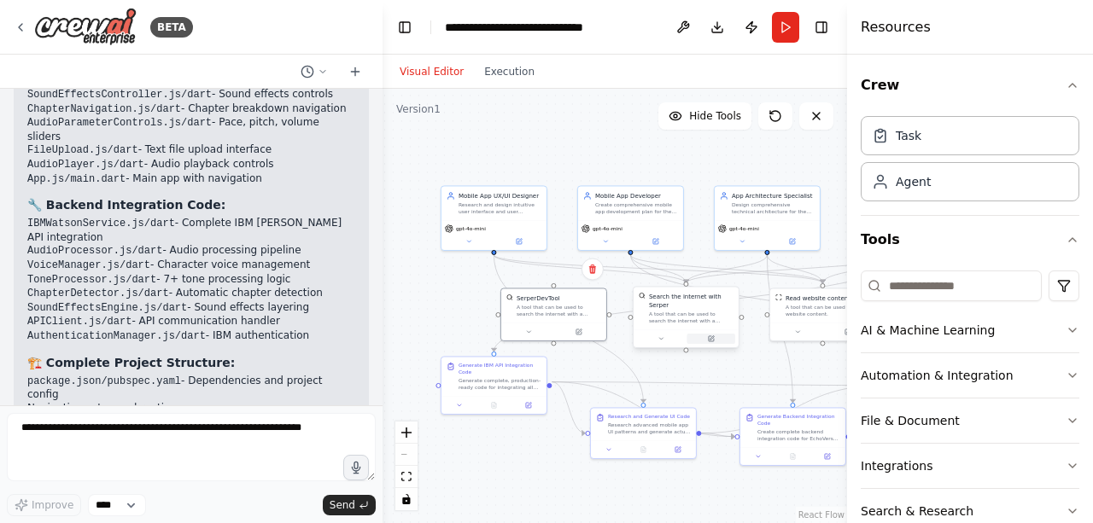
click at [718, 334] on button at bounding box center [710, 339] width 49 height 10
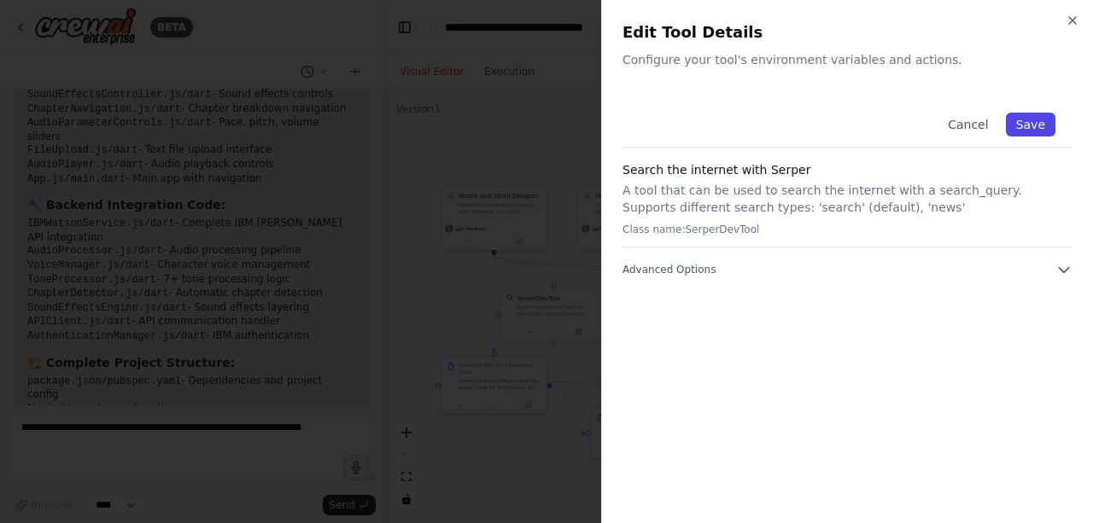
click at [1038, 122] on button "Save" at bounding box center [1031, 125] width 50 height 24
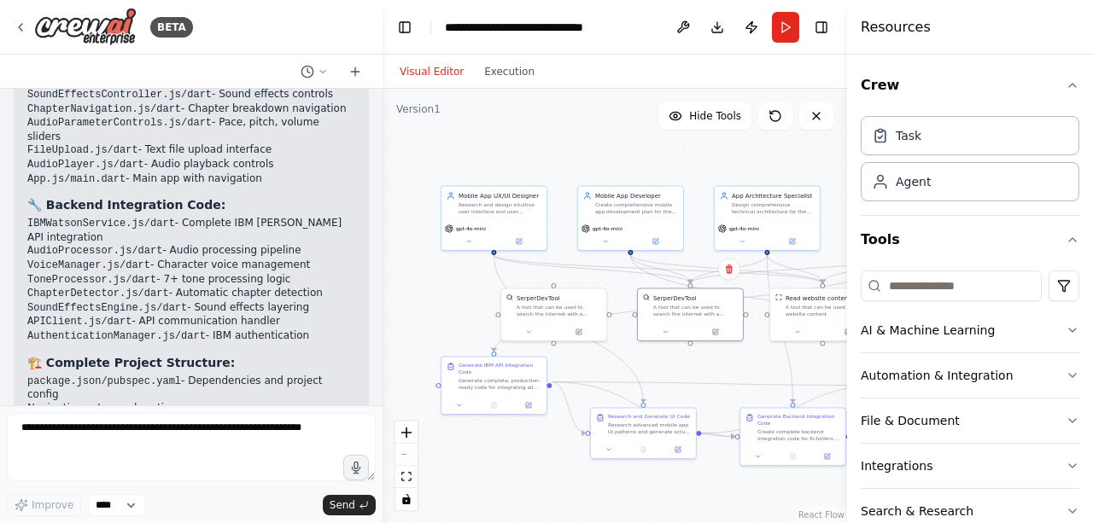
click at [845, 330] on button "Toggle Sidebar" at bounding box center [847, 261] width 14 height 523
click at [826, 454] on icon at bounding box center [827, 454] width 4 height 4
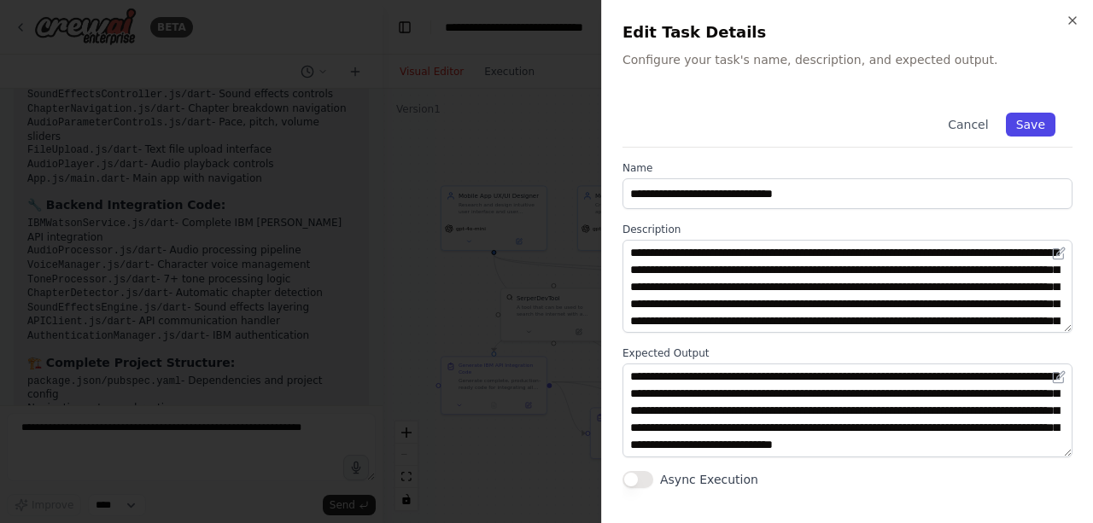
click at [1032, 123] on button "Save" at bounding box center [1031, 125] width 50 height 24
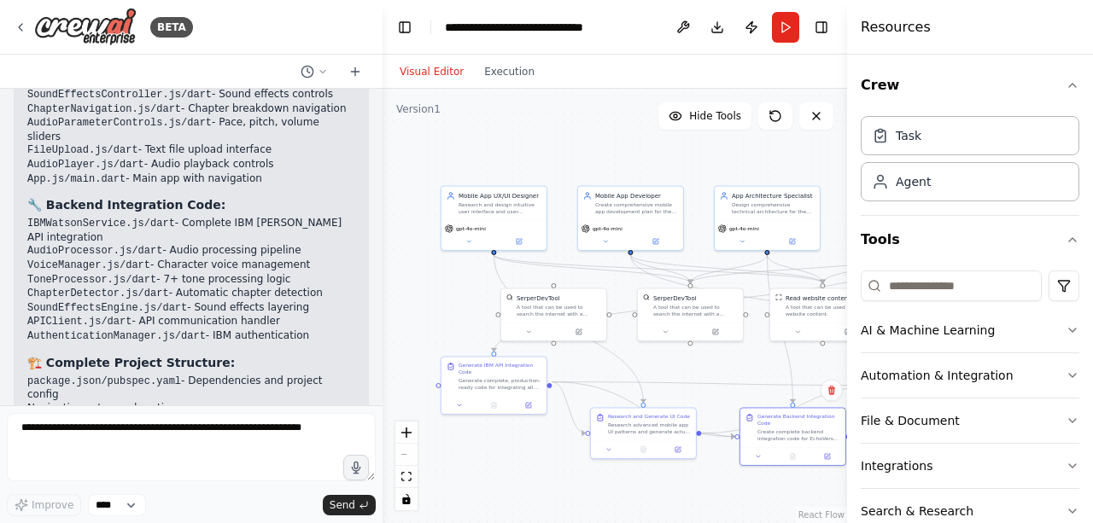
click at [796, 354] on div ".deletable-edge-delete-btn { width: 20px; height: 20px; border: 0px solid #ffff…" at bounding box center [614, 306] width 464 height 434
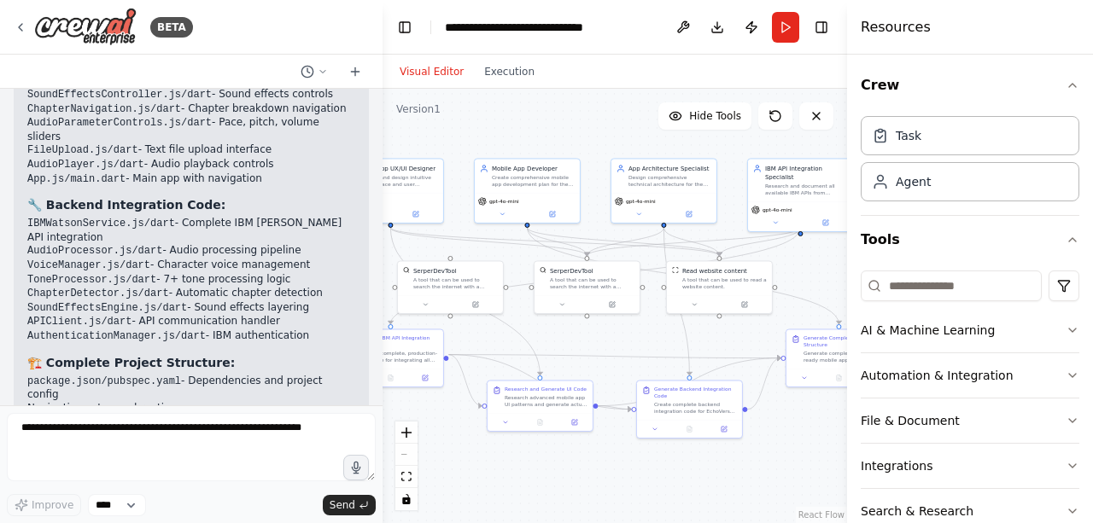
drag, startPoint x: 796, startPoint y: 354, endPoint x: 692, endPoint y: 327, distance: 107.7
click at [692, 327] on div ".deletable-edge-delete-btn { width: 20px; height: 20px; border: 0px solid #ffff…" at bounding box center [614, 306] width 464 height 434
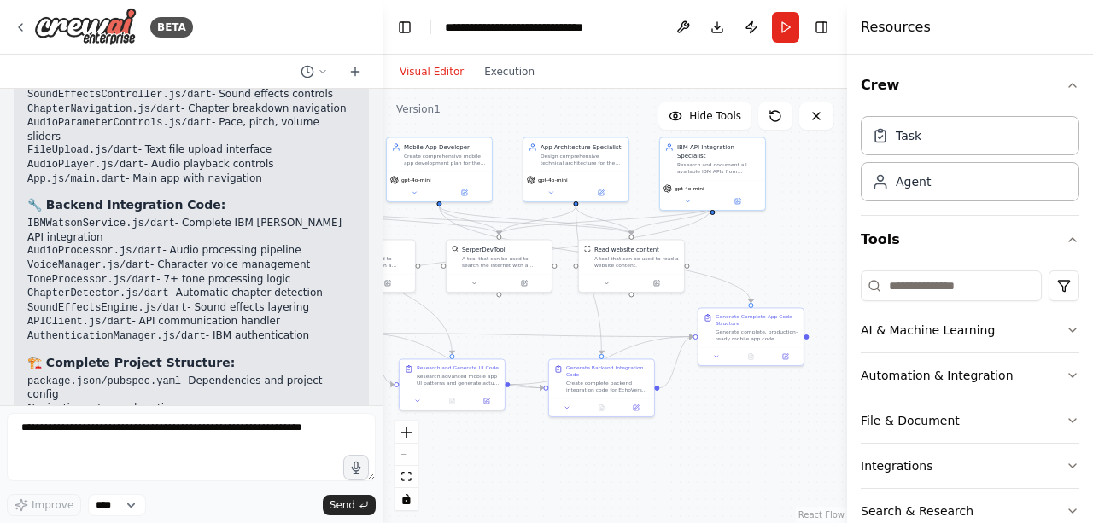
drag, startPoint x: 692, startPoint y: 327, endPoint x: 603, endPoint y: 304, distance: 91.7
click at [603, 304] on div ".deletable-edge-delete-btn { width: 20px; height: 20px; border: 0px solid #ffff…" at bounding box center [614, 306] width 464 height 434
click at [790, 359] on div at bounding box center [749, 353] width 105 height 18
click at [792, 353] on button at bounding box center [783, 353] width 29 height 10
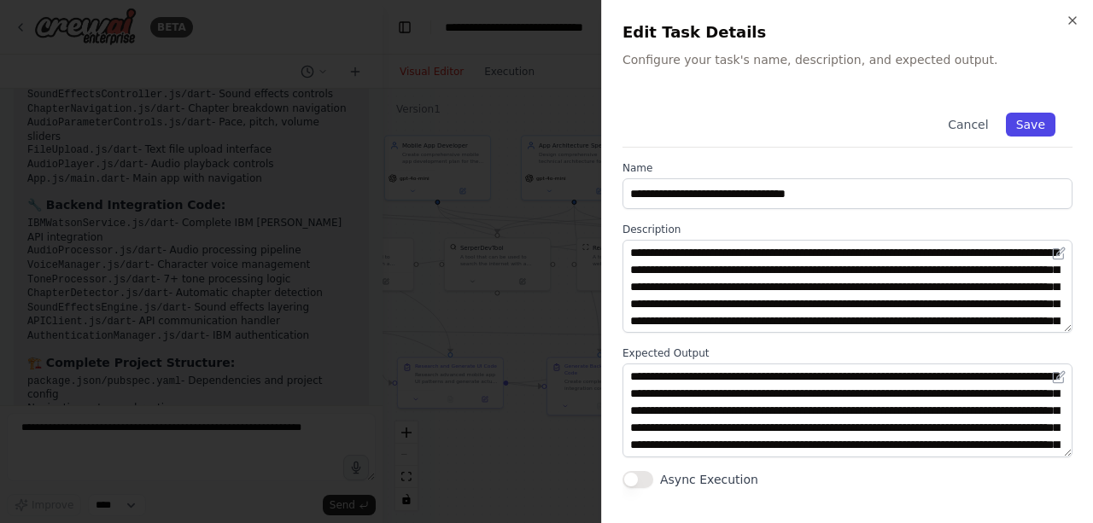
click at [1029, 114] on button "Save" at bounding box center [1031, 125] width 50 height 24
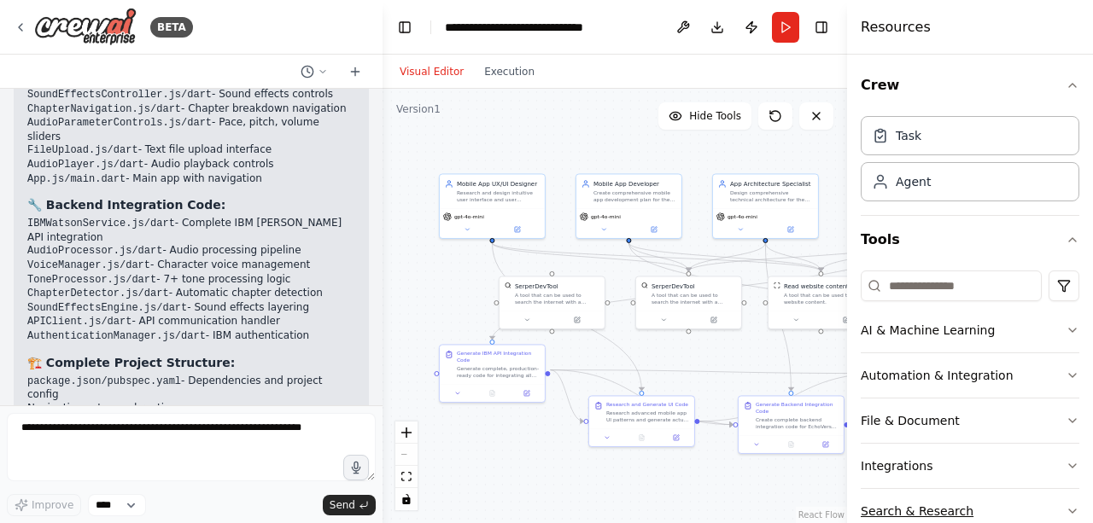
drag, startPoint x: 702, startPoint y: 454, endPoint x: 893, endPoint y: 493, distance: 195.2
click at [893, 493] on div "BETA Here’s your updated website generation prompt with the technologies includ…" at bounding box center [546, 261] width 1093 height 523
click at [531, 389] on button at bounding box center [526, 393] width 29 height 10
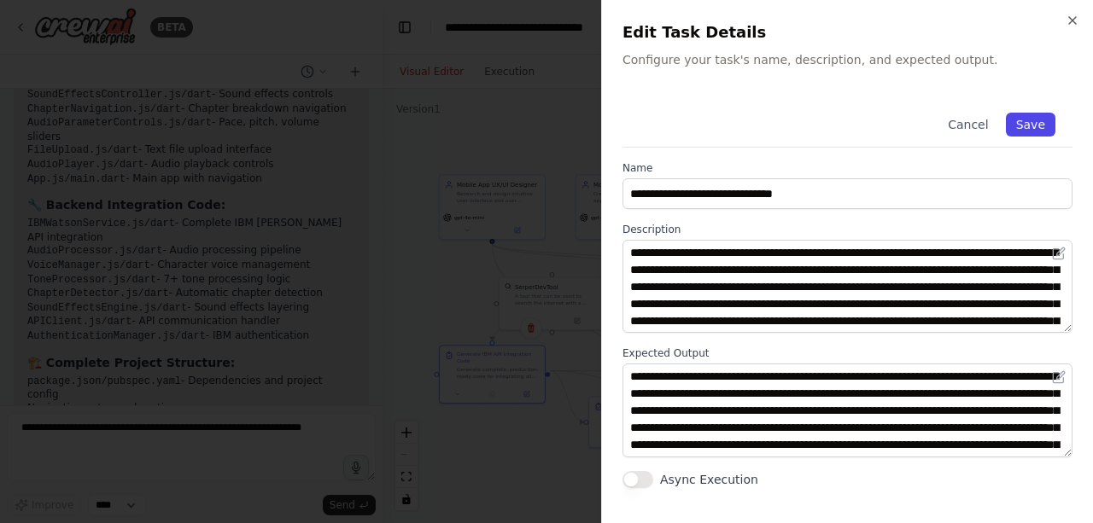
click at [1031, 130] on button "Save" at bounding box center [1031, 125] width 50 height 24
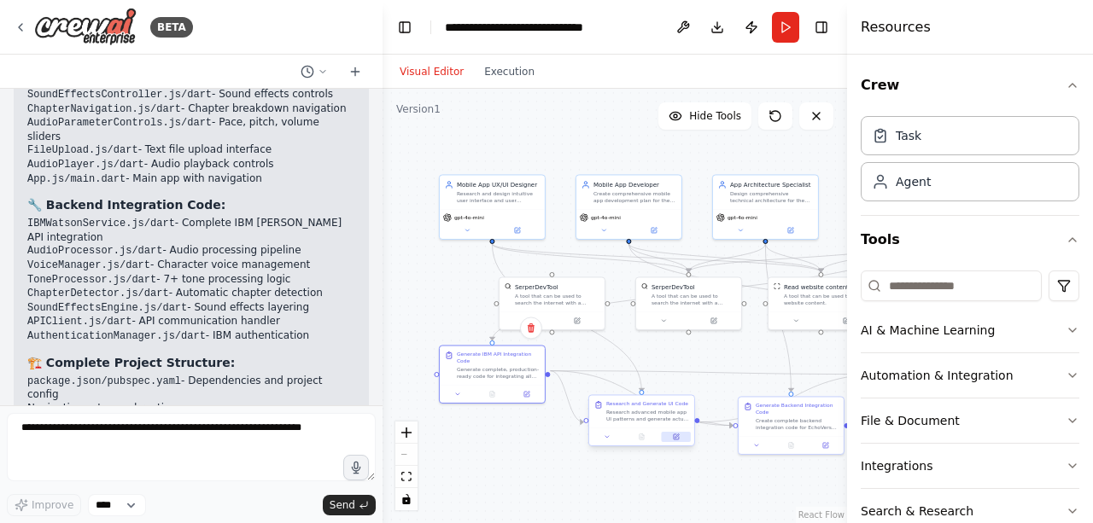
click at [682, 437] on button at bounding box center [676, 437] width 29 height 10
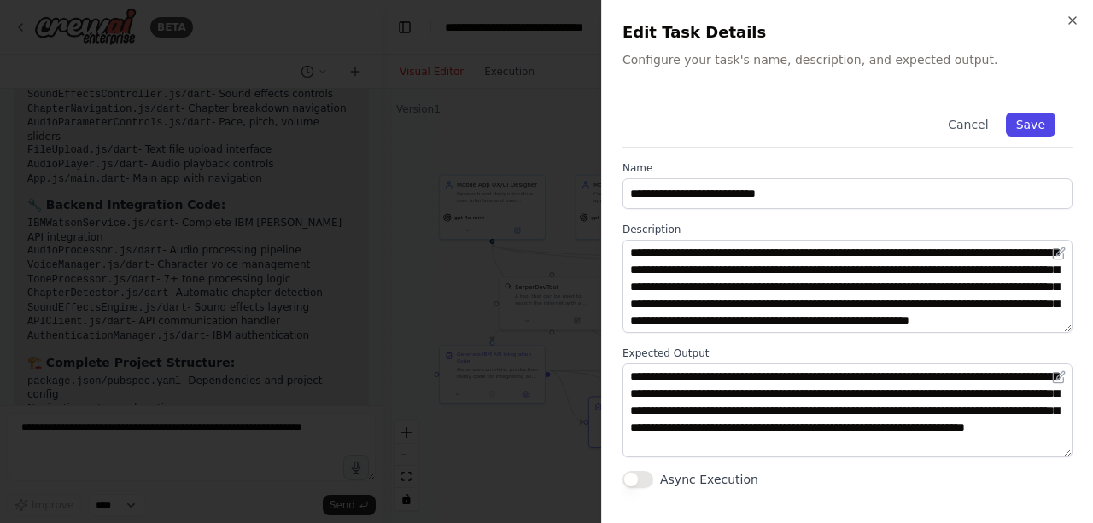
click at [1019, 131] on button "Save" at bounding box center [1031, 125] width 50 height 24
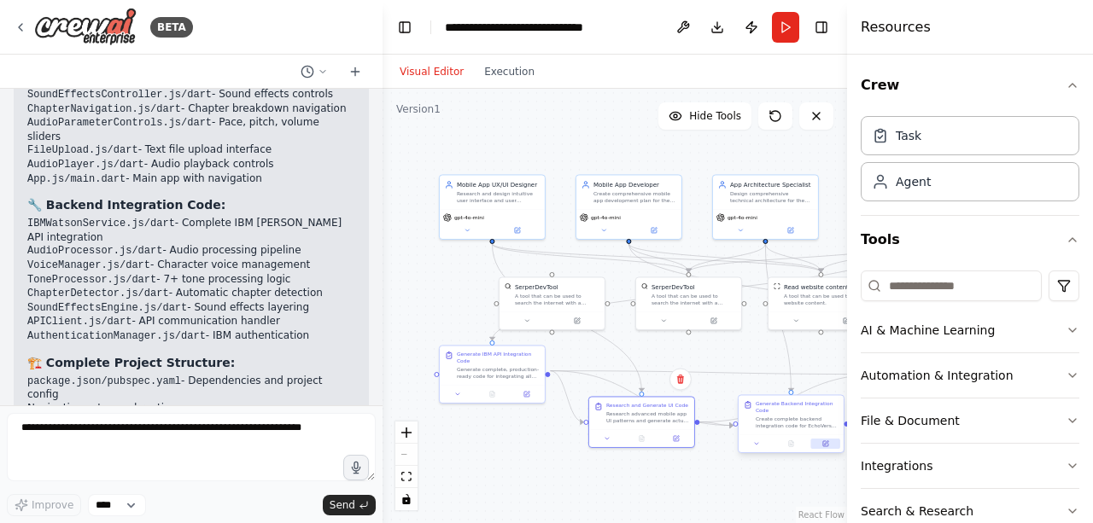
click at [822, 445] on icon at bounding box center [825, 443] width 7 height 7
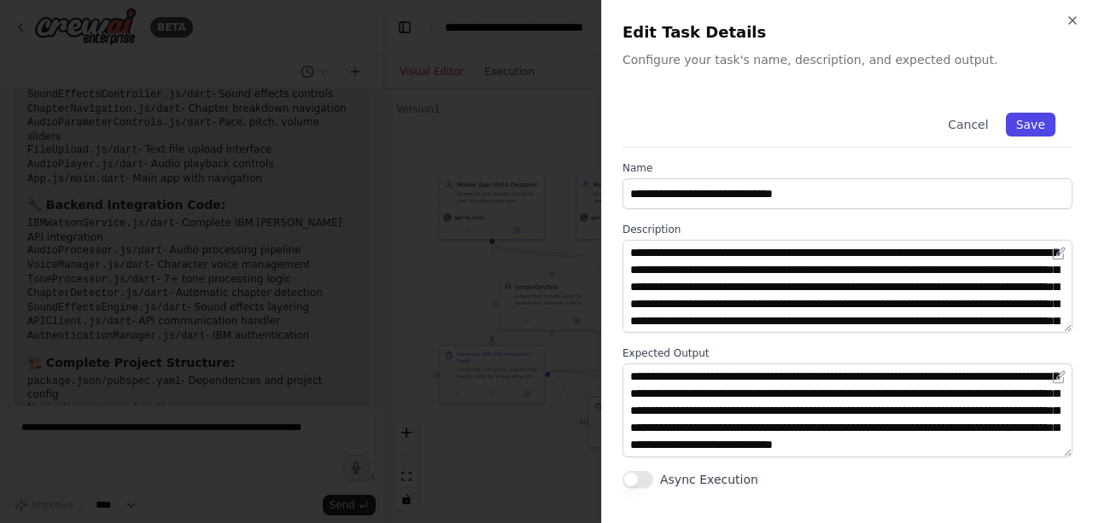
click at [1021, 118] on button "Save" at bounding box center [1031, 125] width 50 height 24
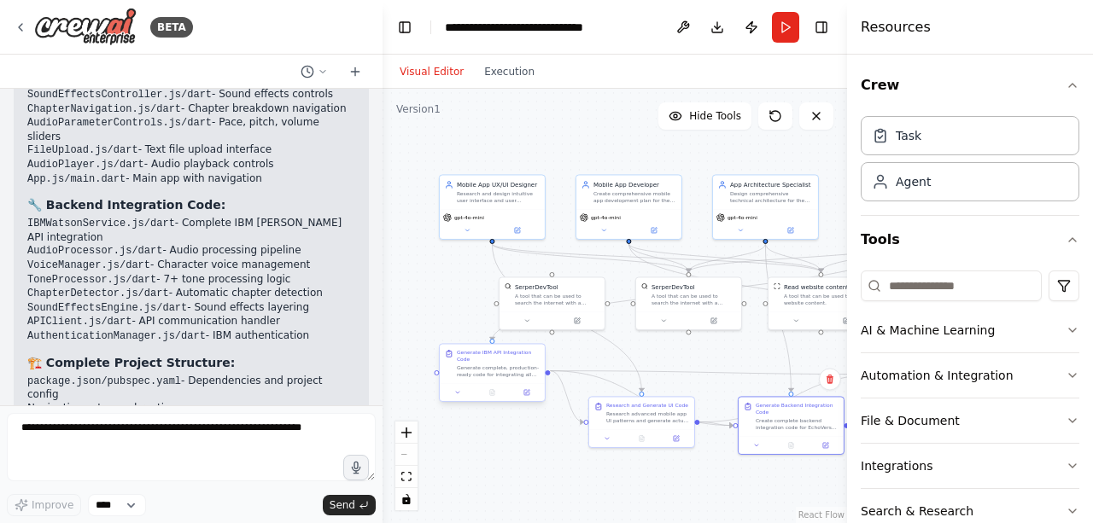
click at [495, 394] on div at bounding box center [492, 392] width 105 height 18
click at [461, 394] on div at bounding box center [492, 392] width 105 height 18
click at [784, 16] on button "Run" at bounding box center [785, 27] width 27 height 31
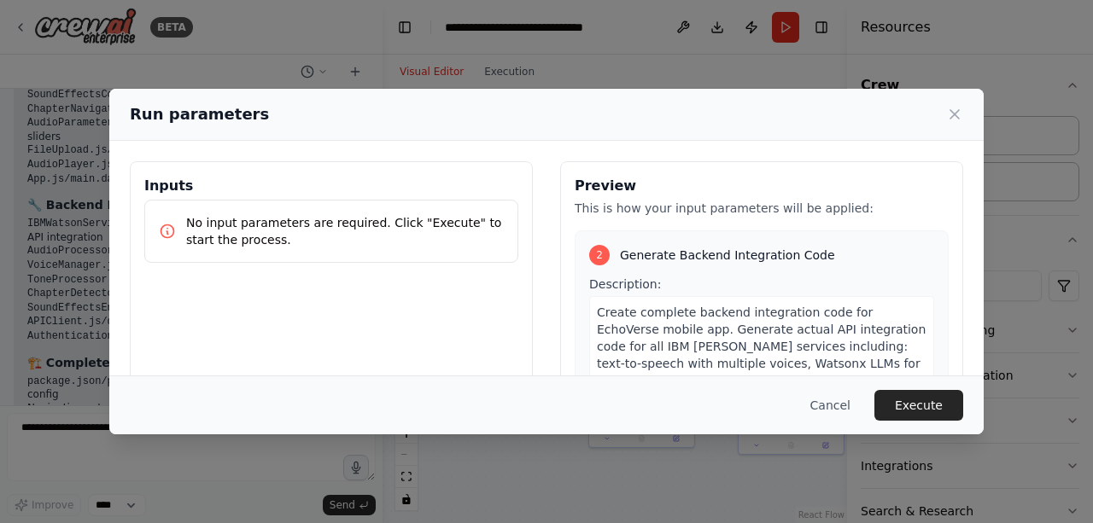
scroll to position [473, 0]
click at [912, 405] on button "Execute" at bounding box center [918, 405] width 89 height 31
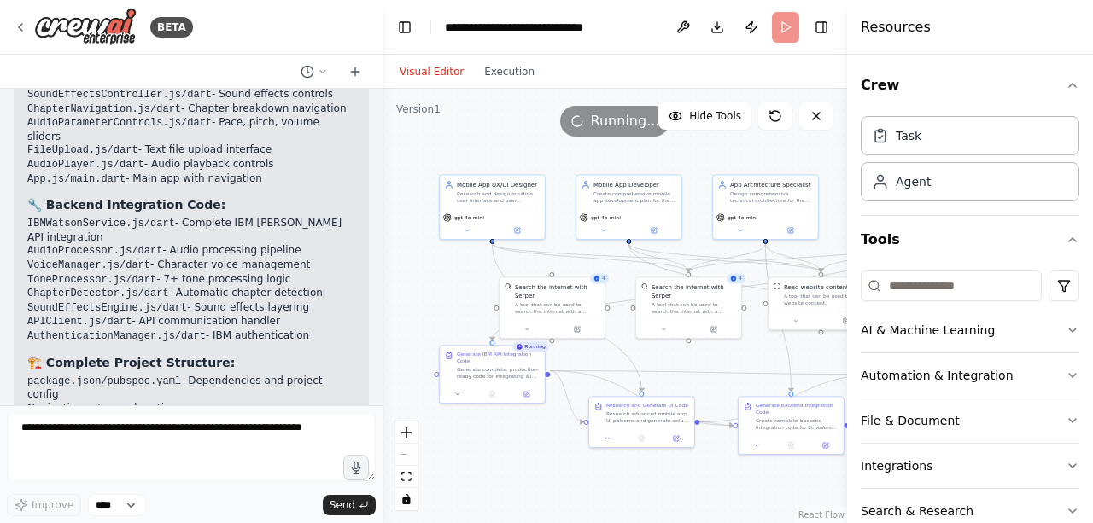
click at [622, 493] on div ".deletable-edge-delete-btn { width: 20px; height: 20px; border: 0px solid #ffff…" at bounding box center [614, 306] width 464 height 434
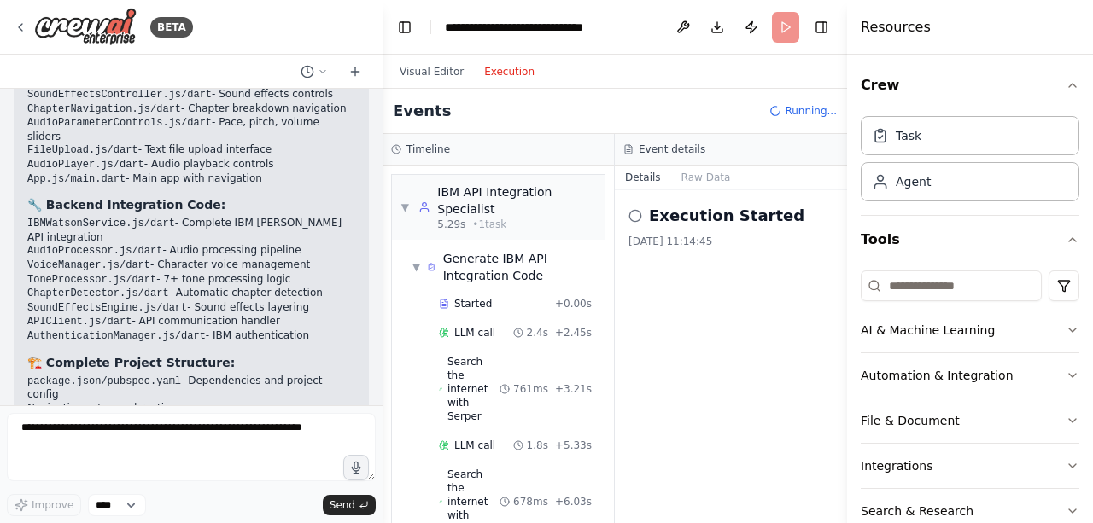
click at [499, 75] on button "Execution" at bounding box center [509, 71] width 71 height 20
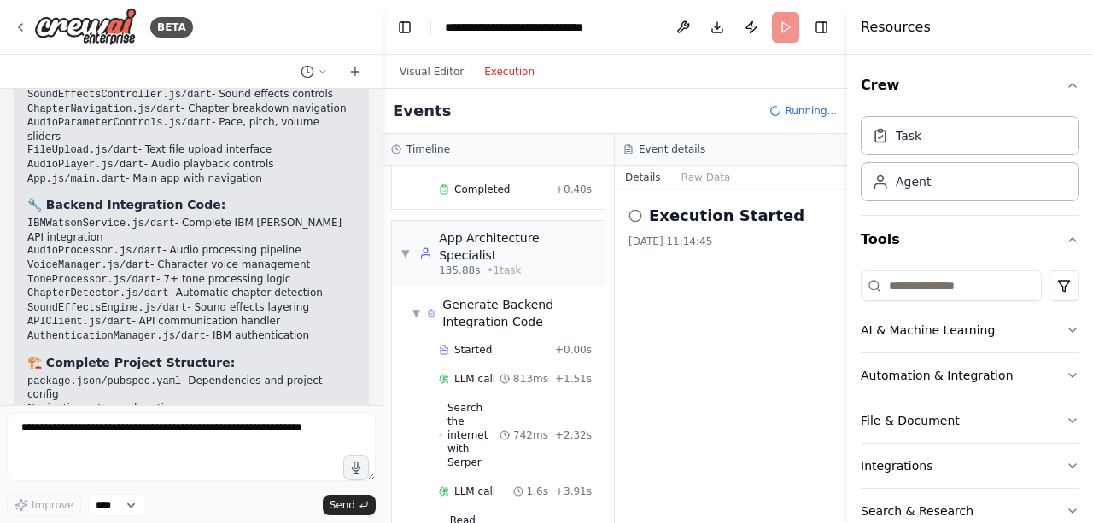
scroll to position [905, 0]
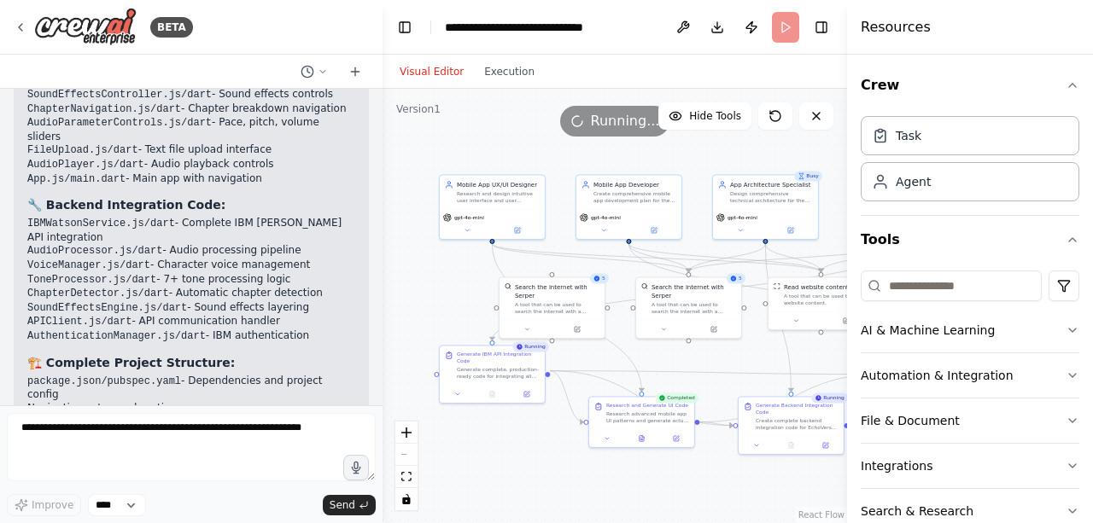
click at [407, 74] on button "Visual Editor" at bounding box center [431, 71] width 85 height 20
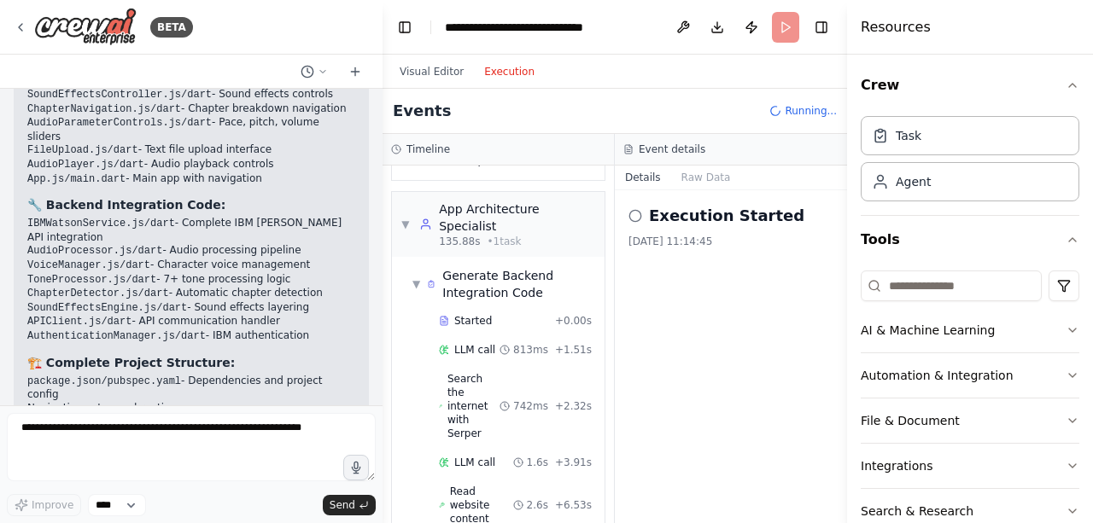
click at [490, 79] on button "Execution" at bounding box center [509, 71] width 71 height 20
click at [708, 178] on button "Raw Data" at bounding box center [706, 178] width 70 height 24
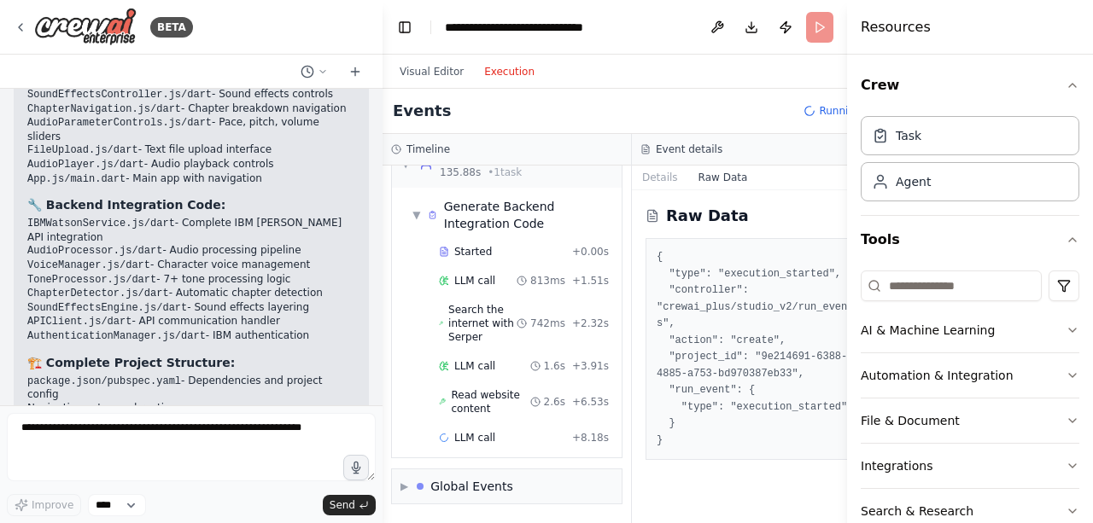
scroll to position [860, 0]
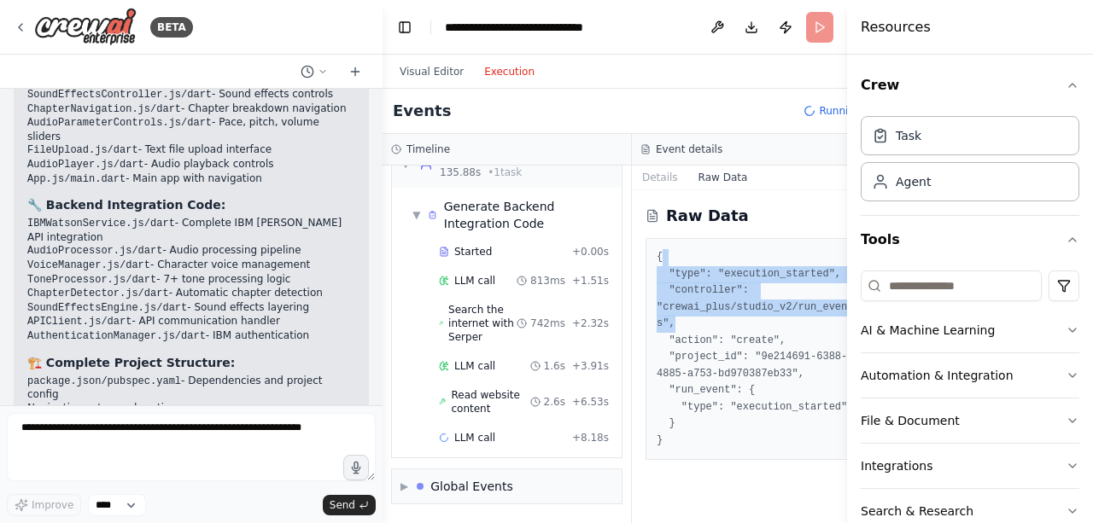
drag, startPoint x: 721, startPoint y: 328, endPoint x: 780, endPoint y: 244, distance: 102.3
click at [780, 244] on div "{ "type": "execution_started", "controller": "crewai_plus/studio_v2/run_events"…" at bounding box center [756, 349] width 222 height 222
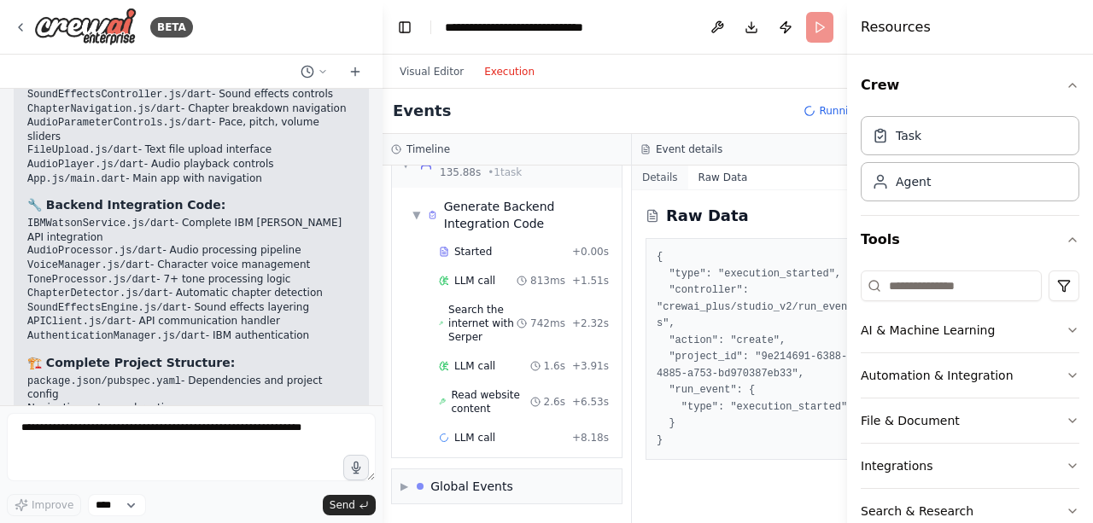
click at [635, 168] on button "Details" at bounding box center [660, 178] width 56 height 24
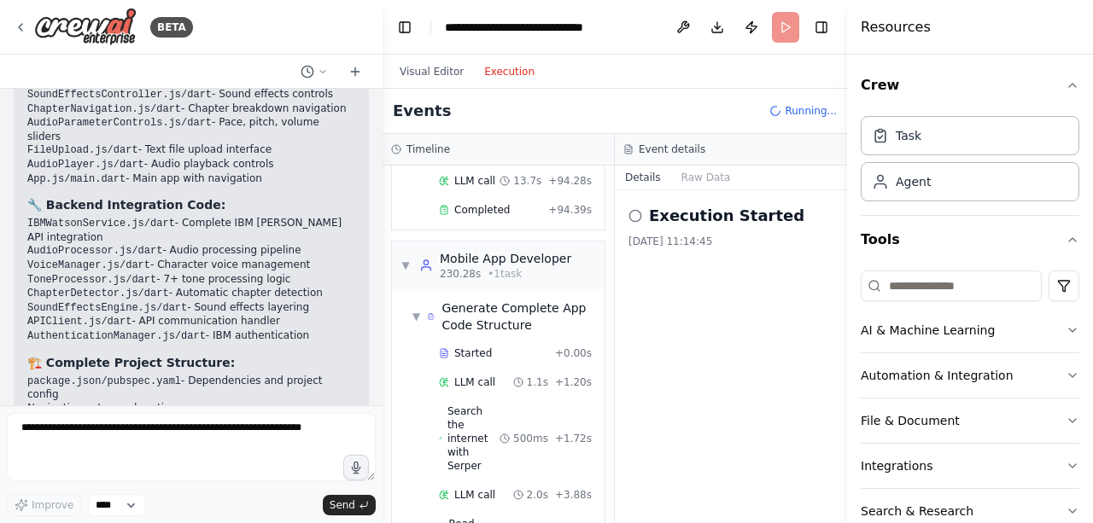
scroll to position [1397, 0]
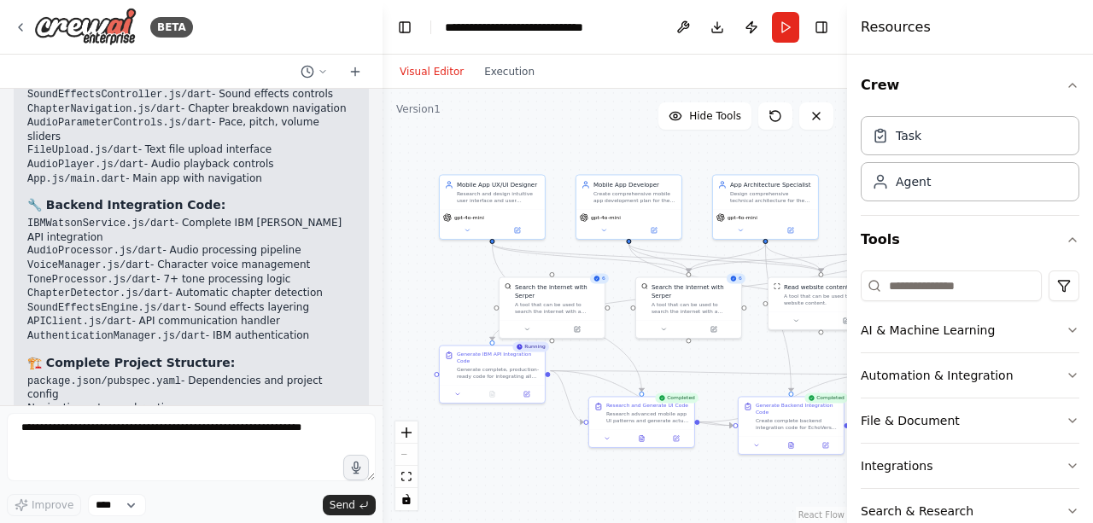
click at [435, 74] on button "Visual Editor" at bounding box center [431, 71] width 85 height 20
click at [716, 29] on button "Download" at bounding box center [716, 27] width 27 height 31
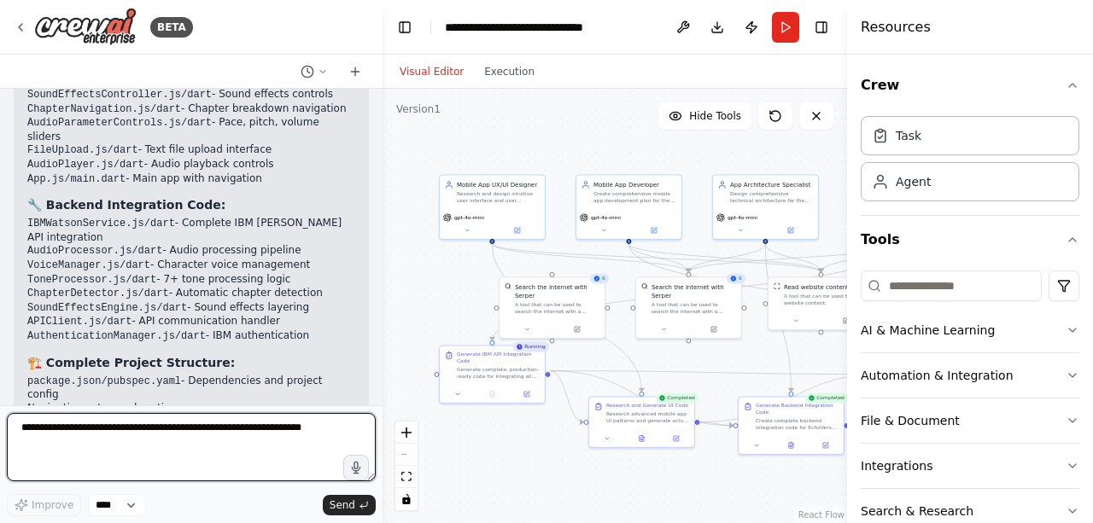
click at [294, 434] on textarea at bounding box center [191, 447] width 369 height 68
click at [277, 438] on textarea at bounding box center [191, 447] width 369 height 68
type textarea "**********"
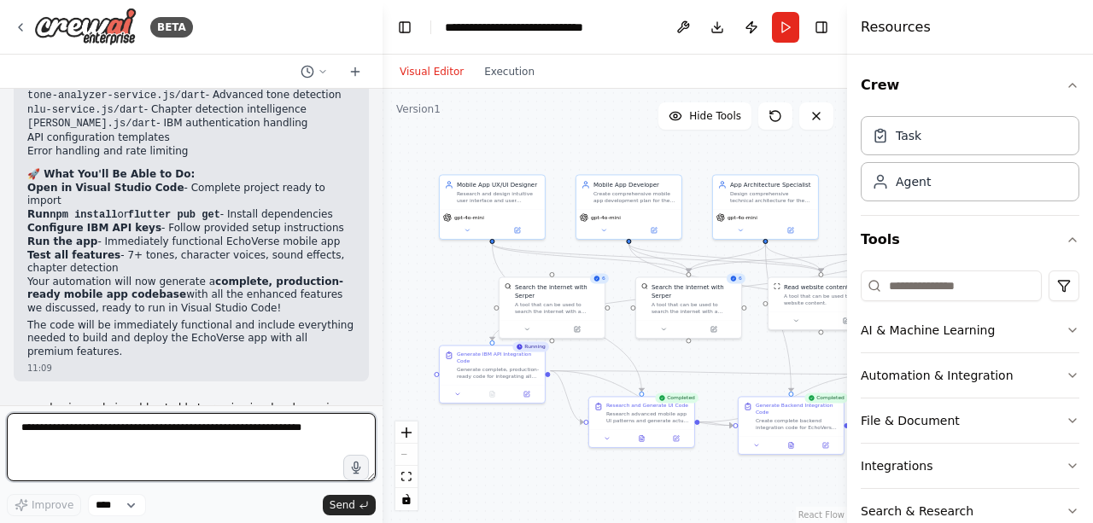
scroll to position [9212, 0]
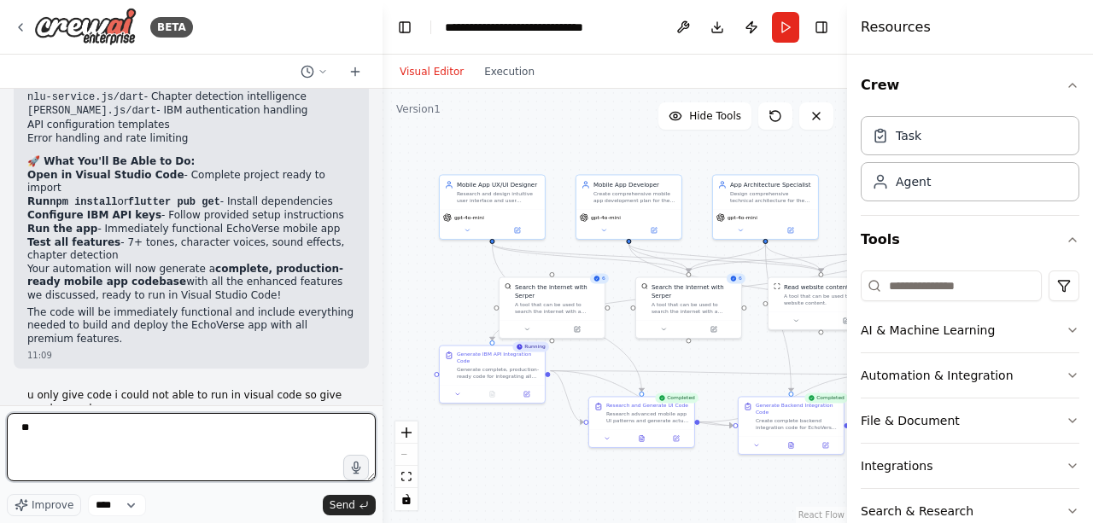
type textarea "***"
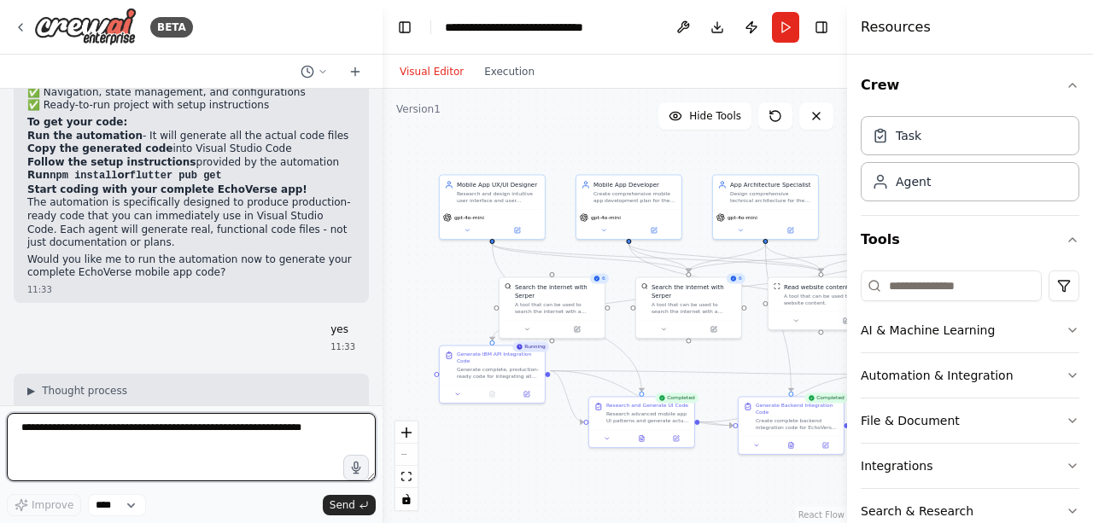
scroll to position [9784, 0]
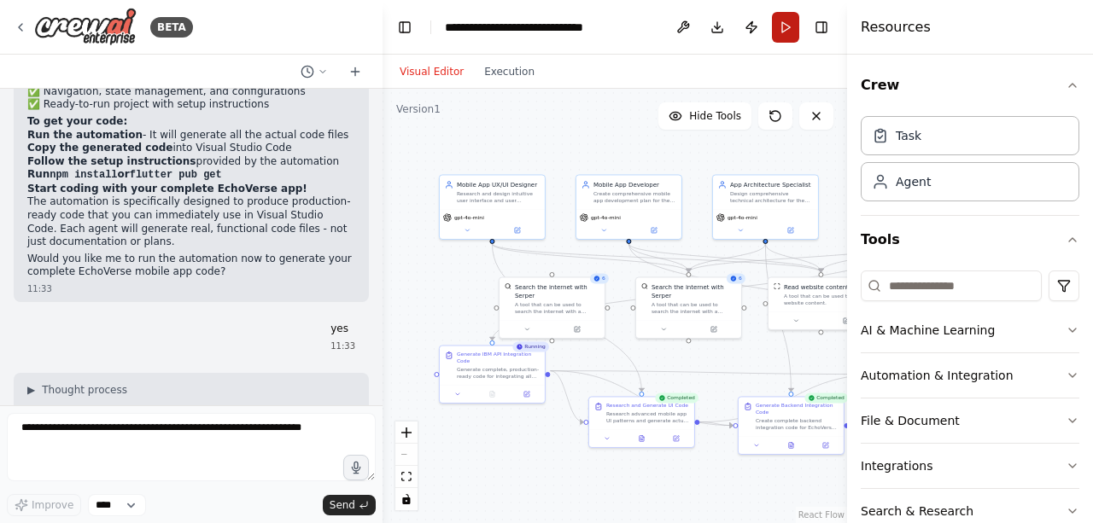
click at [780, 35] on button "Run" at bounding box center [785, 27] width 27 height 31
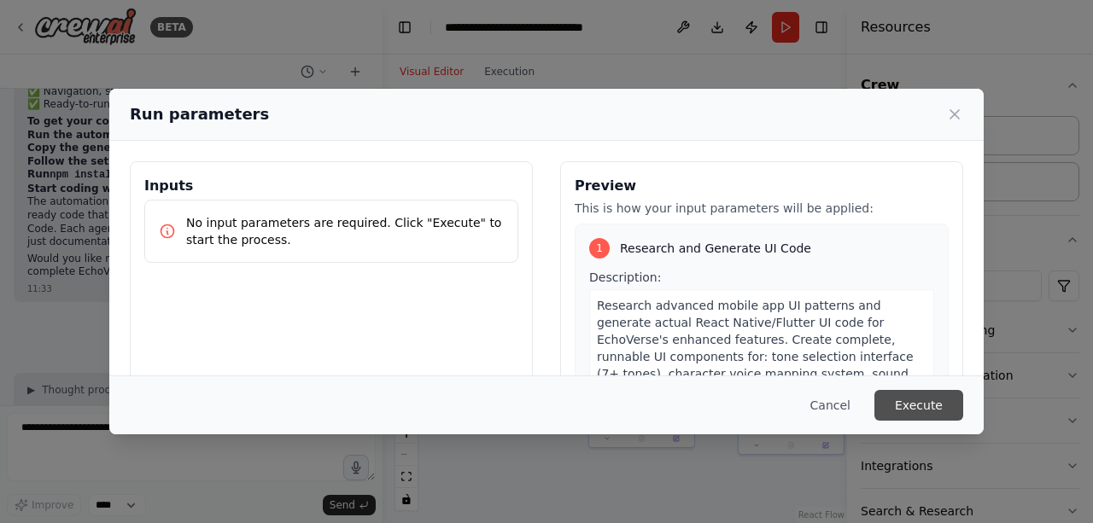
click at [912, 419] on button "Execute" at bounding box center [918, 405] width 89 height 31
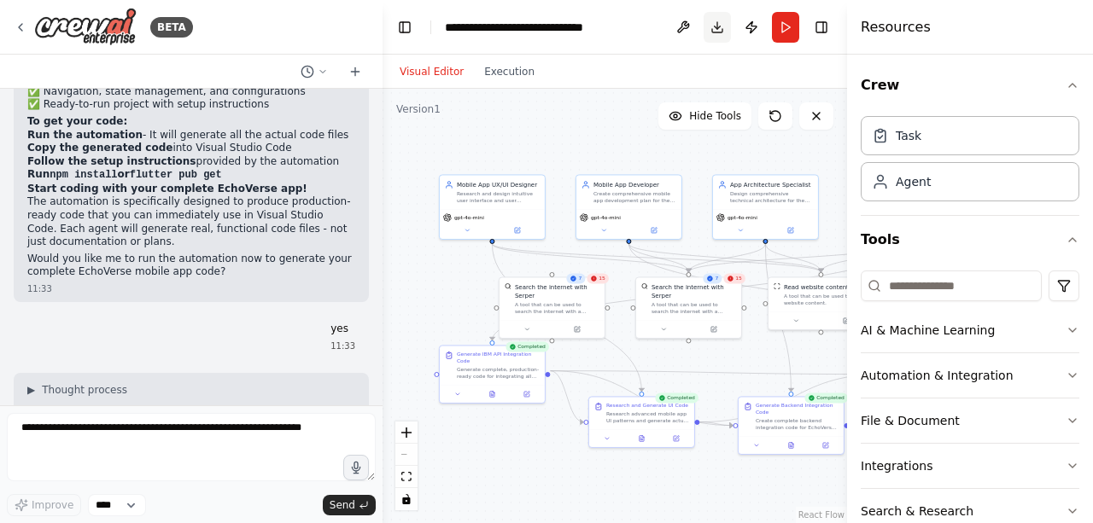
click at [714, 26] on button "Download" at bounding box center [716, 27] width 27 height 31
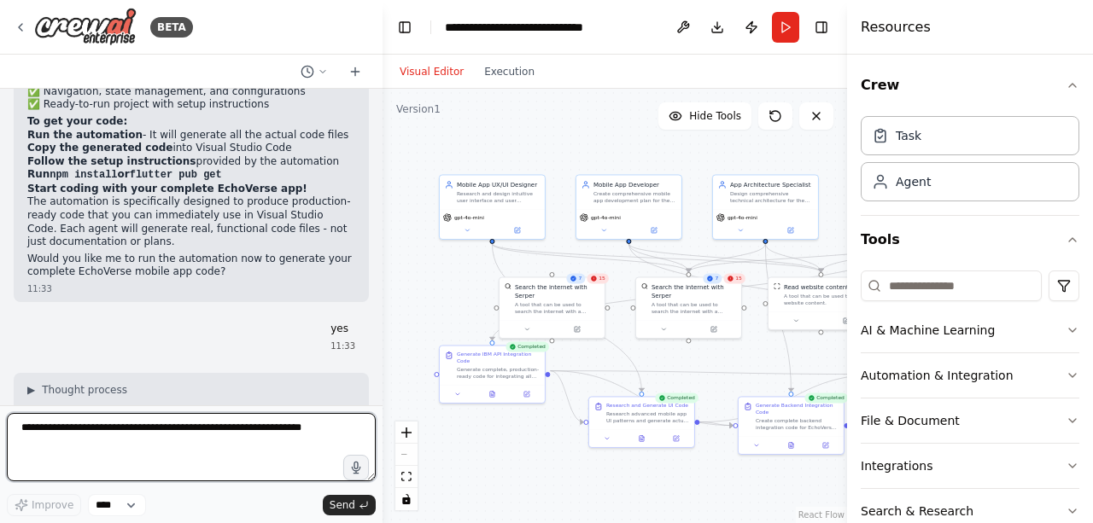
click at [248, 434] on textarea at bounding box center [191, 447] width 369 height 68
type textarea "**********"
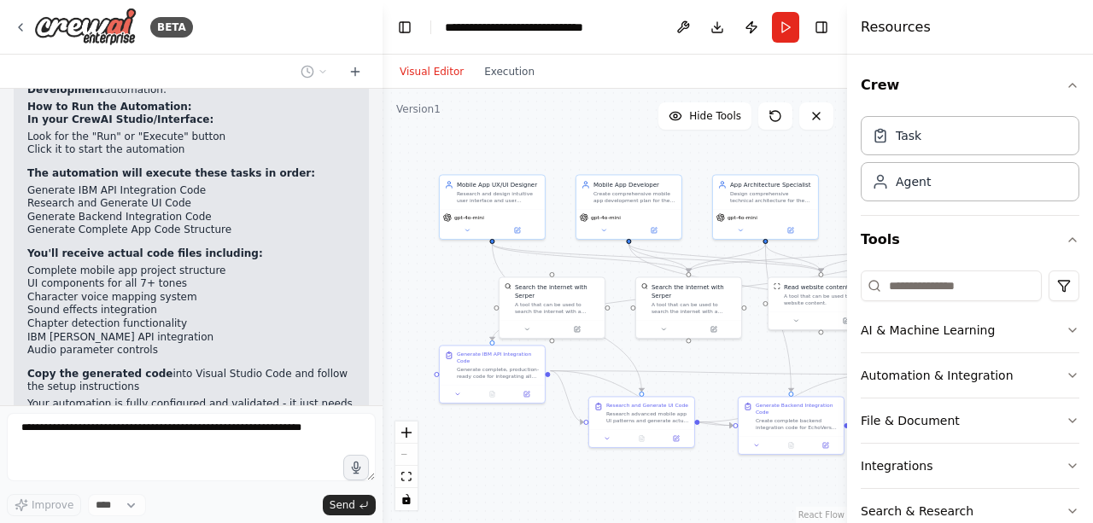
scroll to position [10209, 0]
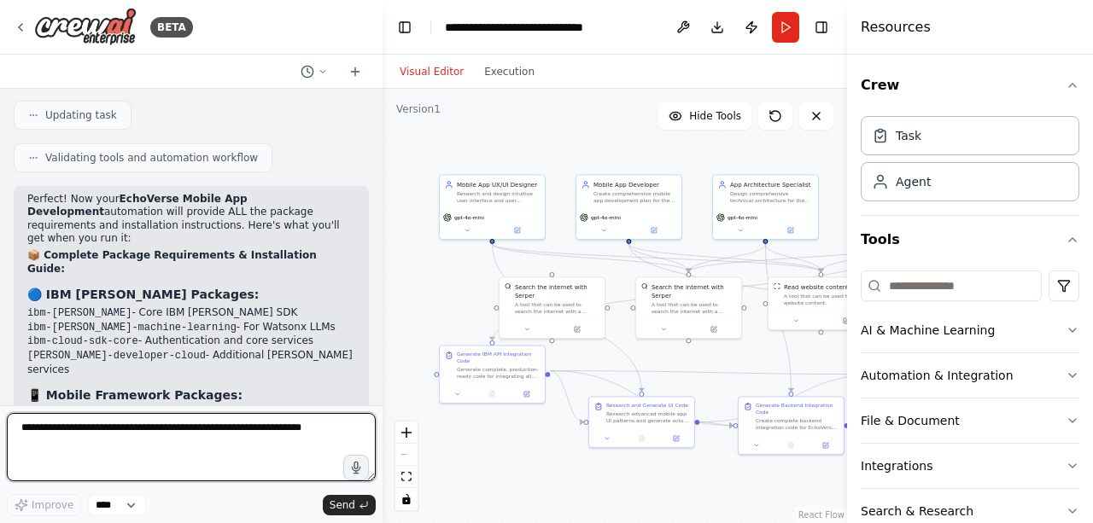
click at [377, 383] on div at bounding box center [379, 261] width 7 height 523
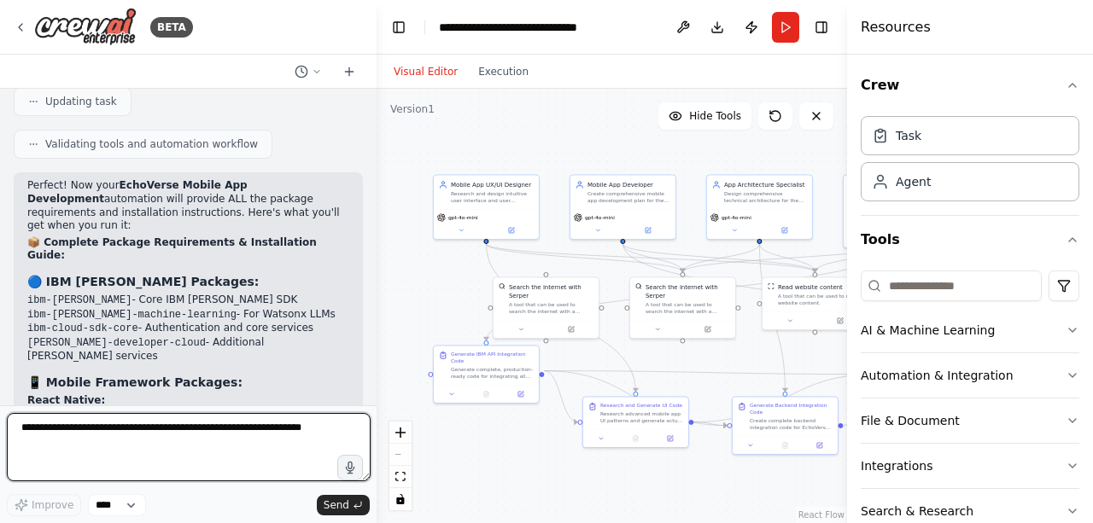
drag, startPoint x: 377, startPoint y: 383, endPoint x: 375, endPoint y: 347, distance: 35.9
click at [375, 347] on div at bounding box center [373, 261] width 7 height 523
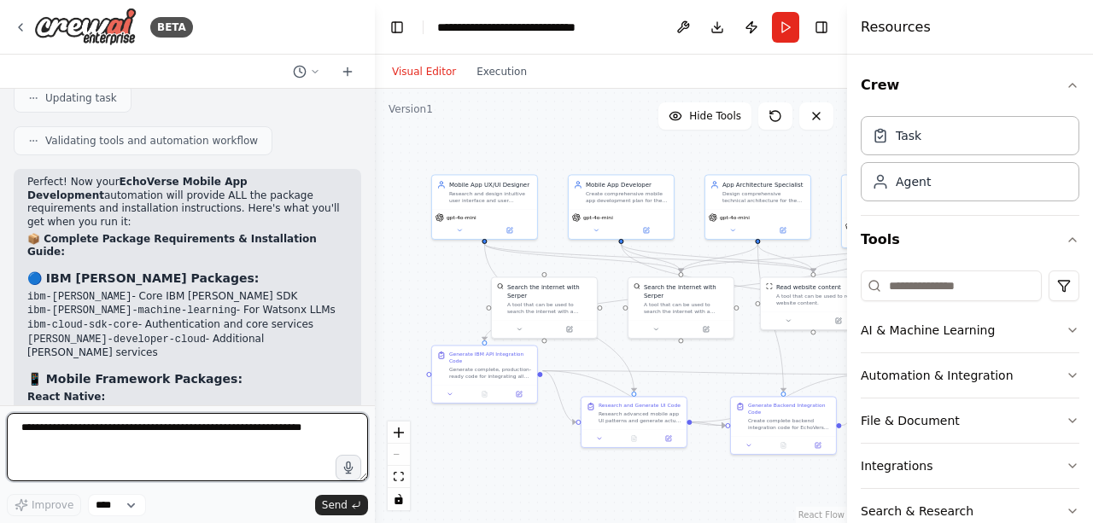
scroll to position [11099, 0]
drag, startPoint x: 368, startPoint y: 383, endPoint x: 368, endPoint y: 358, distance: 25.6
click at [368, 358] on div "BETA Here’s your updated website generation prompt with the technologies includ…" at bounding box center [546, 261] width 1093 height 523
click at [363, 347] on div at bounding box center [364, 261] width 7 height 523
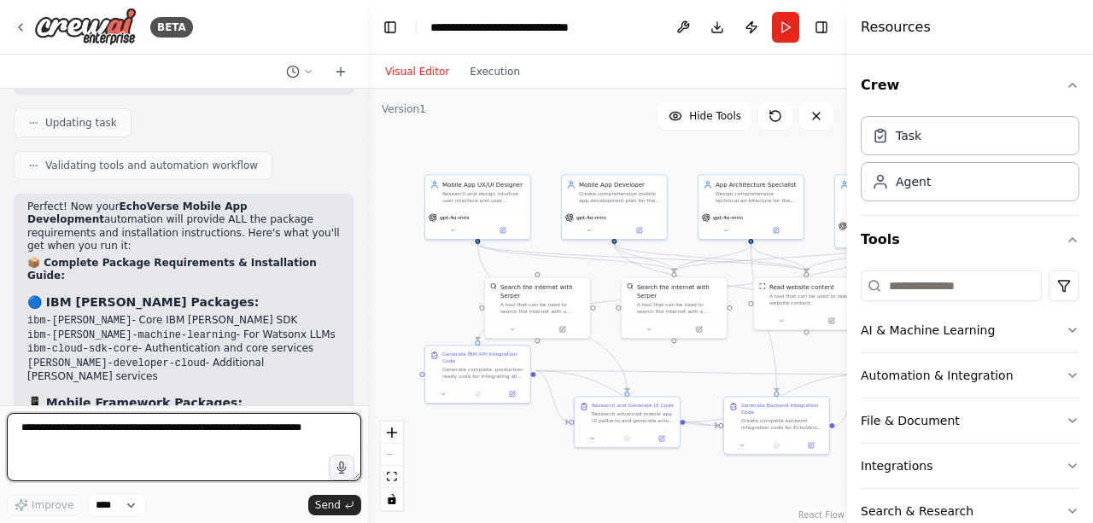
click at [361, 99] on div at bounding box center [364, 261] width 7 height 523
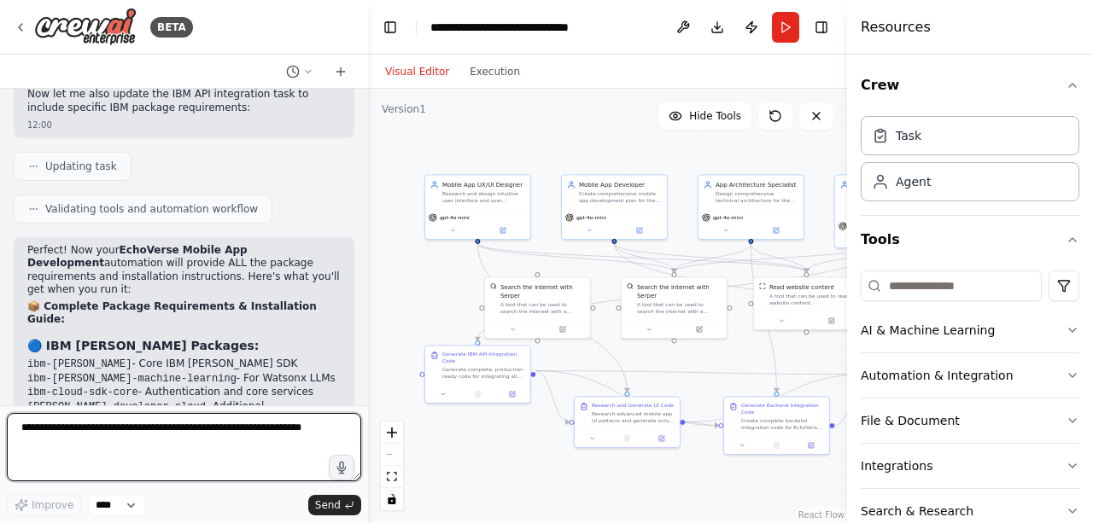
click at [361, 99] on div at bounding box center [364, 261] width 7 height 523
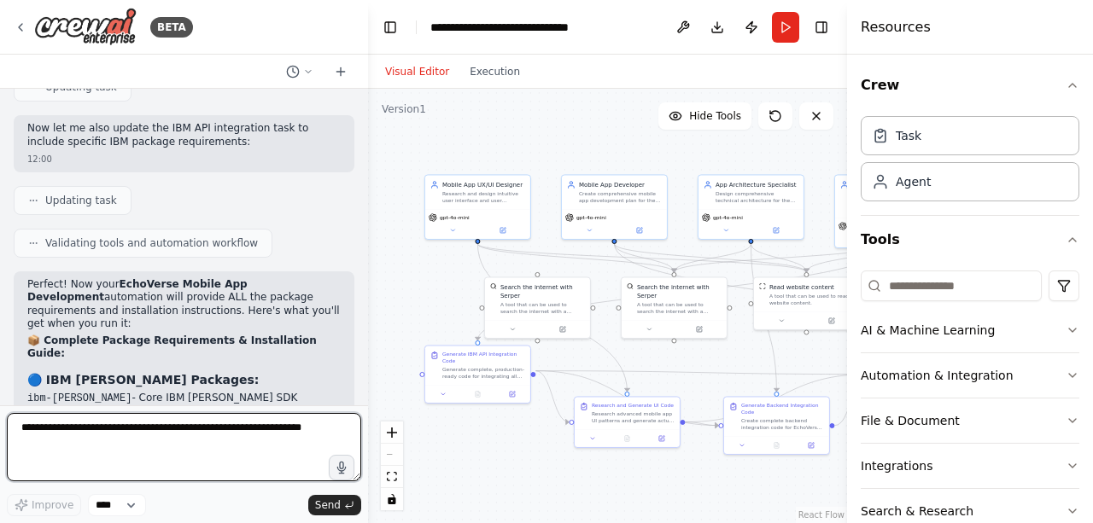
click at [361, 99] on div at bounding box center [364, 261] width 7 height 523
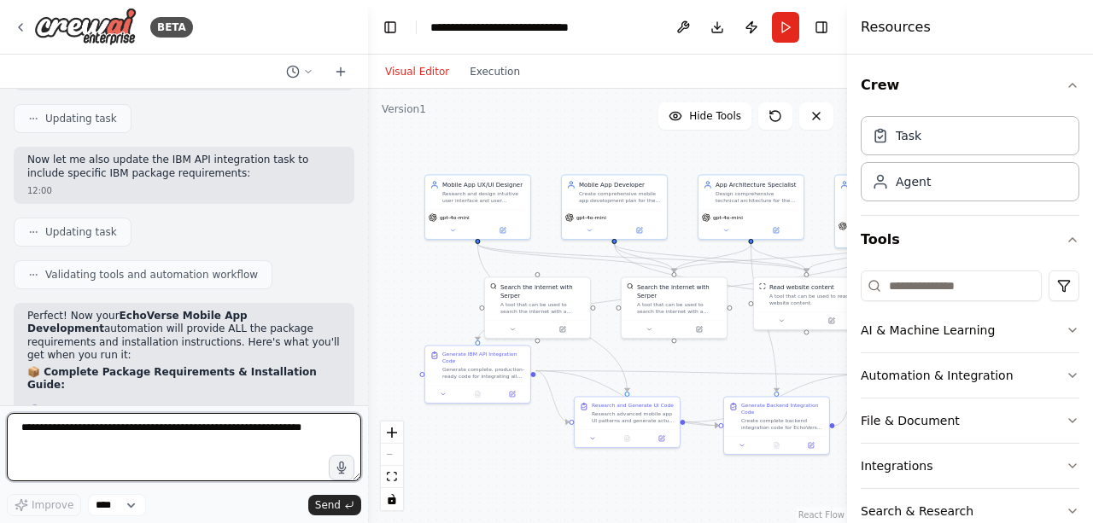
click at [361, 99] on div at bounding box center [364, 261] width 7 height 523
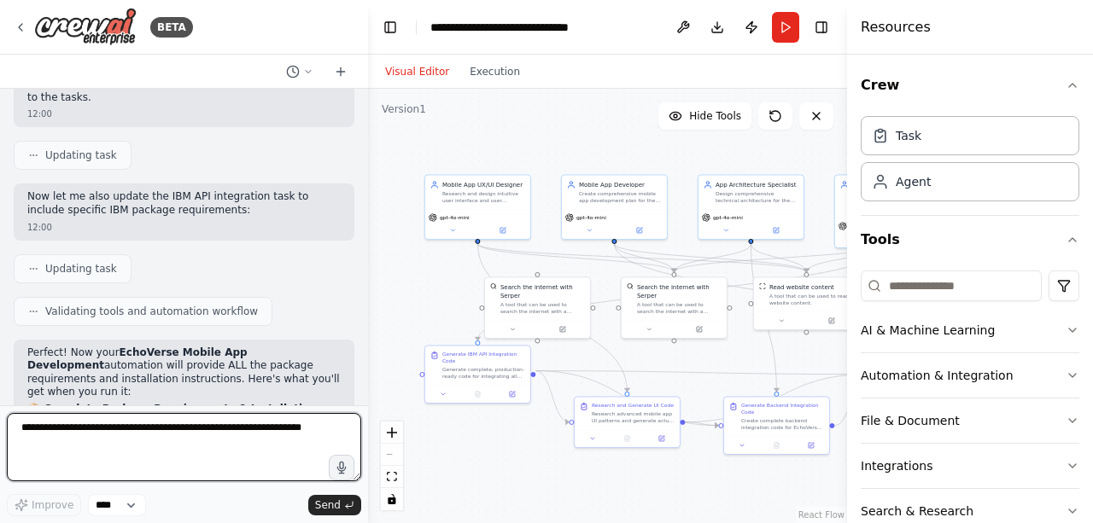
click at [361, 99] on div at bounding box center [364, 261] width 7 height 523
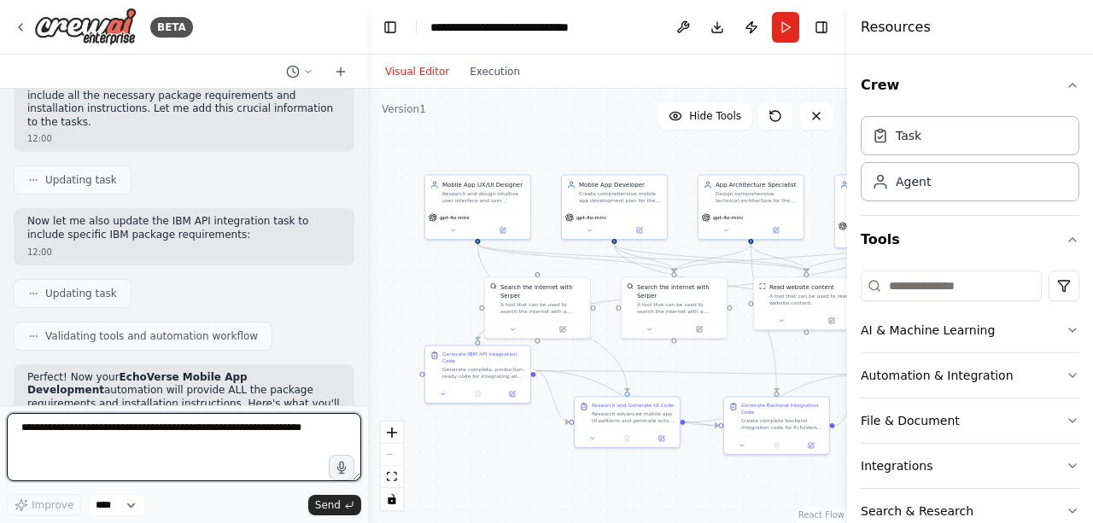
click at [361, 99] on div at bounding box center [364, 261] width 7 height 523
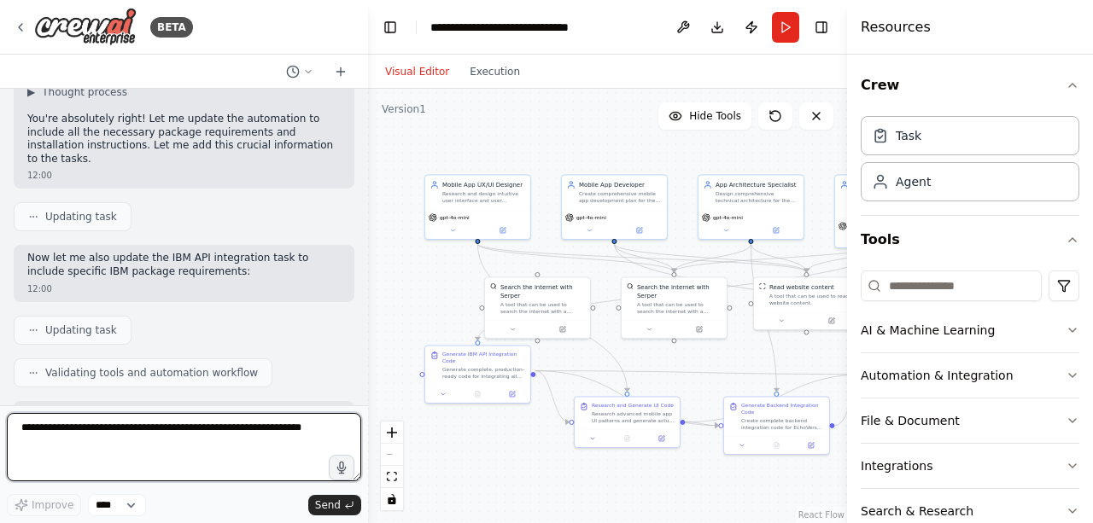
click at [361, 99] on div at bounding box center [364, 261] width 7 height 523
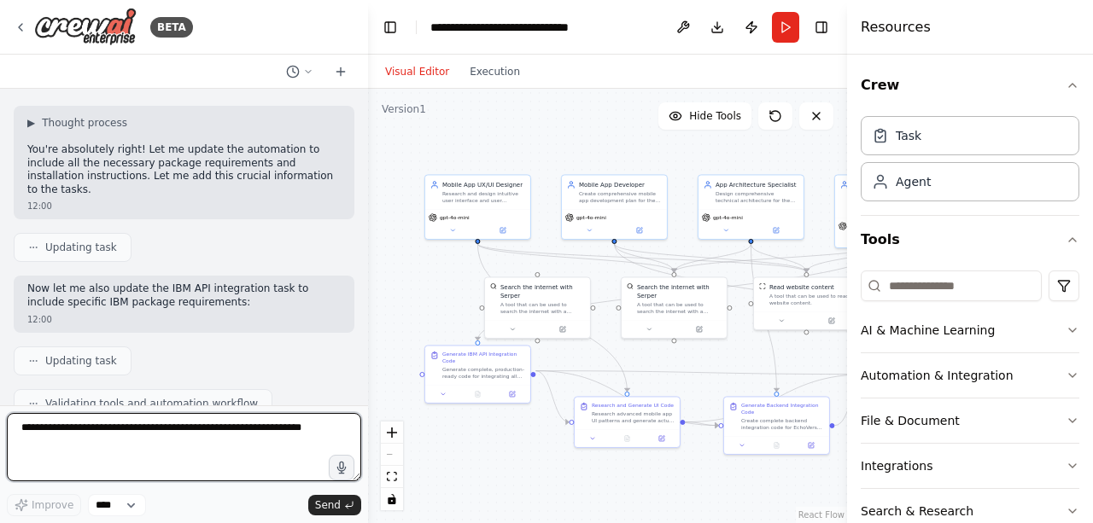
click at [361, 99] on div at bounding box center [364, 261] width 7 height 523
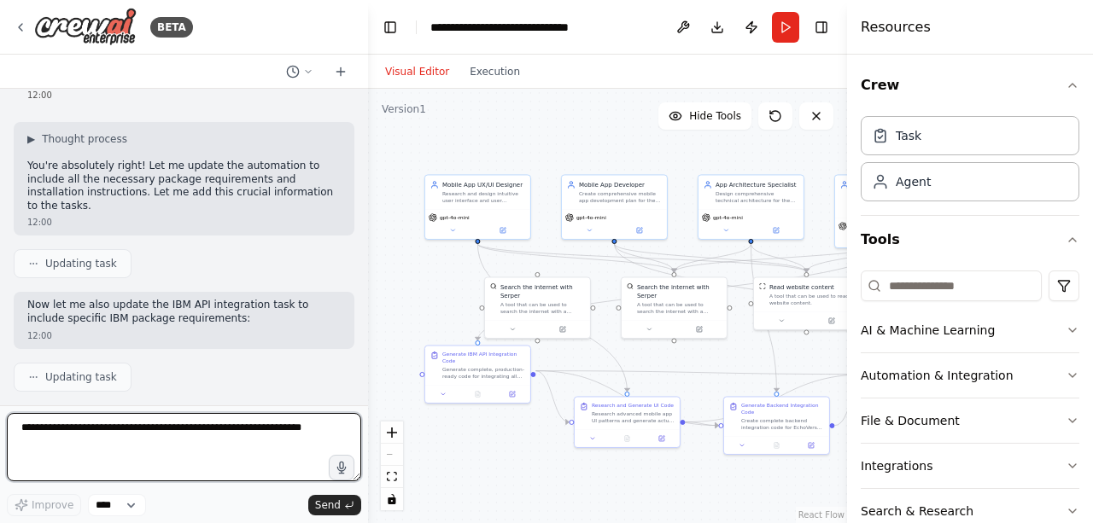
click at [361, 99] on div at bounding box center [364, 261] width 7 height 523
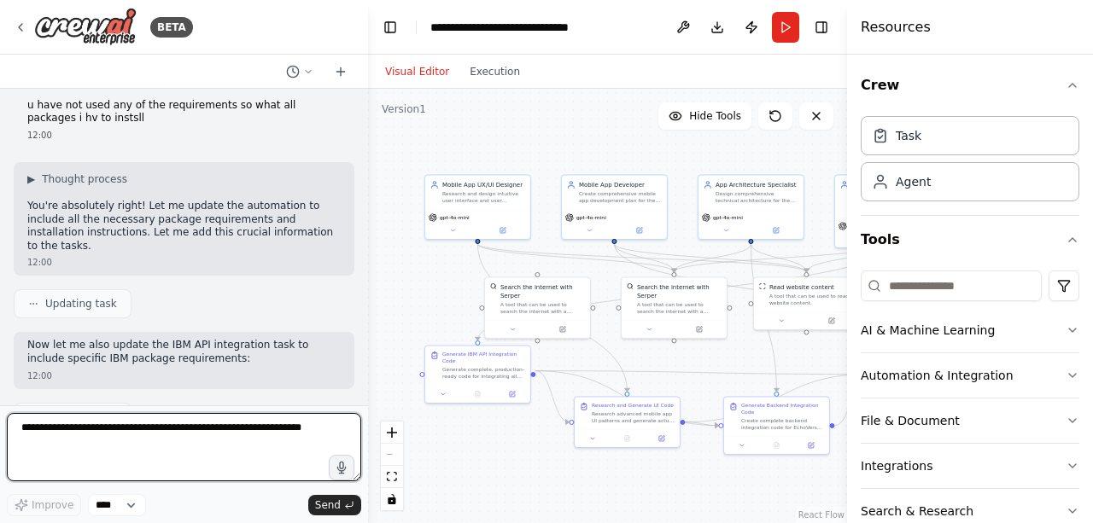
click at [361, 99] on div at bounding box center [364, 261] width 7 height 523
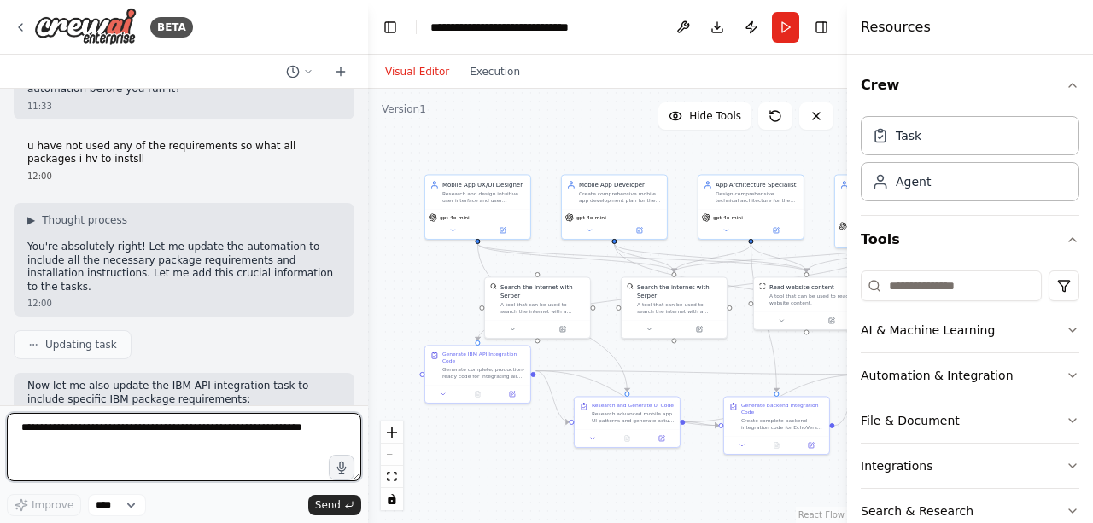
click at [361, 99] on div at bounding box center [364, 261] width 7 height 523
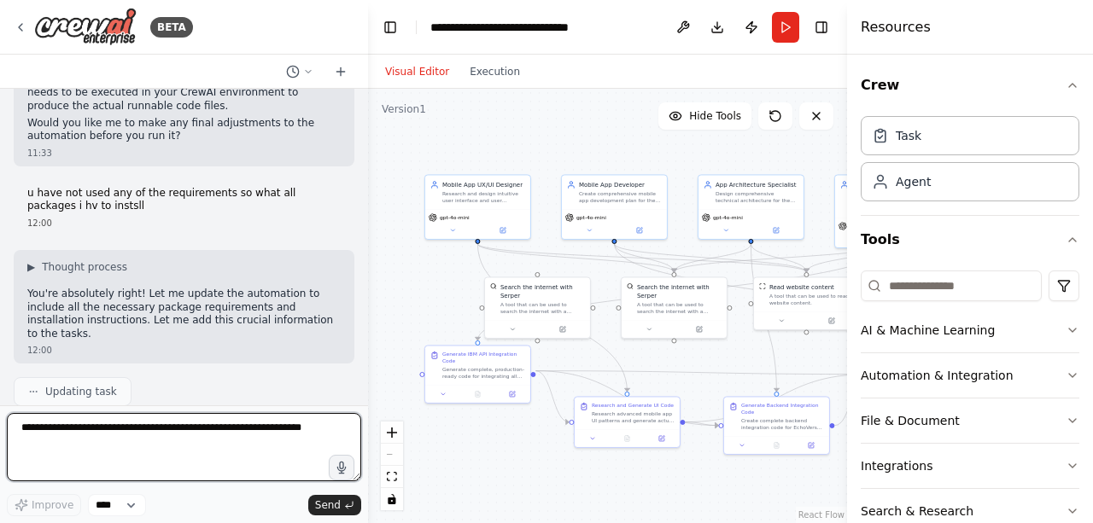
click at [361, 99] on div at bounding box center [364, 261] width 7 height 523
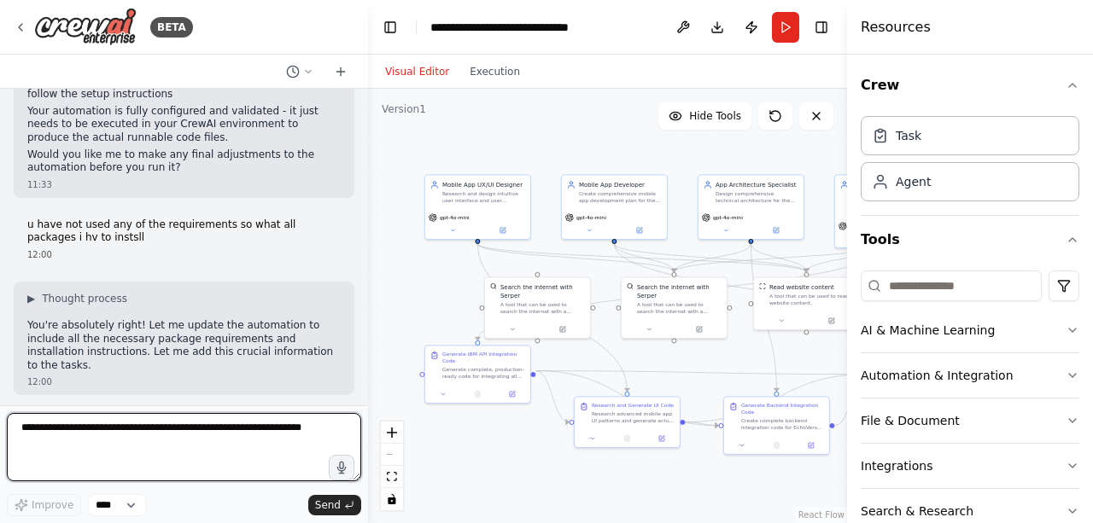
click at [361, 99] on div at bounding box center [364, 261] width 7 height 523
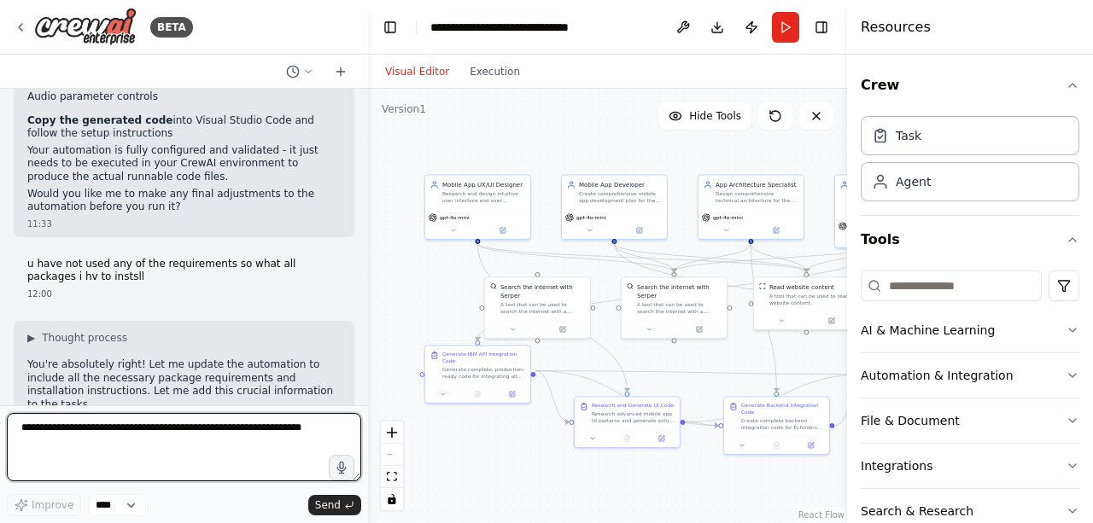
click at [361, 99] on div at bounding box center [364, 261] width 7 height 523
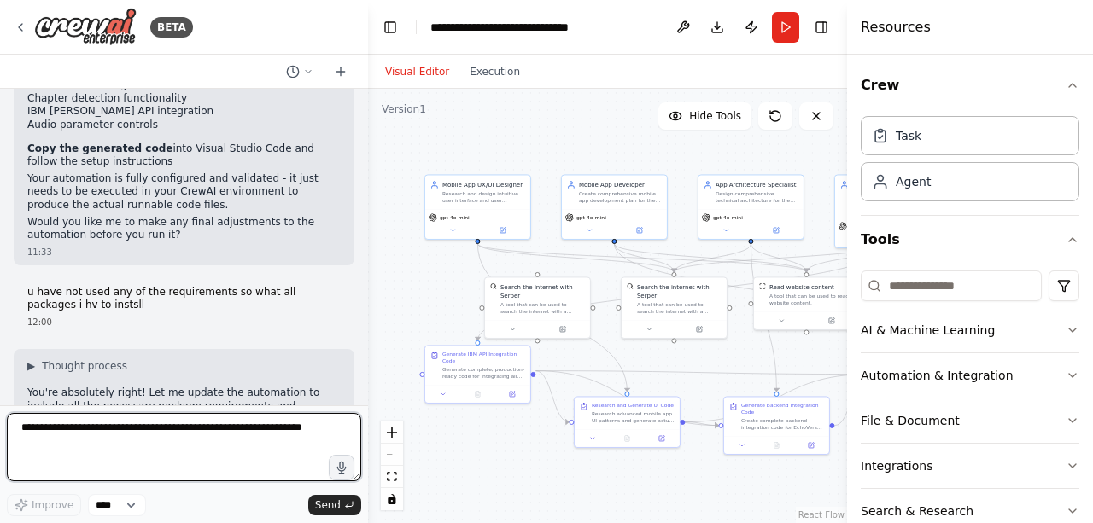
click at [361, 99] on div at bounding box center [364, 261] width 7 height 523
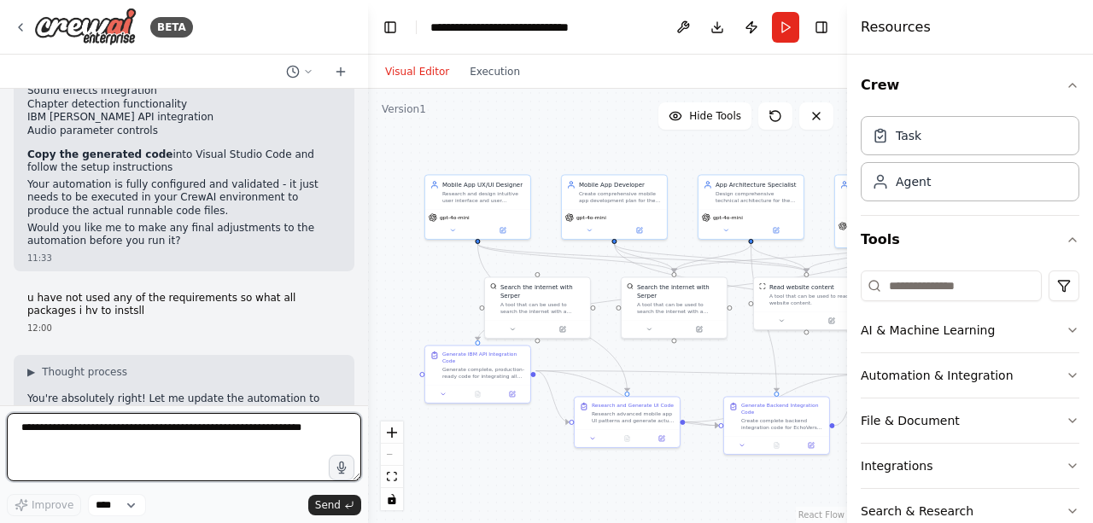
click at [364, 400] on div at bounding box center [364, 261] width 7 height 523
click at [362, 400] on div at bounding box center [364, 261] width 7 height 523
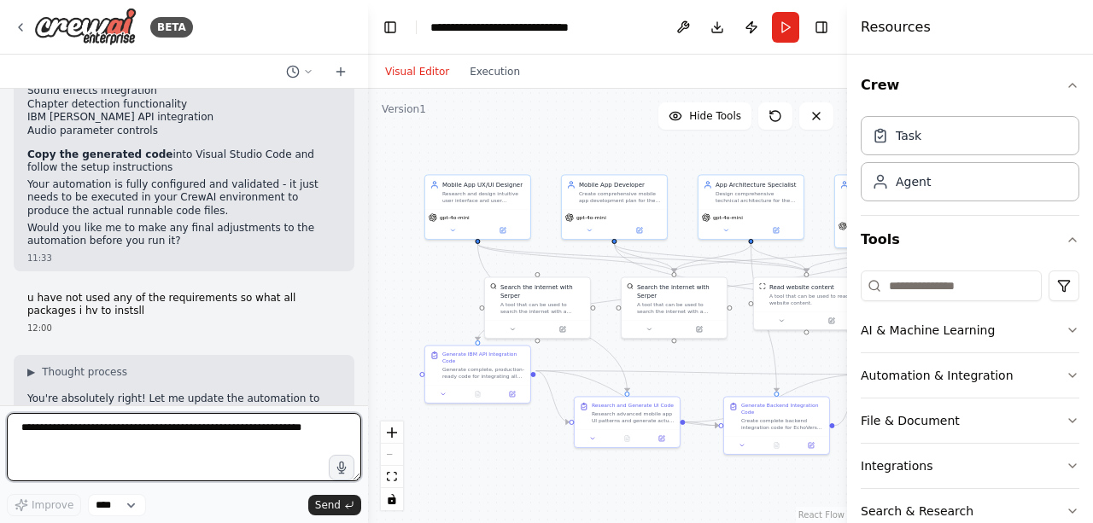
click at [362, 400] on div at bounding box center [364, 261] width 7 height 523
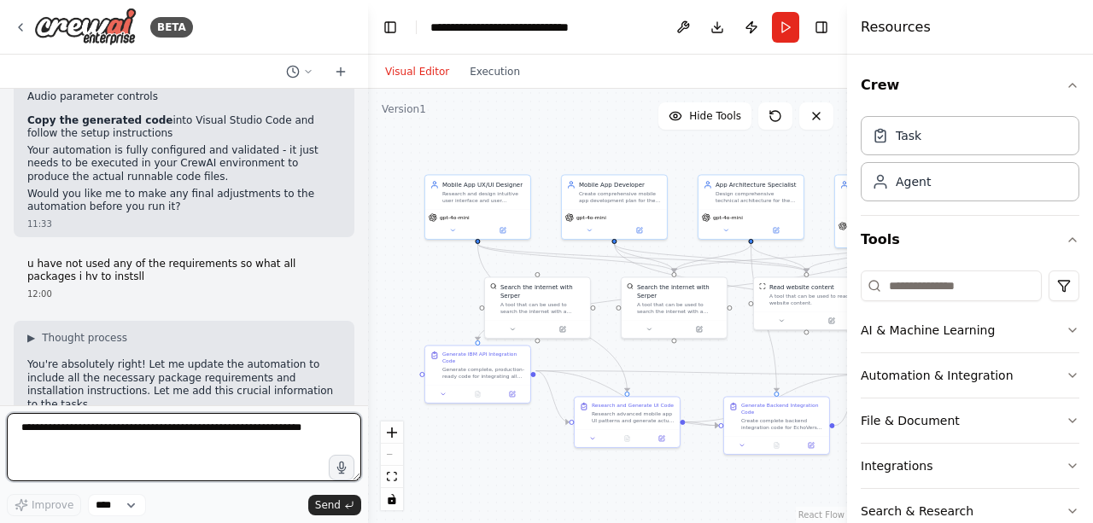
click at [361, 399] on div at bounding box center [364, 261] width 7 height 523
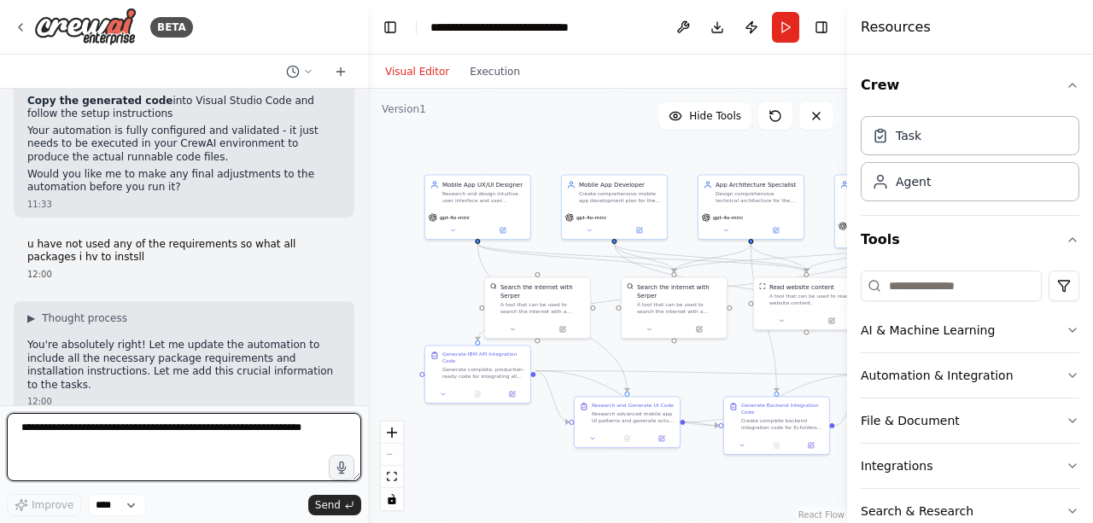
click at [361, 399] on div at bounding box center [364, 261] width 7 height 523
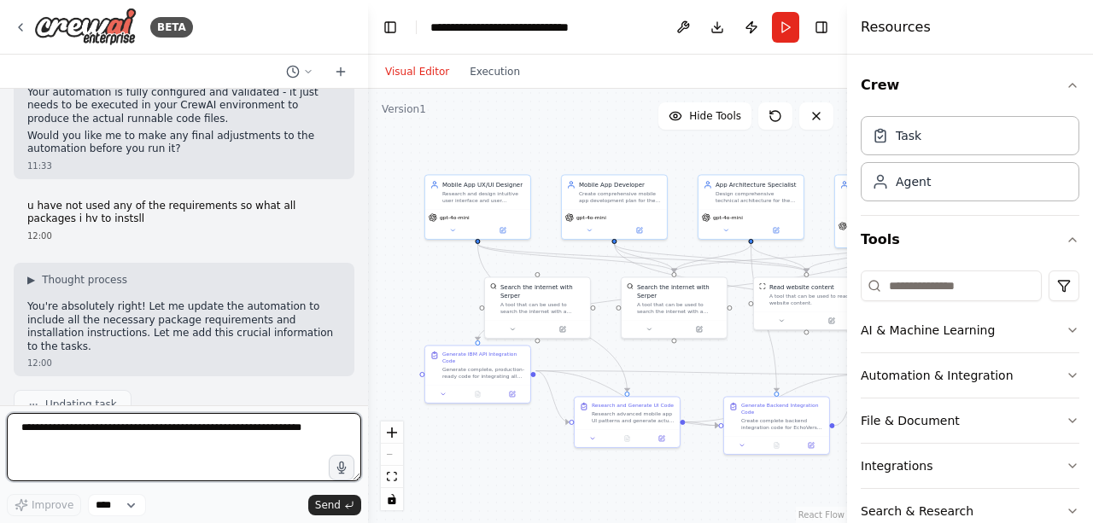
click at [361, 399] on div at bounding box center [364, 261] width 7 height 523
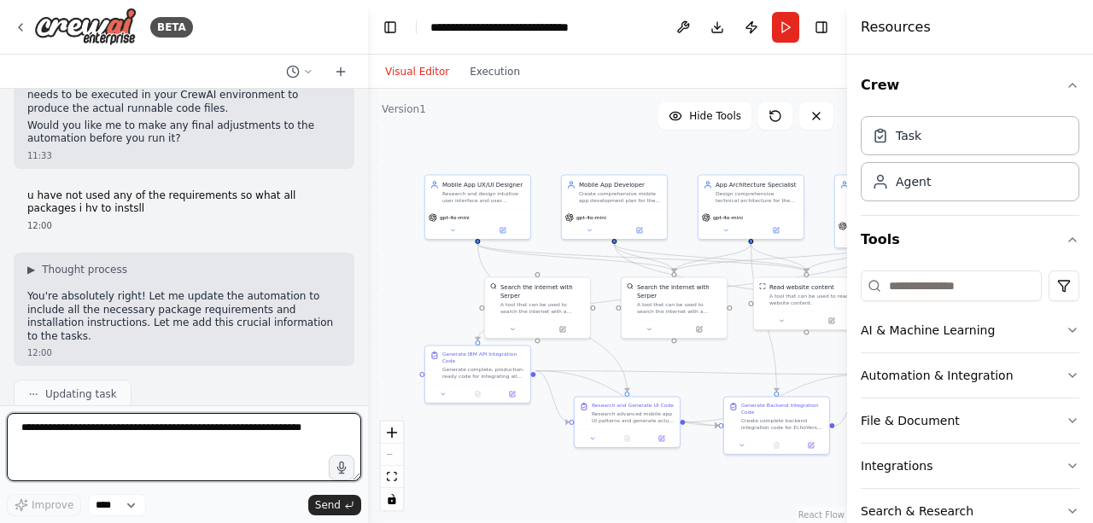
scroll to position [10723, 0]
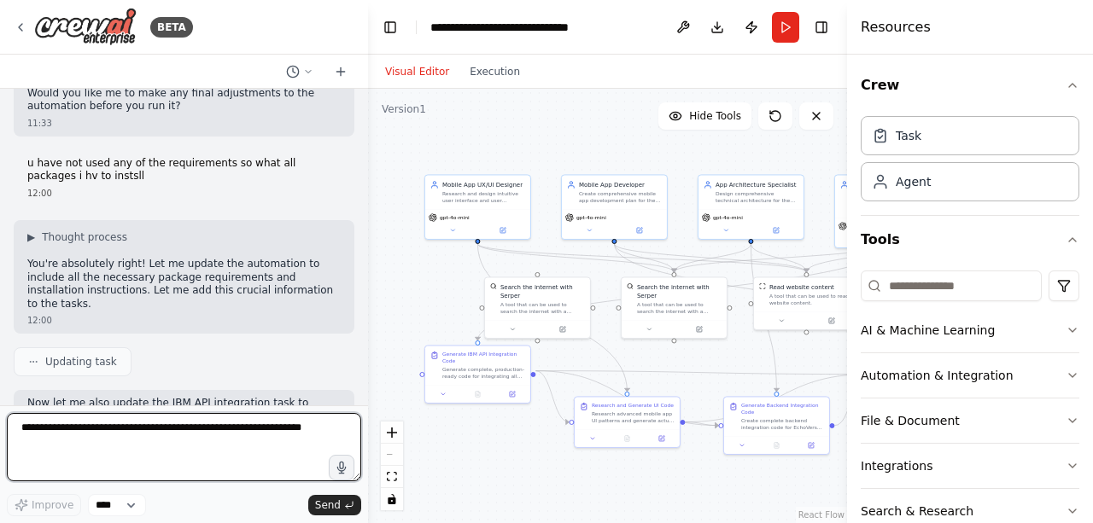
click at [361, 399] on div at bounding box center [364, 261] width 7 height 523
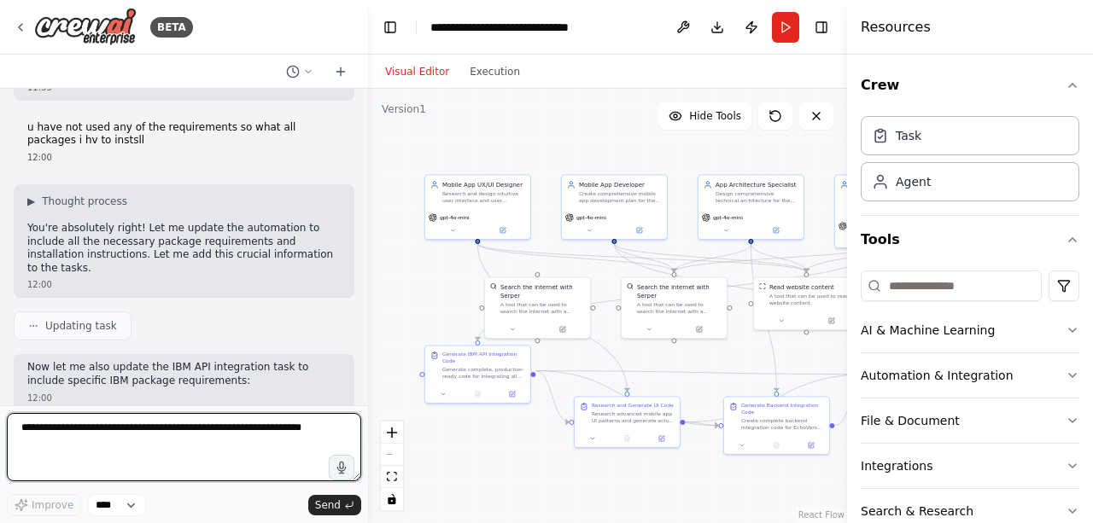
click at [361, 399] on div at bounding box center [364, 261] width 7 height 523
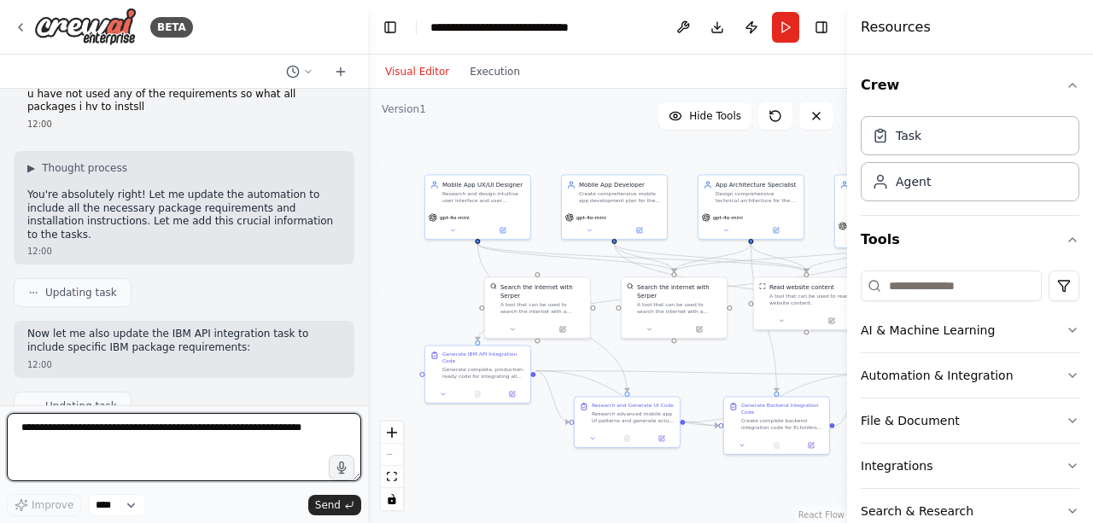
click at [361, 399] on div at bounding box center [364, 261] width 7 height 523
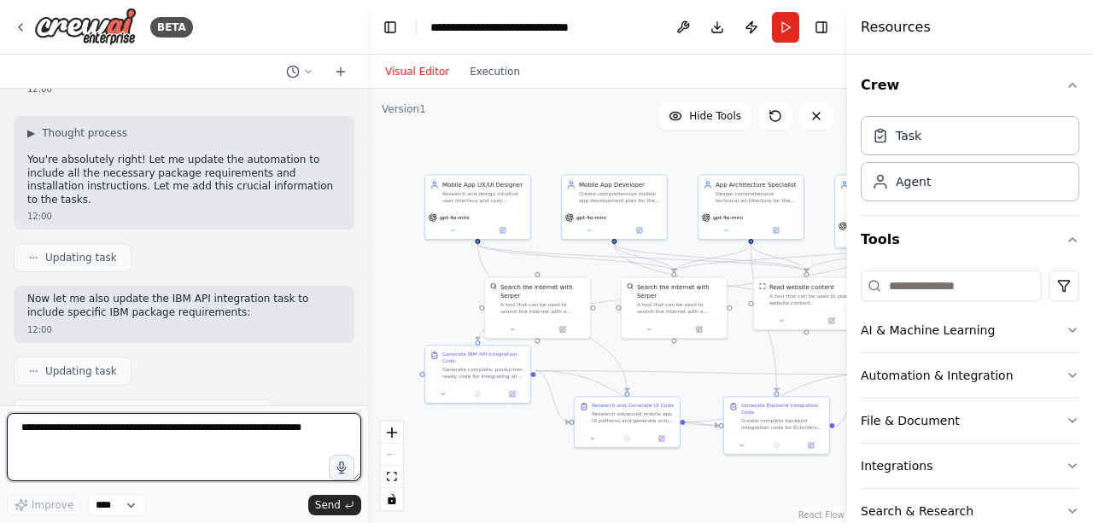
click at [361, 399] on div at bounding box center [364, 261] width 7 height 523
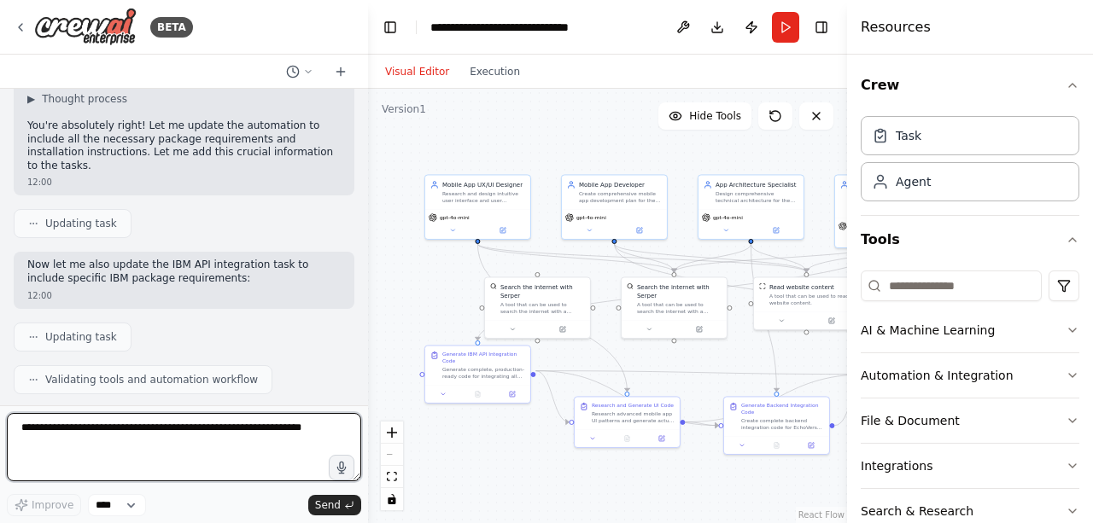
click at [361, 399] on div at bounding box center [364, 261] width 7 height 523
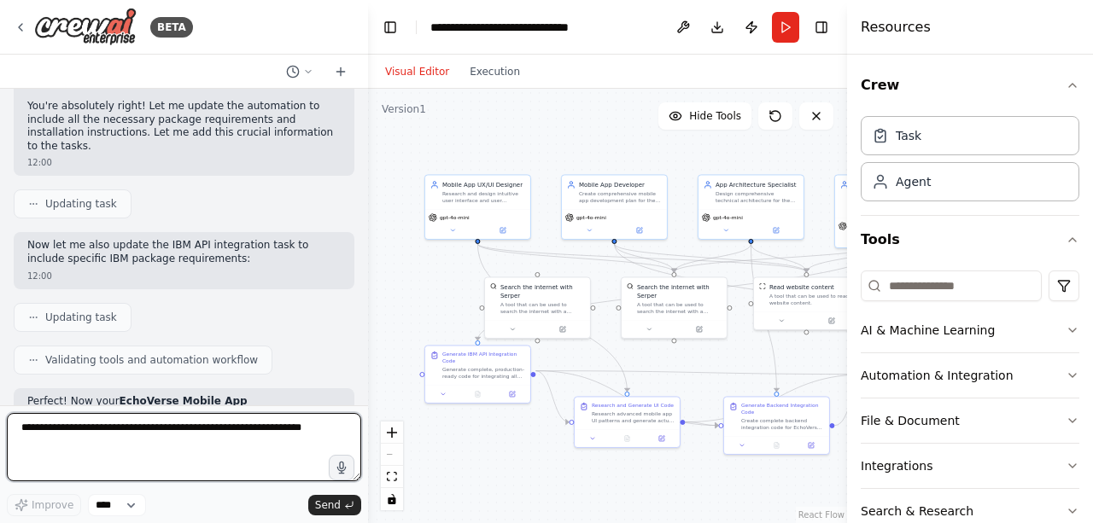
click at [361, 399] on div at bounding box center [364, 261] width 7 height 523
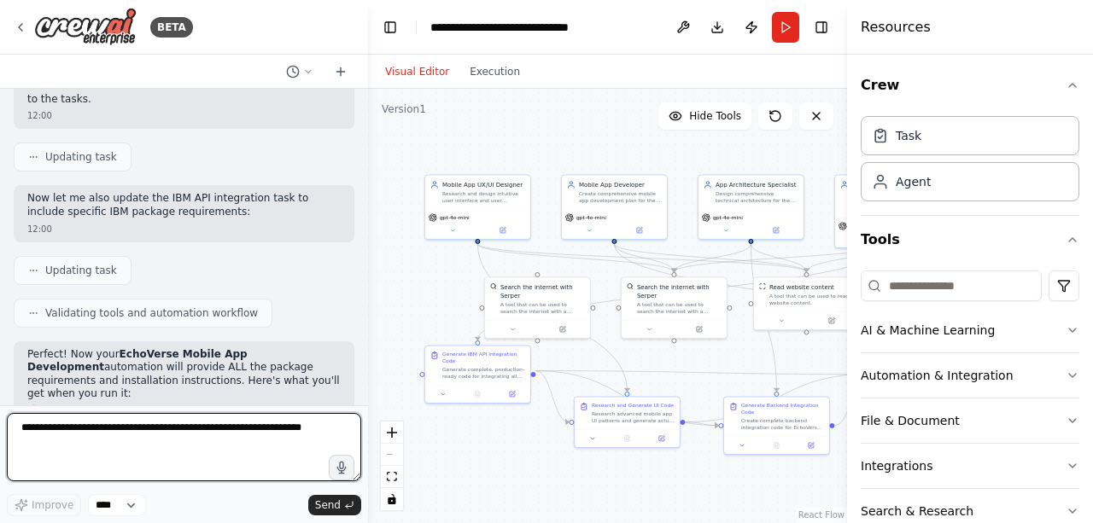
click at [361, 399] on div at bounding box center [364, 261] width 7 height 523
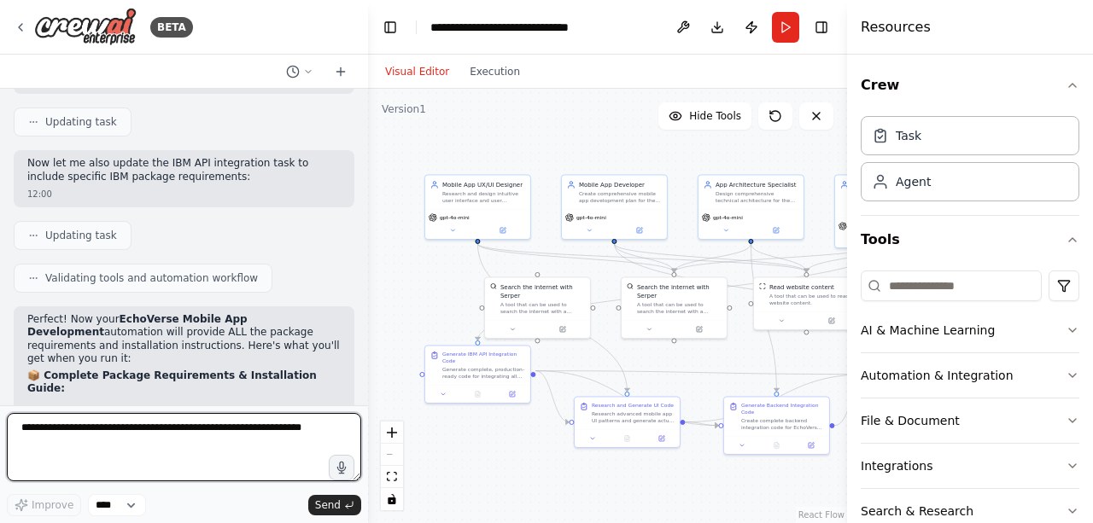
click at [361, 399] on div at bounding box center [364, 261] width 7 height 523
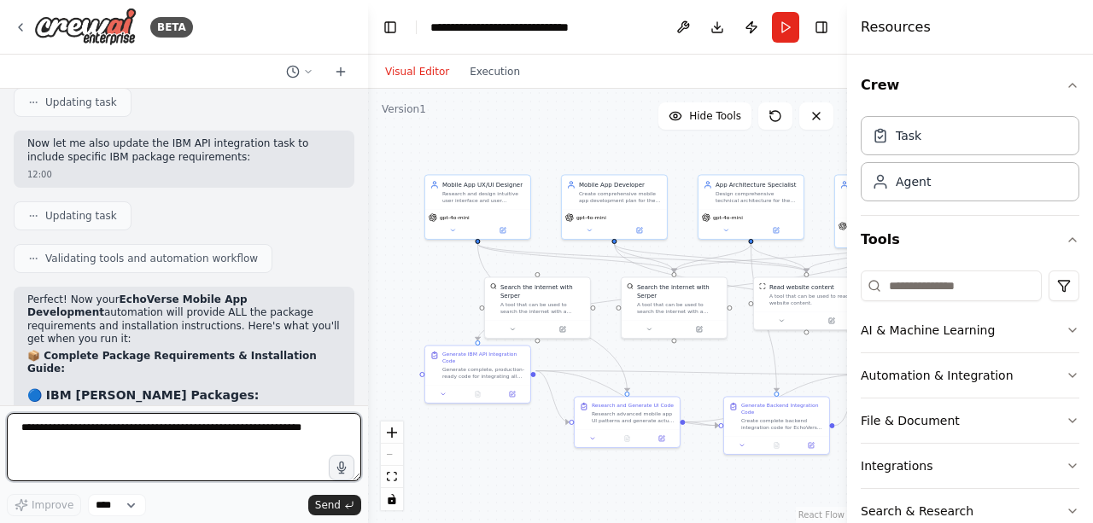
scroll to position [10996, 0]
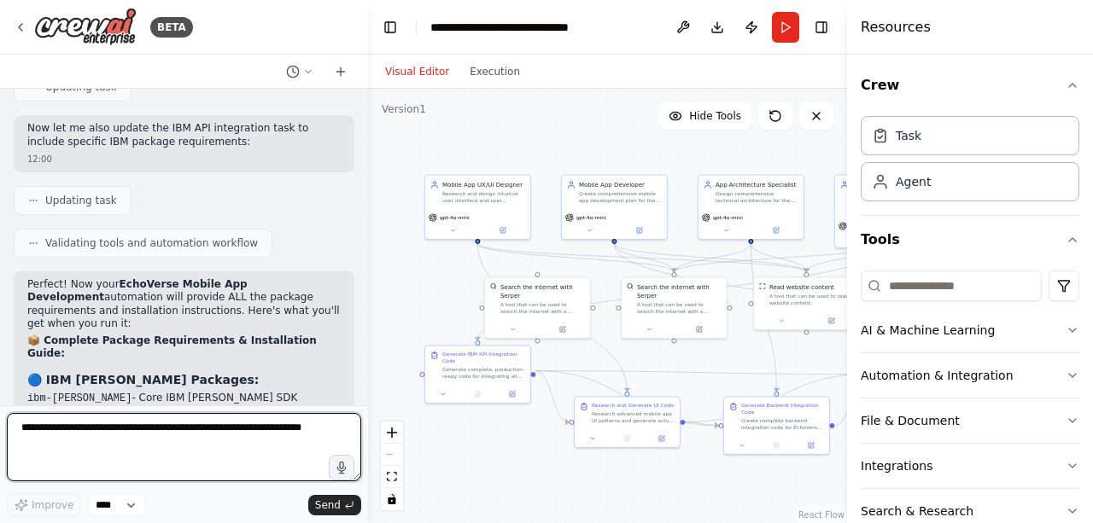
click at [361, 399] on div at bounding box center [364, 261] width 7 height 523
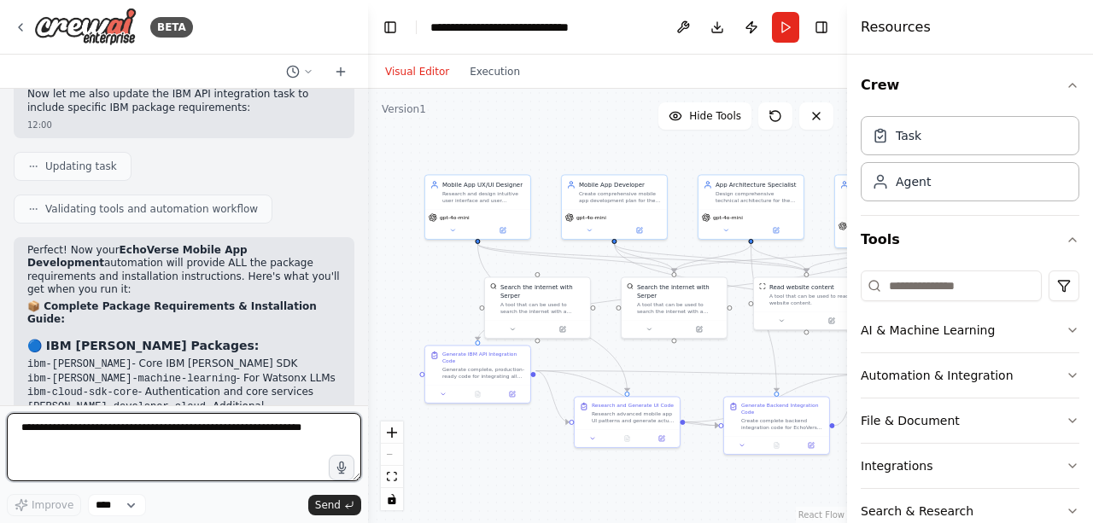
click at [361, 399] on div at bounding box center [364, 261] width 7 height 523
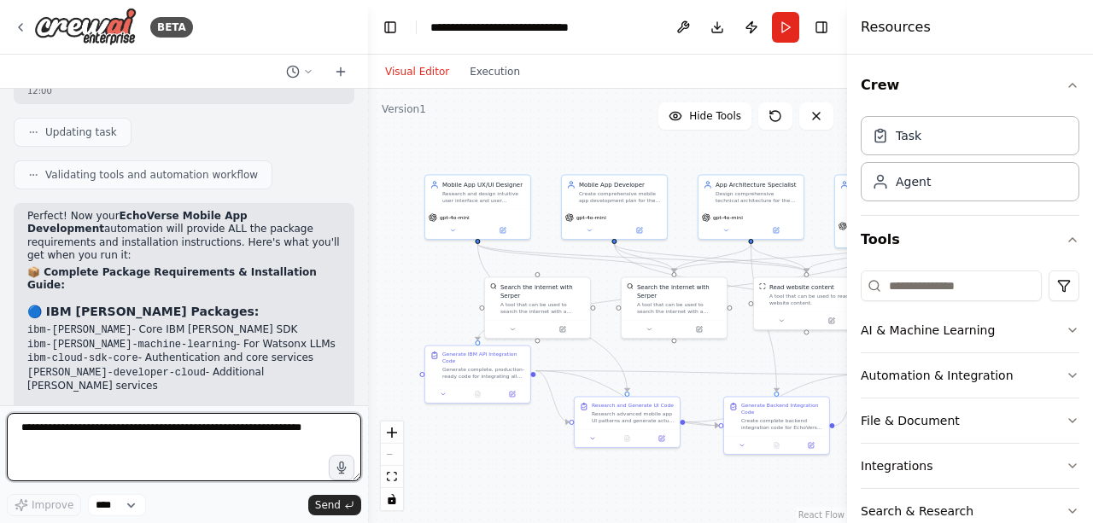
click at [361, 399] on div at bounding box center [364, 261] width 7 height 523
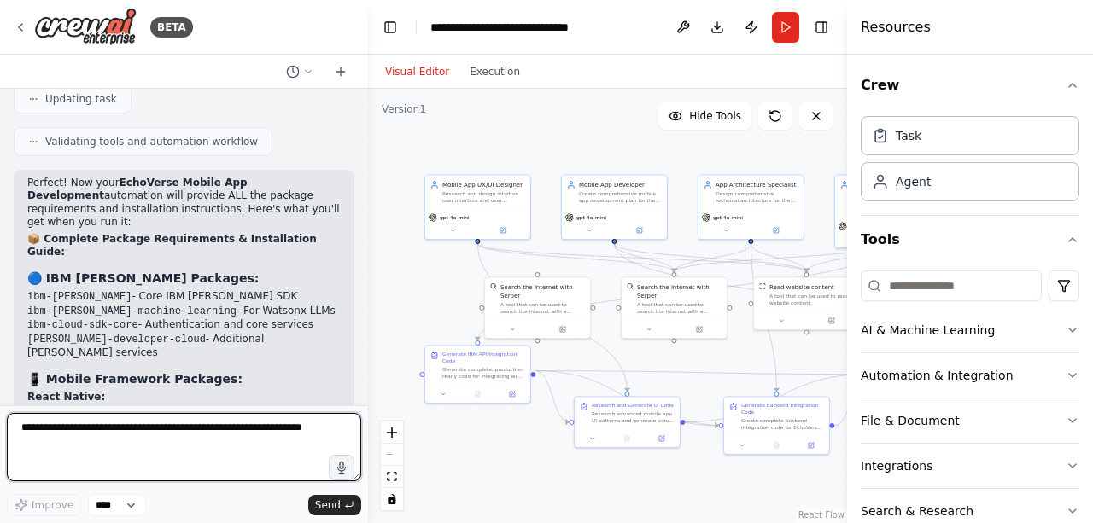
click at [361, 399] on div at bounding box center [364, 261] width 7 height 523
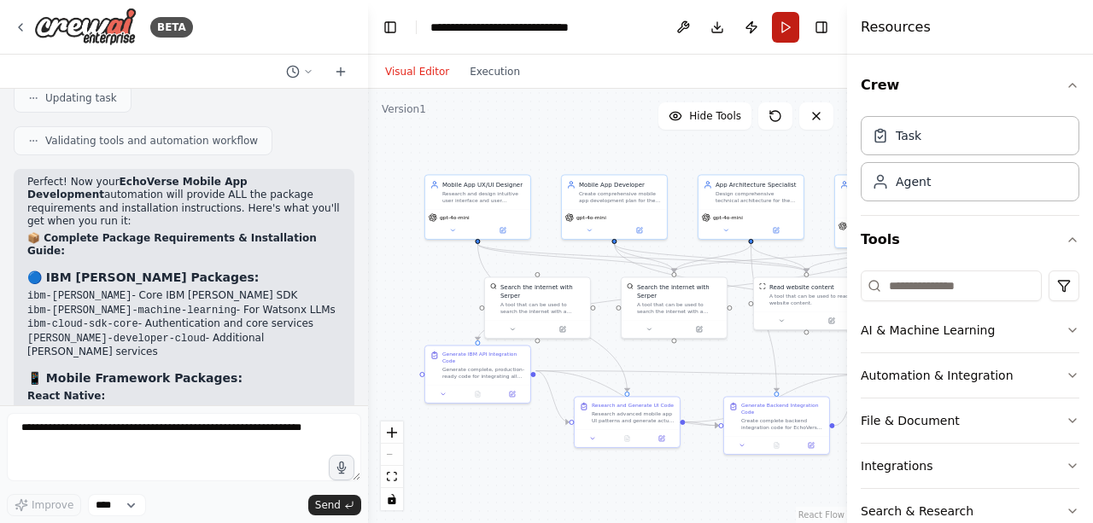
click at [777, 28] on button "Run" at bounding box center [785, 27] width 27 height 31
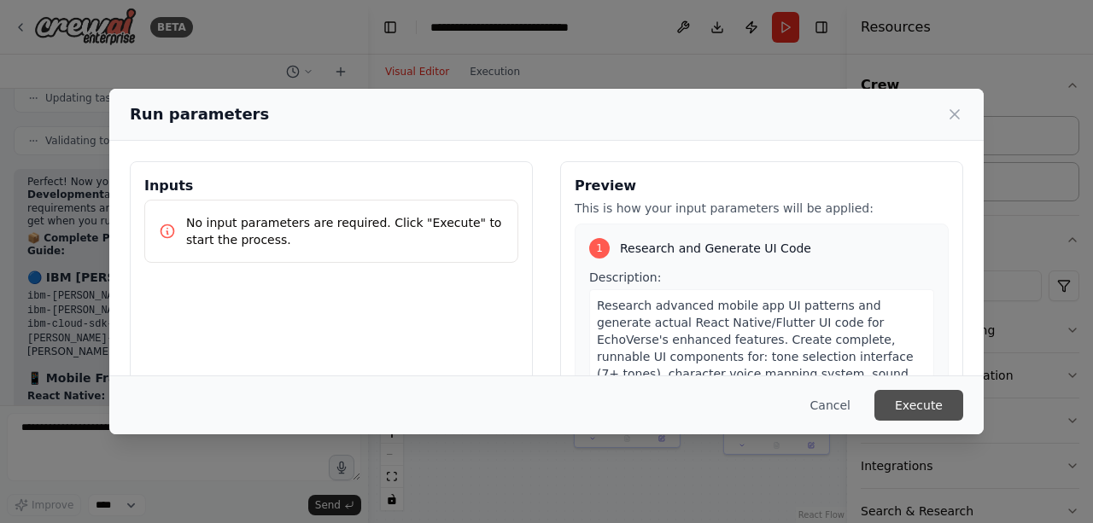
click at [934, 410] on button "Execute" at bounding box center [918, 405] width 89 height 31
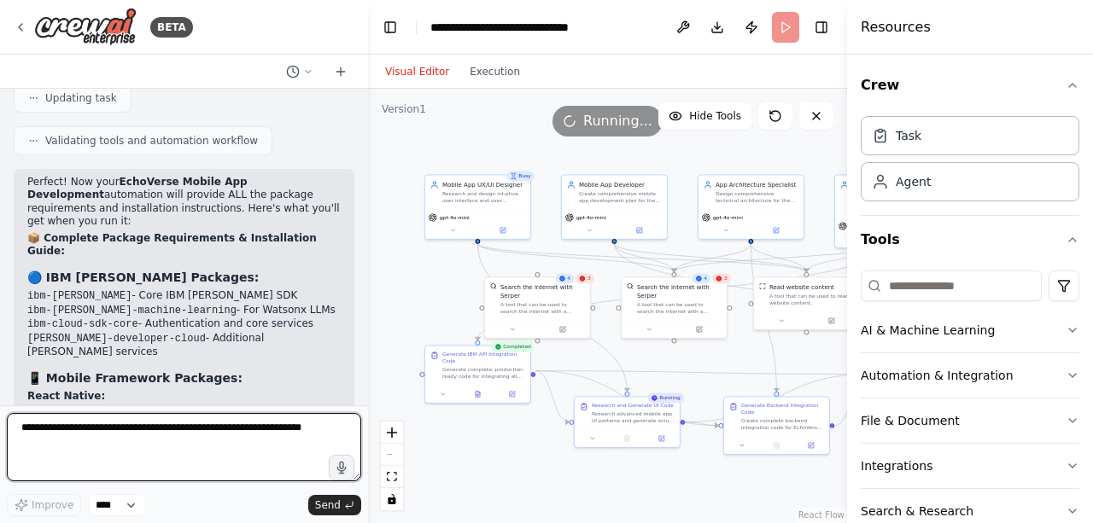
click at [201, 430] on textarea at bounding box center [184, 447] width 354 height 68
type textarea "*"
type textarea "**********"
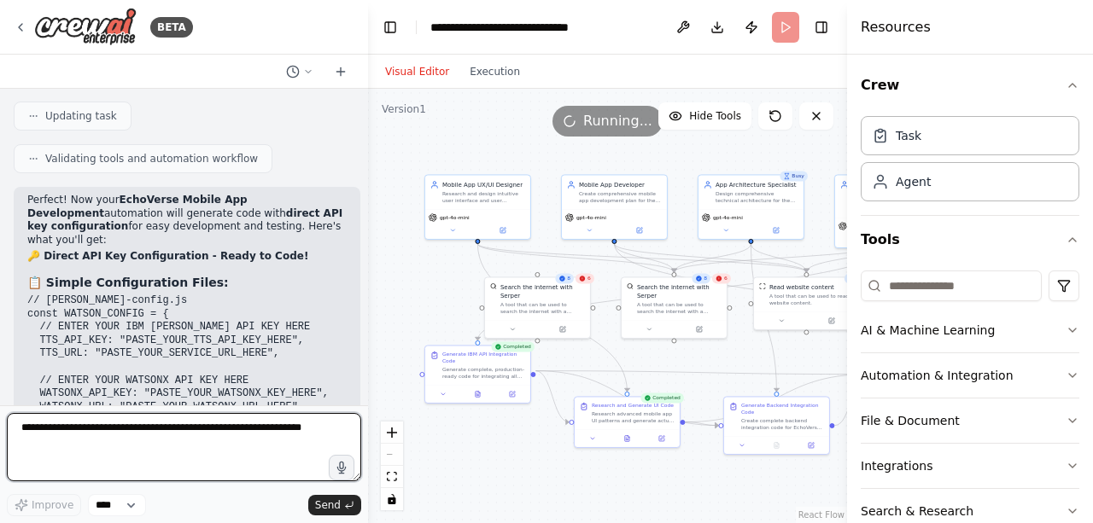
scroll to position [12227, 0]
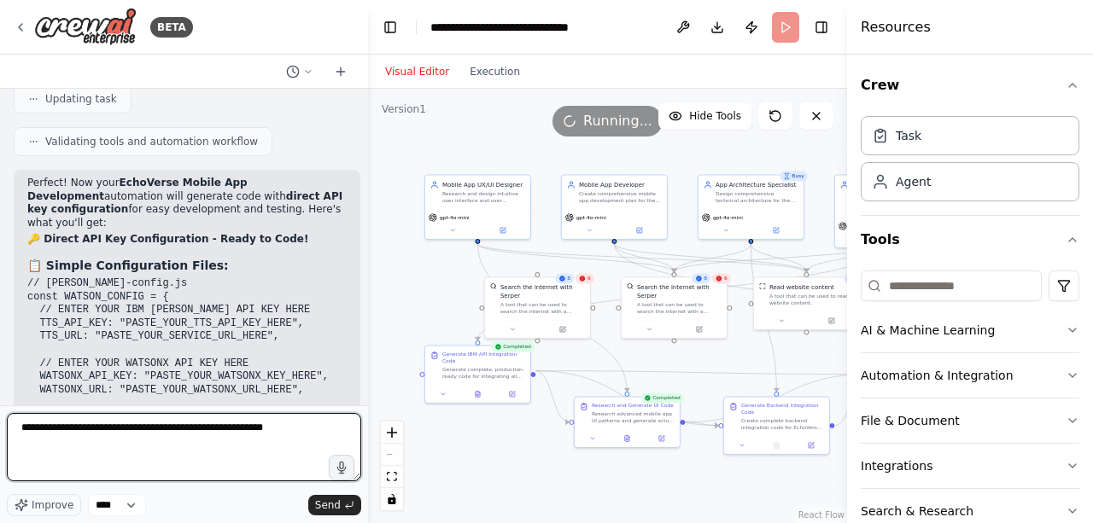
type textarea "**********"
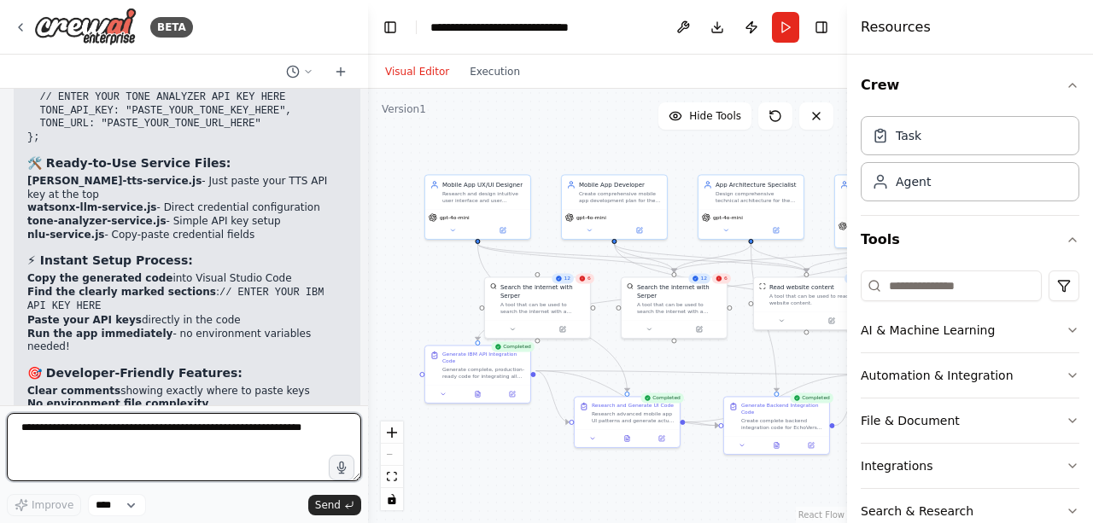
scroll to position [12541, 0]
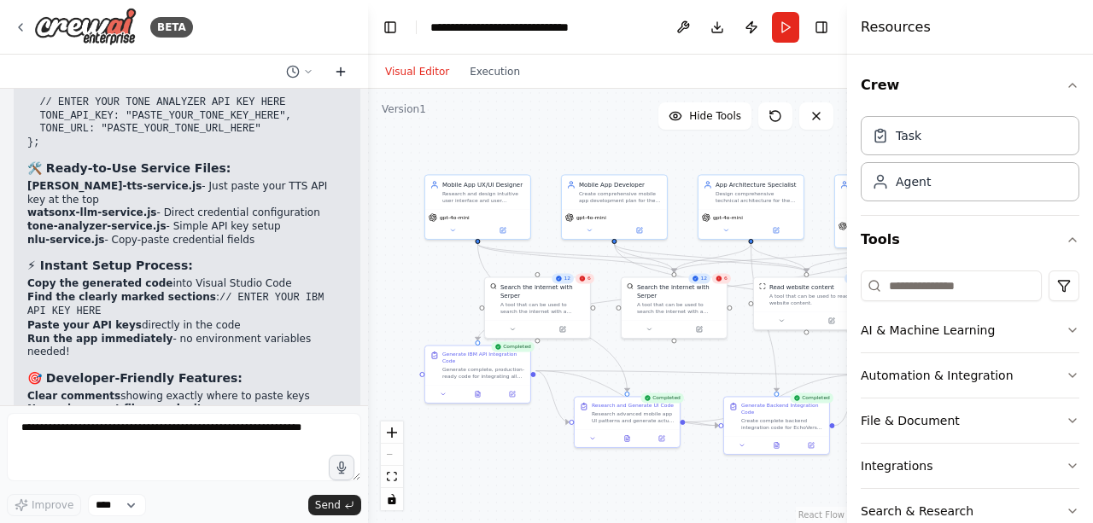
click at [338, 61] on button at bounding box center [340, 71] width 27 height 20
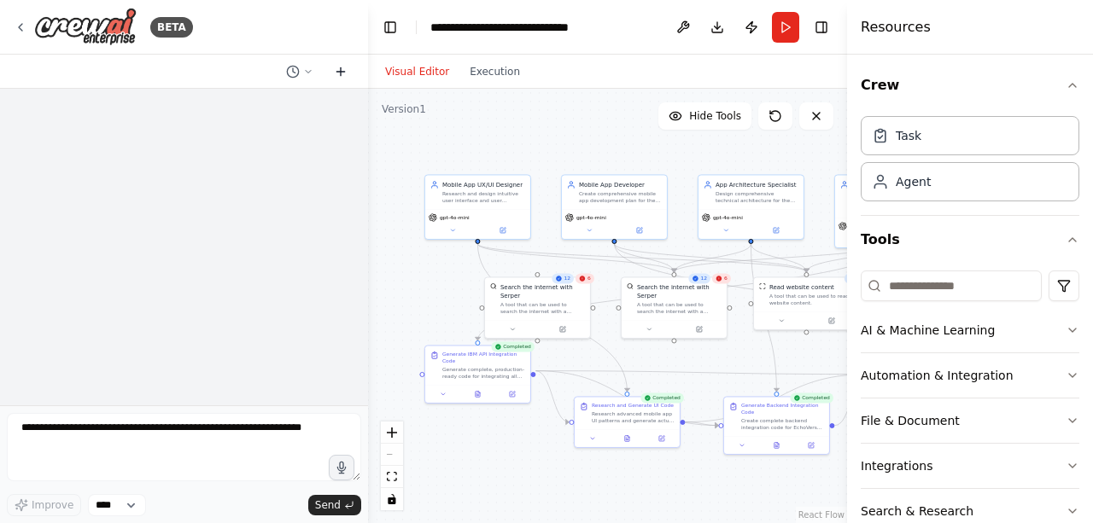
scroll to position [0, 0]
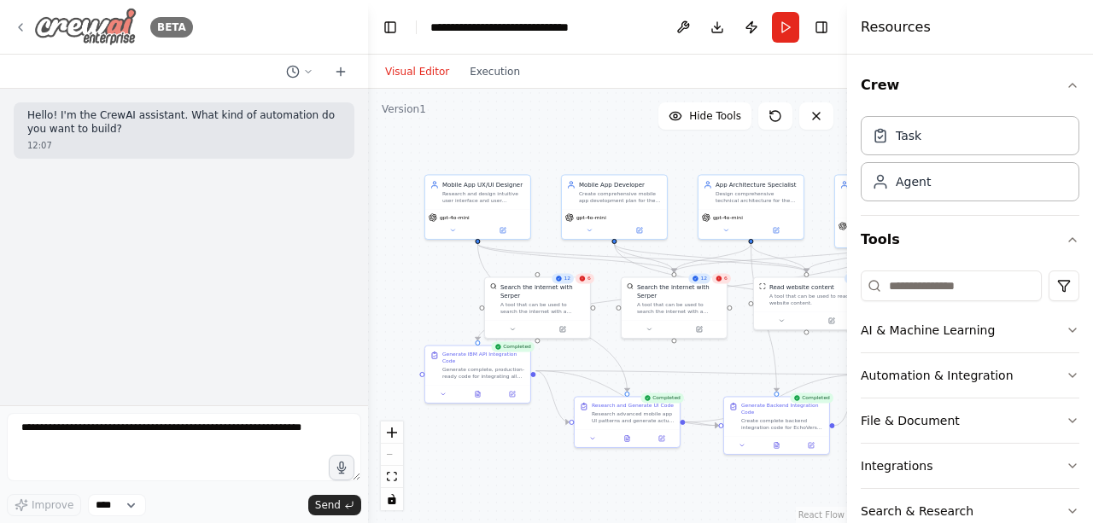
click at [21, 22] on icon at bounding box center [21, 27] width 14 height 14
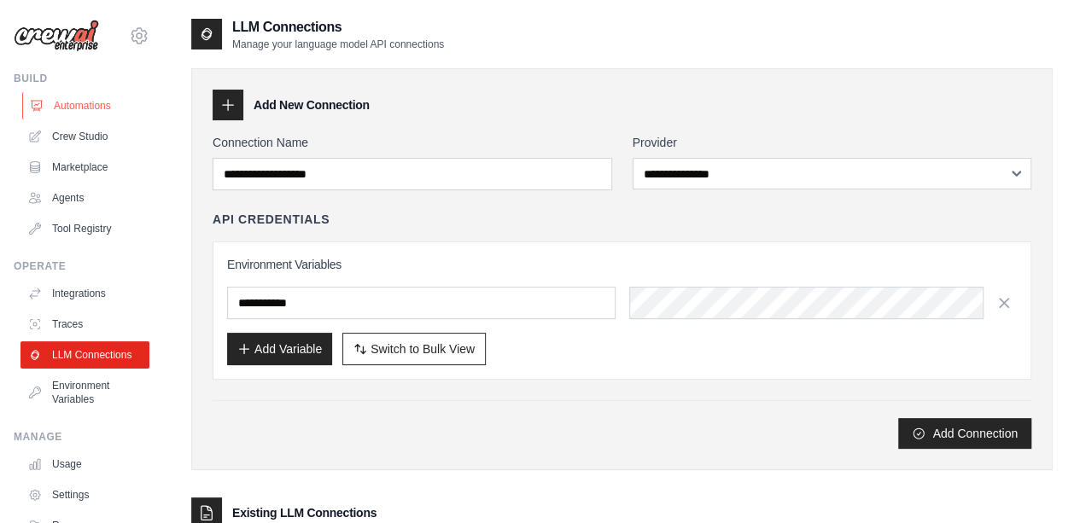
click at [72, 100] on link "Automations" at bounding box center [86, 105] width 129 height 27
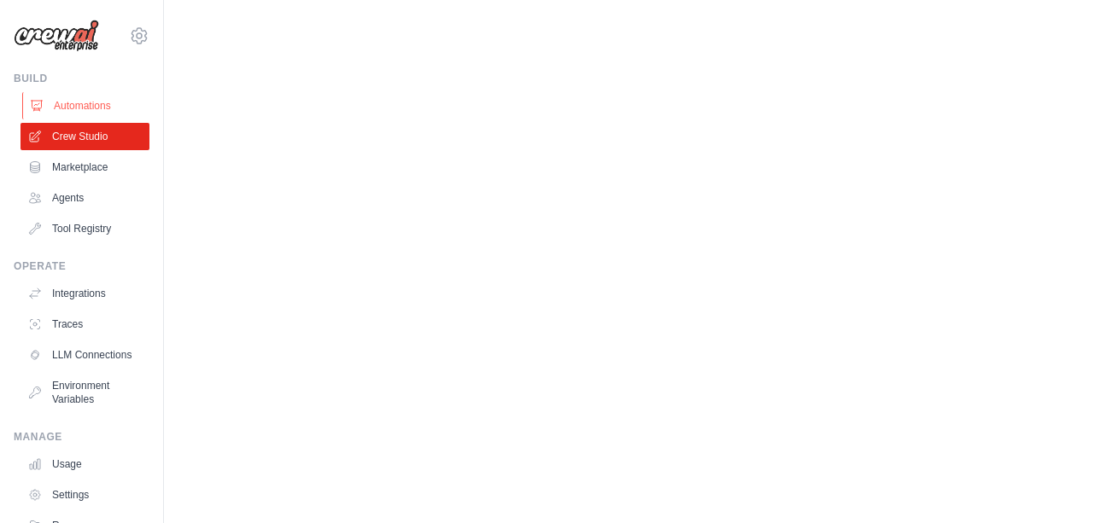
drag, startPoint x: 114, startPoint y: 86, endPoint x: 96, endPoint y: 108, distance: 28.5
click at [96, 108] on div "Build Automations Crew Studio Marketplace Agents" at bounding box center [82, 157] width 136 height 171
click at [96, 108] on link "Automations" at bounding box center [86, 105] width 129 height 27
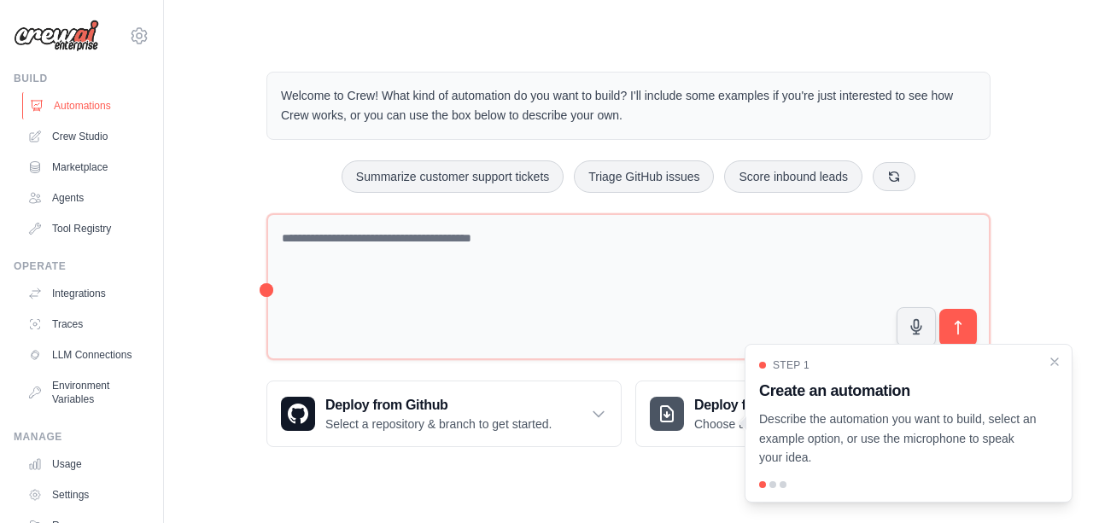
click at [87, 112] on link "Automations" at bounding box center [86, 105] width 129 height 27
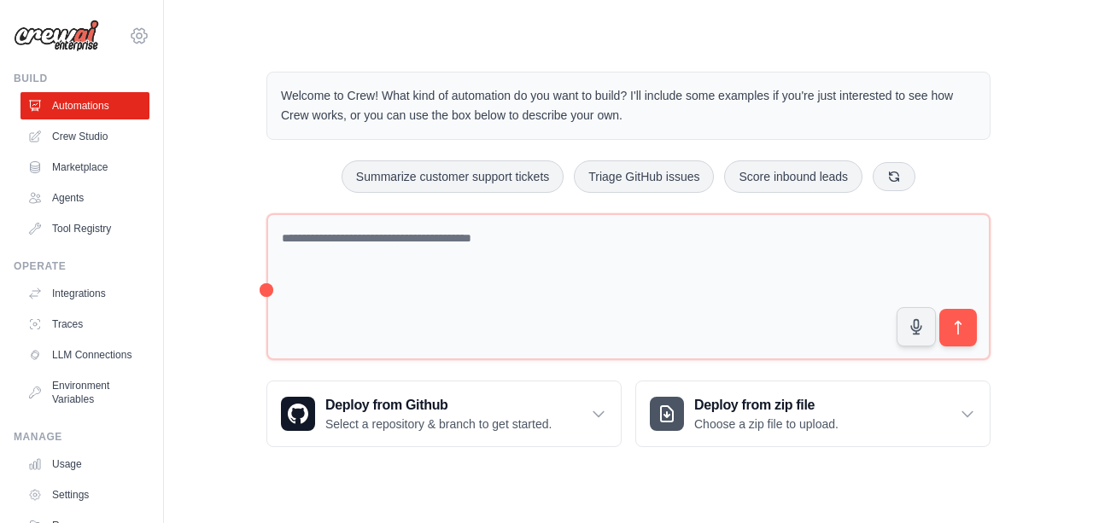
click at [131, 37] on icon at bounding box center [138, 35] width 15 height 15
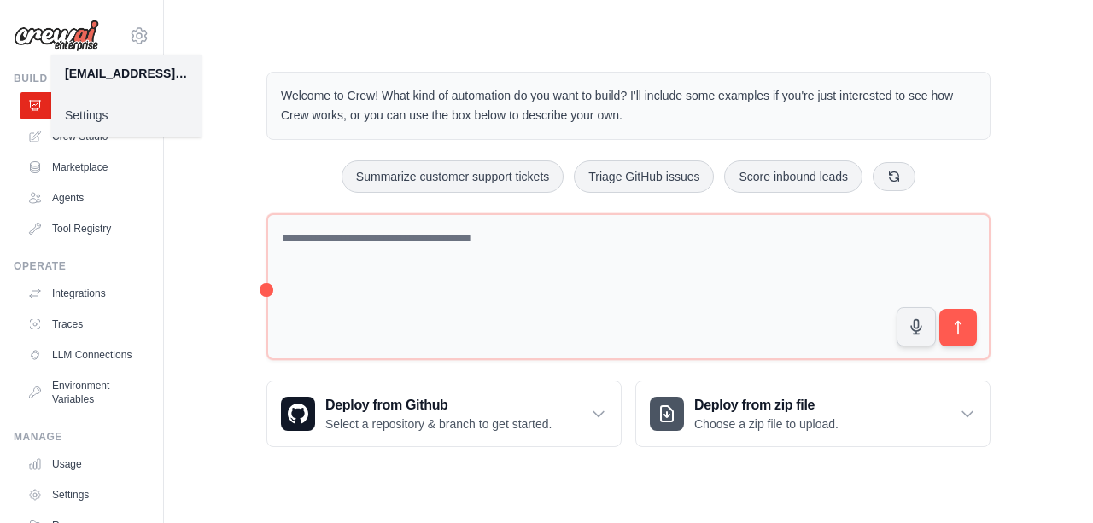
click at [214, 192] on div "Welcome to Crew! What kind of automation do you want to build? I'll include som…" at bounding box center [628, 259] width 874 height 430
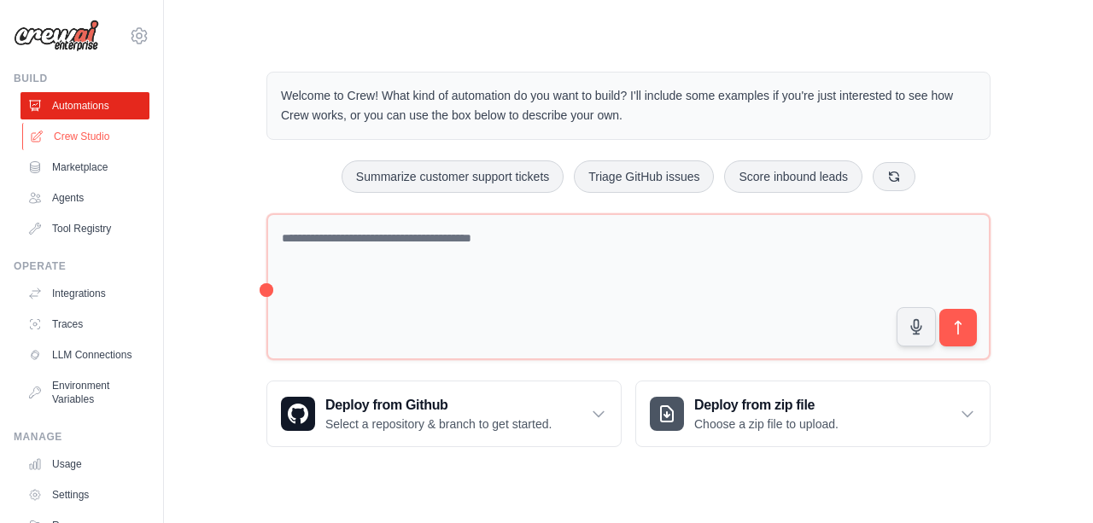
click at [114, 137] on link "Crew Studio" at bounding box center [86, 136] width 129 height 27
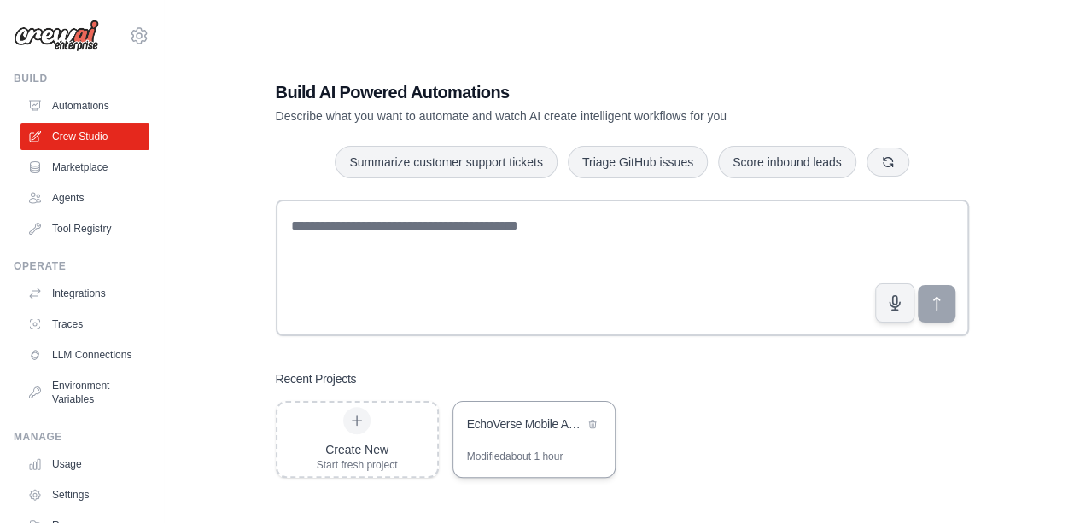
click at [500, 445] on div "EchoVerse Mobile App Development" at bounding box center [533, 426] width 161 height 48
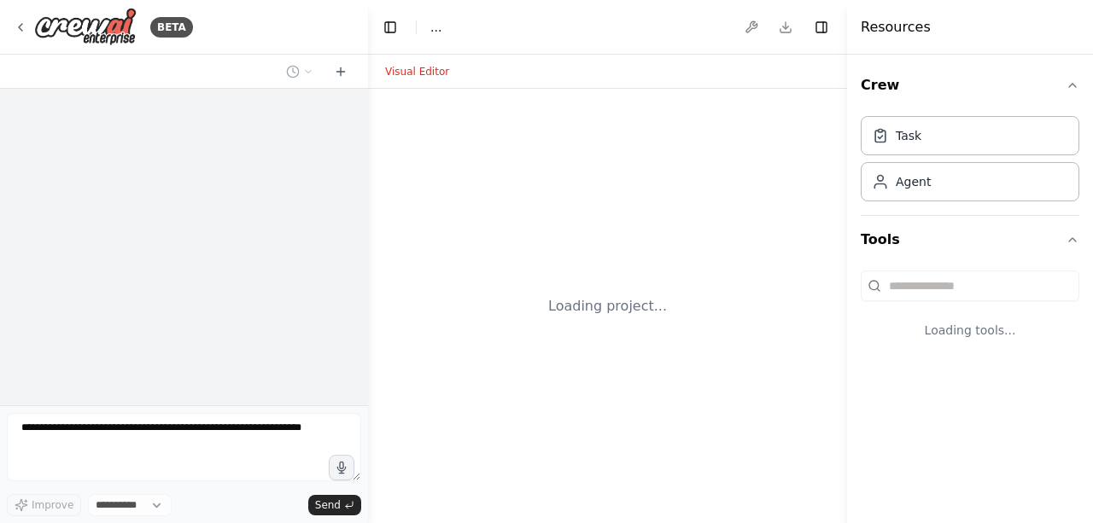
select select "****"
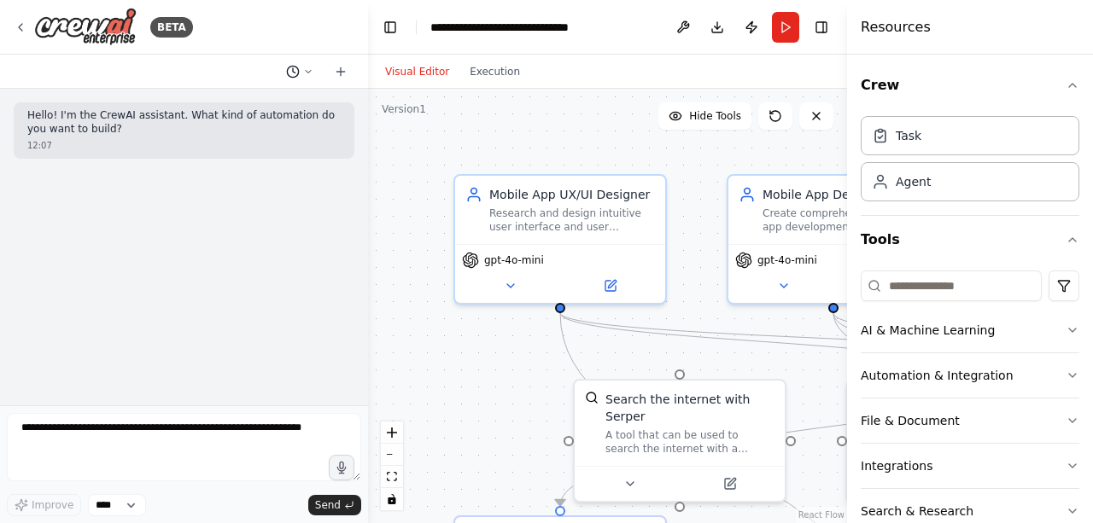
click at [309, 67] on icon at bounding box center [308, 72] width 10 height 10
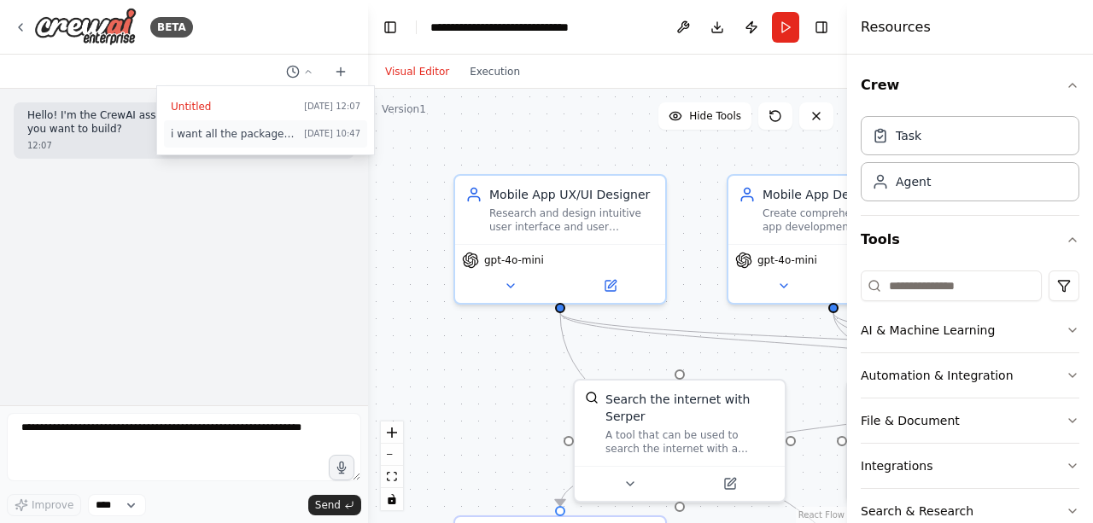
click at [278, 139] on span "i want all the packages which must be installed in vs code" at bounding box center [234, 134] width 126 height 14
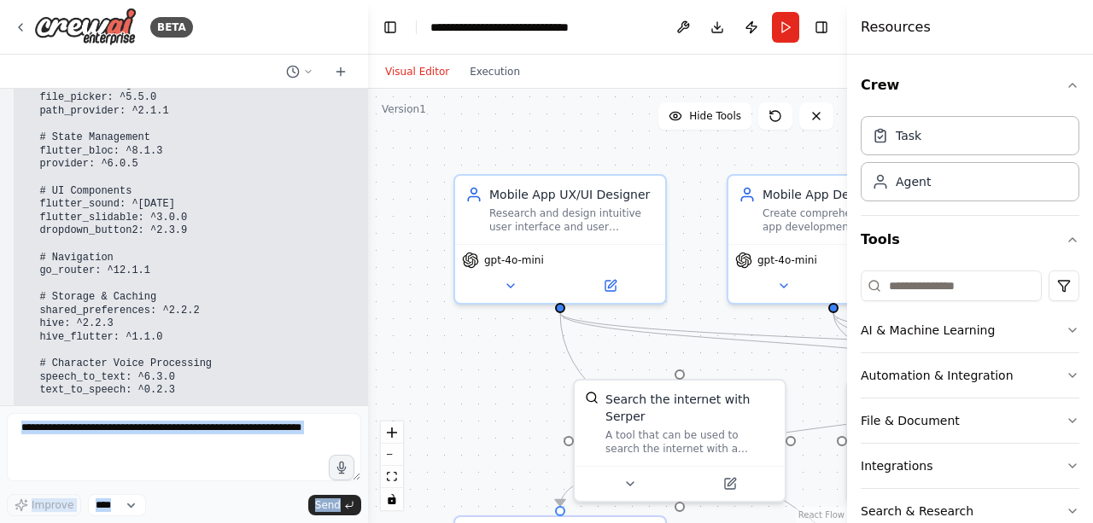
scroll to position [14880, 0]
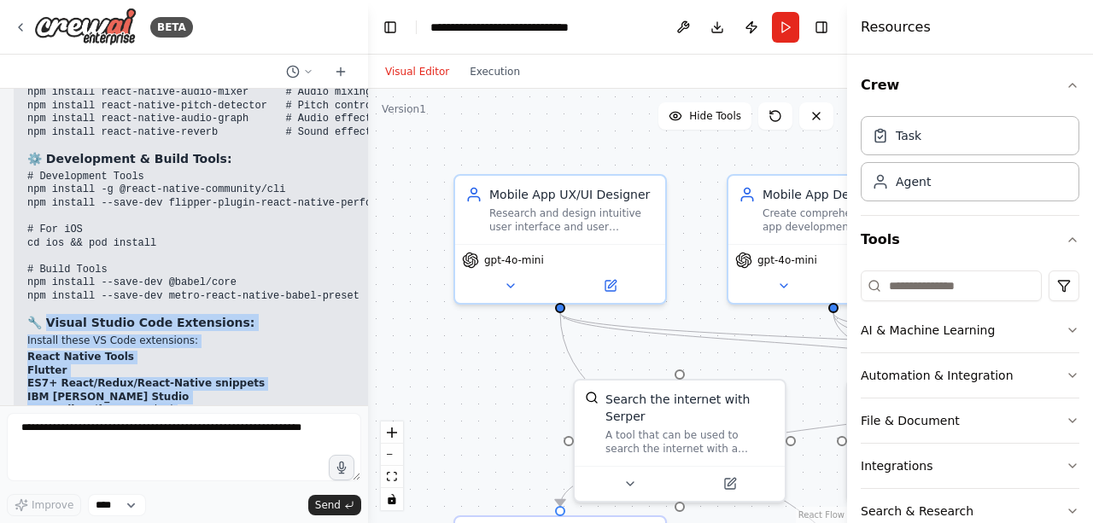
drag, startPoint x: 45, startPoint y: 114, endPoint x: 350, endPoint y: 373, distance: 400.3
copy div "lorem Ipsumd Sita Consectetu: Adipisc elits DO Eius temporinci: Utlab Etdolo Ma…"
click at [430, 331] on div ".deletable-edge-delete-btn { width: 20px; height: 20px; border: 0px solid #ffff…" at bounding box center [607, 306] width 479 height 434
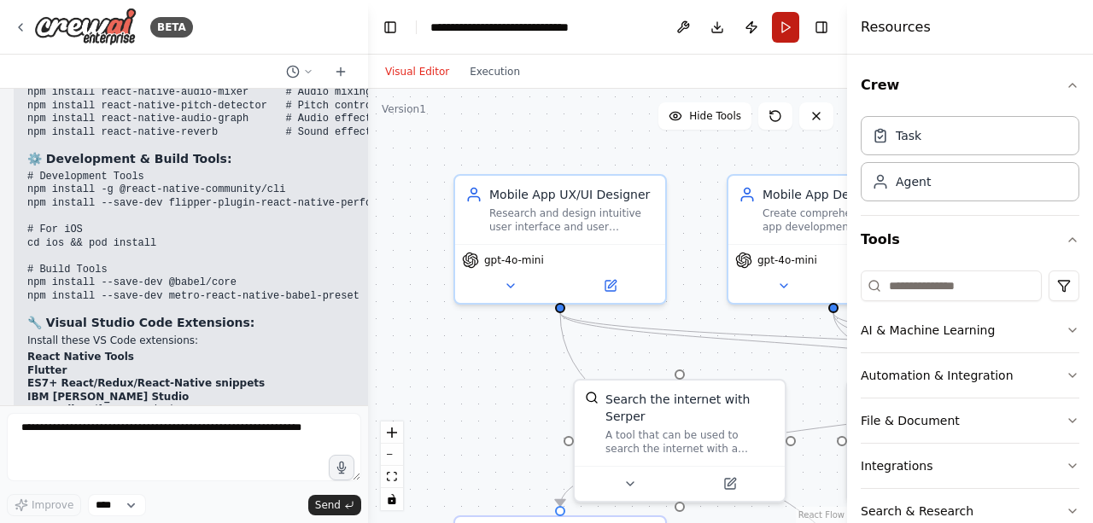
click at [782, 24] on button "Run" at bounding box center [785, 27] width 27 height 31
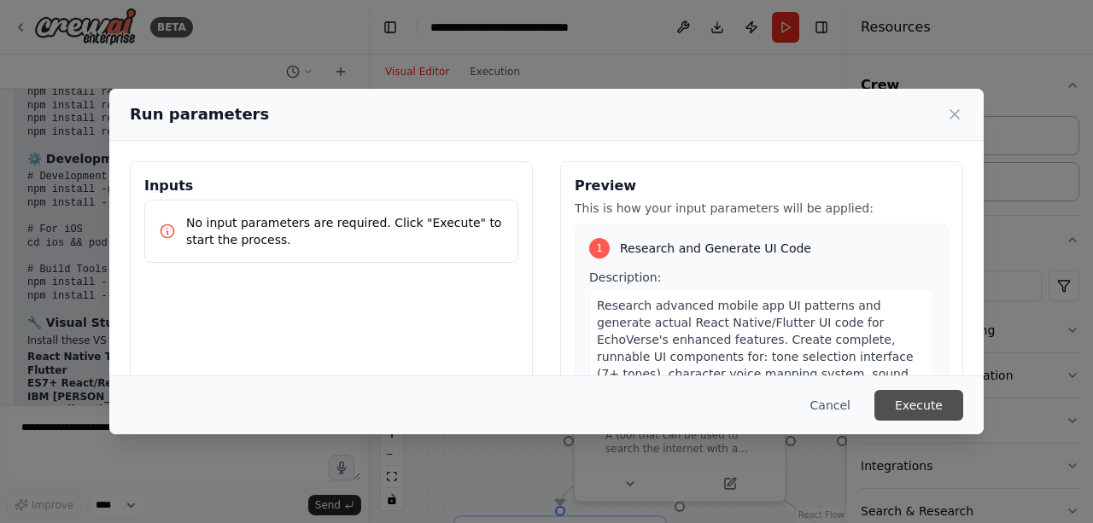
click at [929, 407] on button "Execute" at bounding box center [918, 405] width 89 height 31
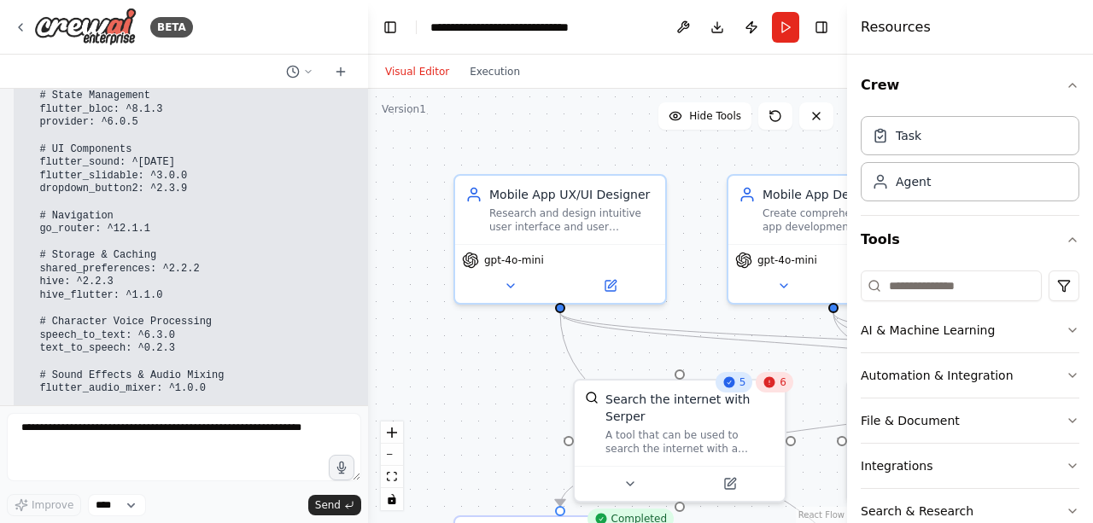
scroll to position [14486, 0]
click at [711, 21] on button "Download" at bounding box center [716, 27] width 27 height 31
